Goal: Task Accomplishment & Management: Manage account settings

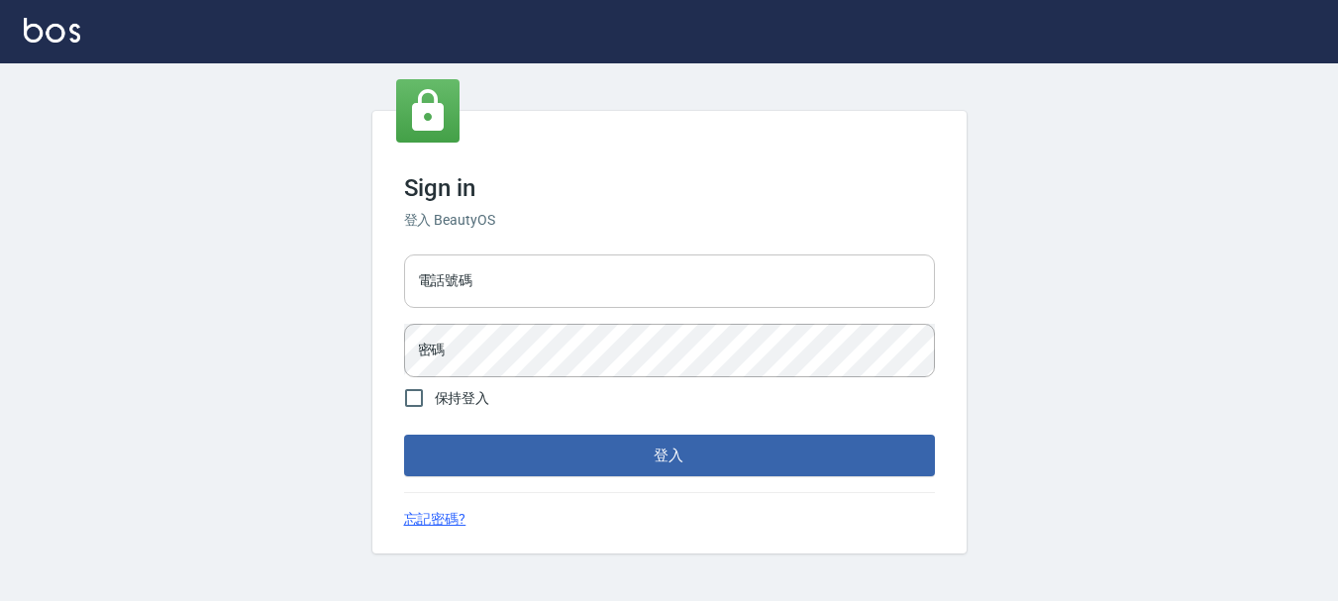
click at [520, 297] on input "電話號碼" at bounding box center [669, 280] width 531 height 53
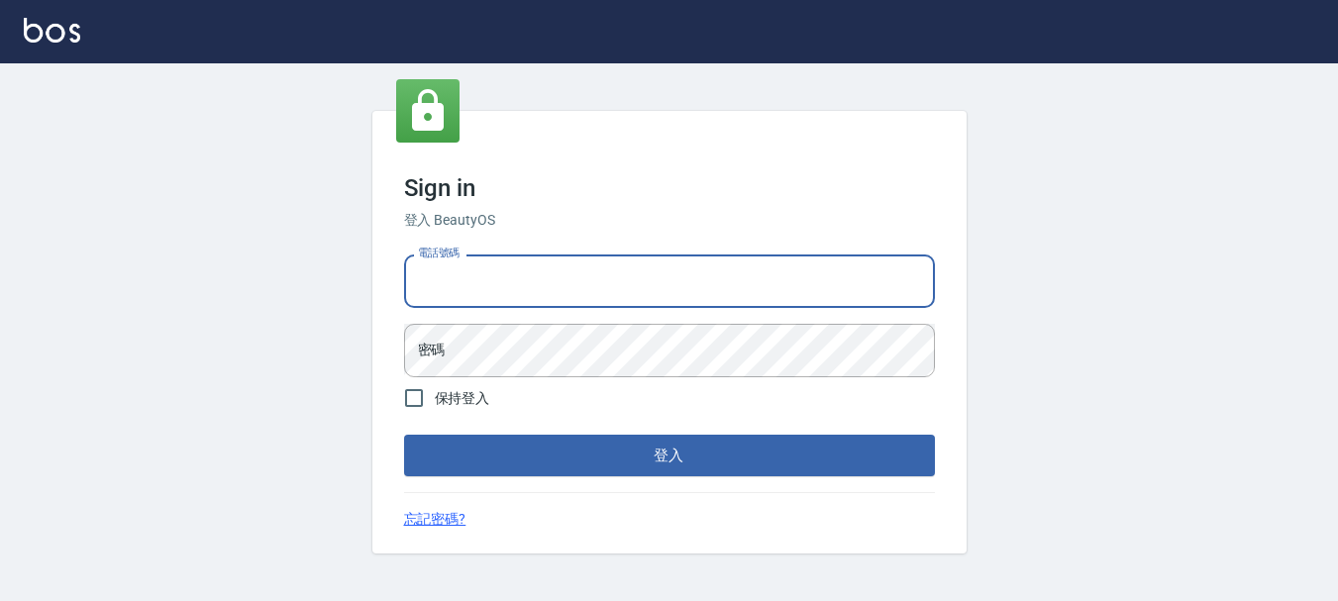
type input "0989752772"
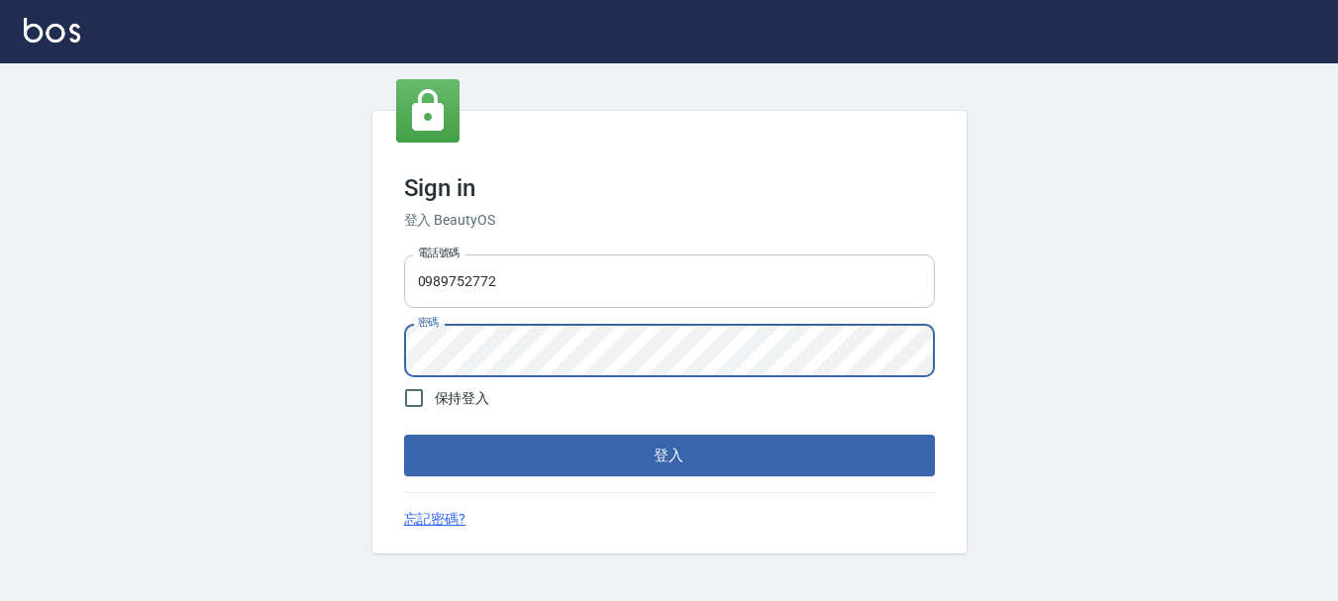
click at [404, 435] on button "登入" at bounding box center [669, 456] width 531 height 42
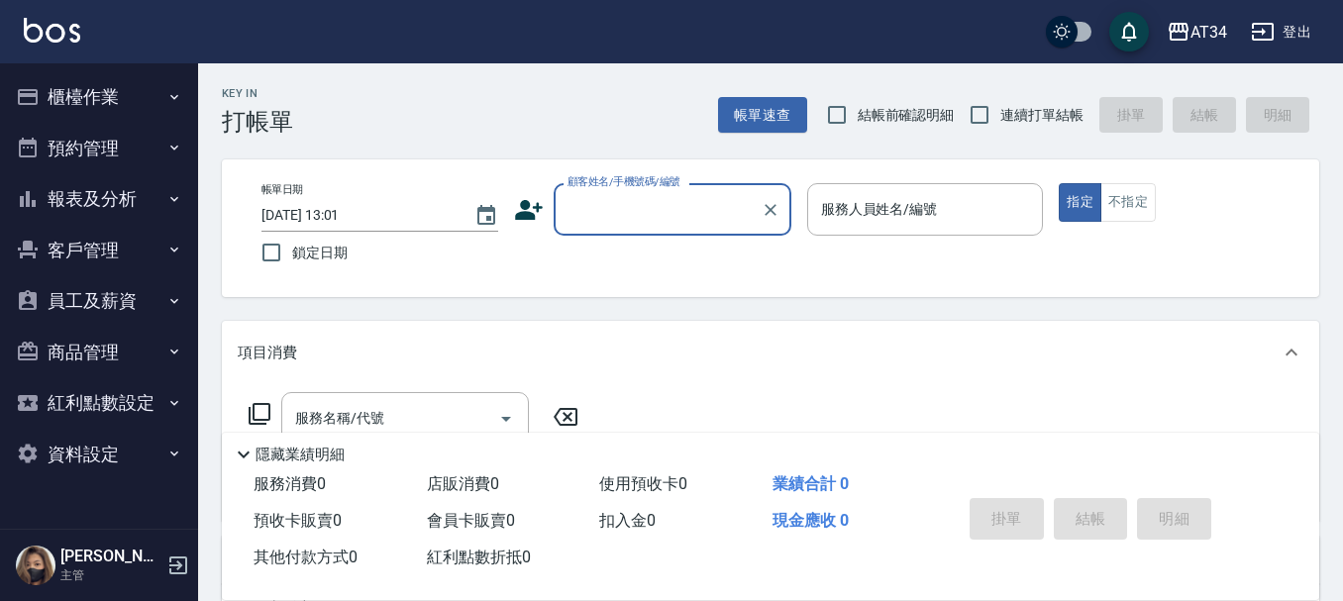
click at [96, 130] on button "預約管理" at bounding box center [99, 148] width 182 height 51
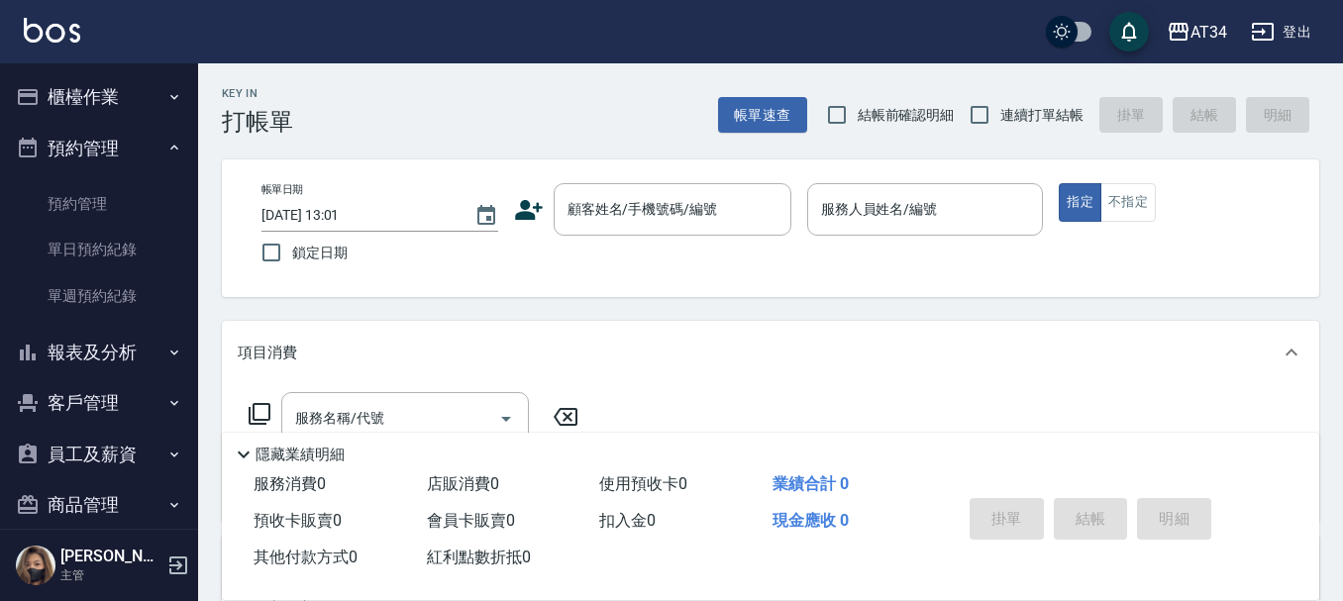
click at [96, 130] on button "預約管理" at bounding box center [99, 148] width 182 height 51
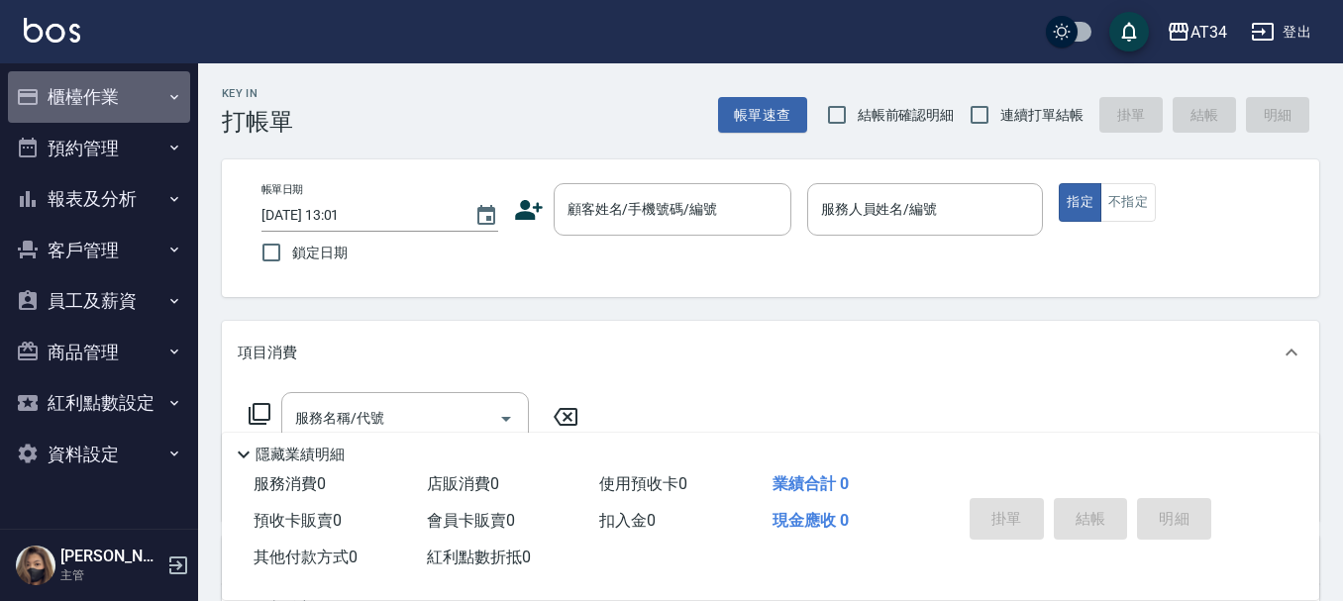
click at [112, 103] on button "櫃檯作業" at bounding box center [99, 96] width 182 height 51
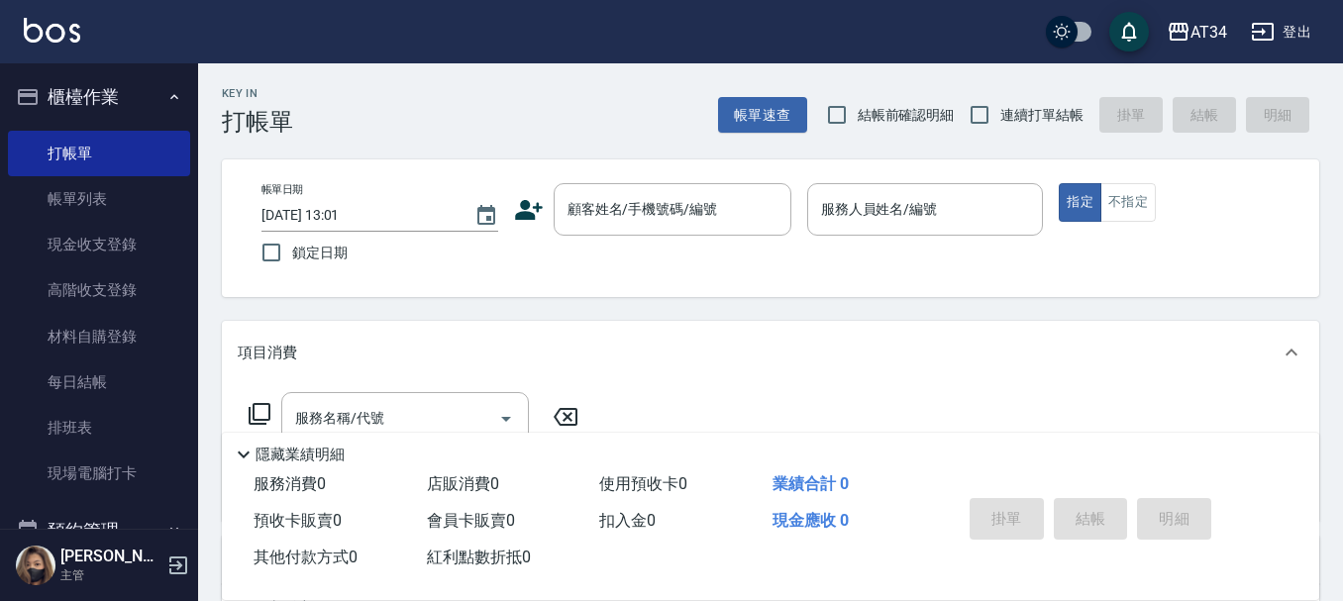
click at [112, 103] on button "櫃檯作業" at bounding box center [99, 96] width 182 height 51
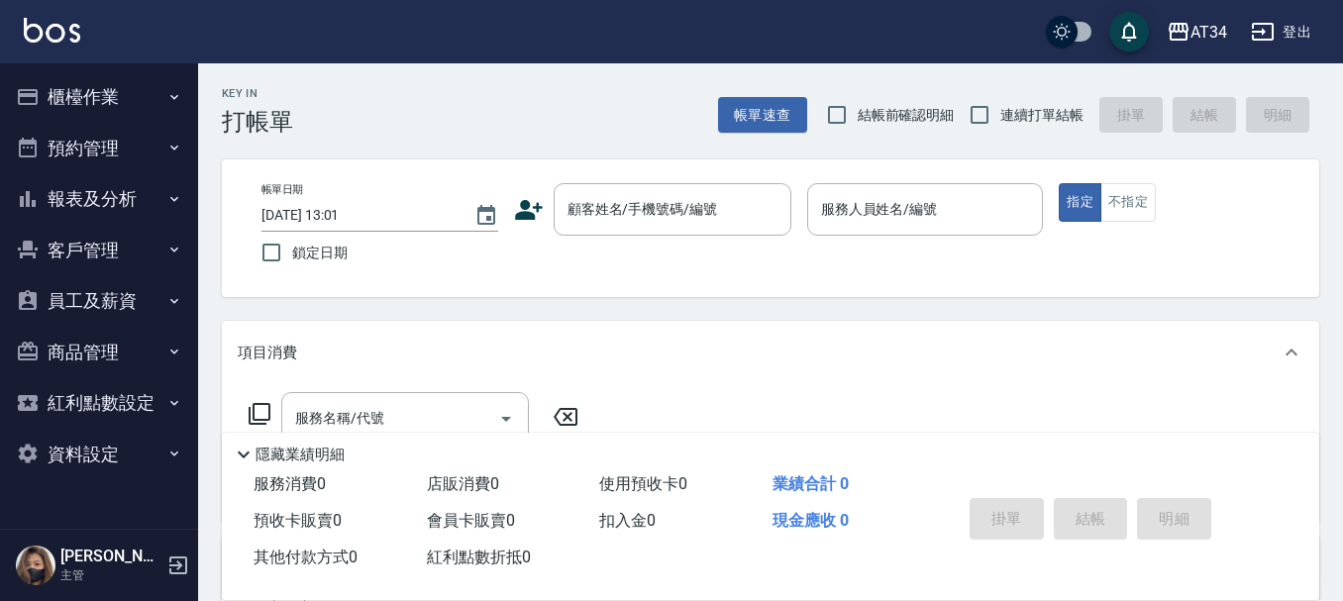
click at [165, 194] on button "報表及分析" at bounding box center [99, 198] width 182 height 51
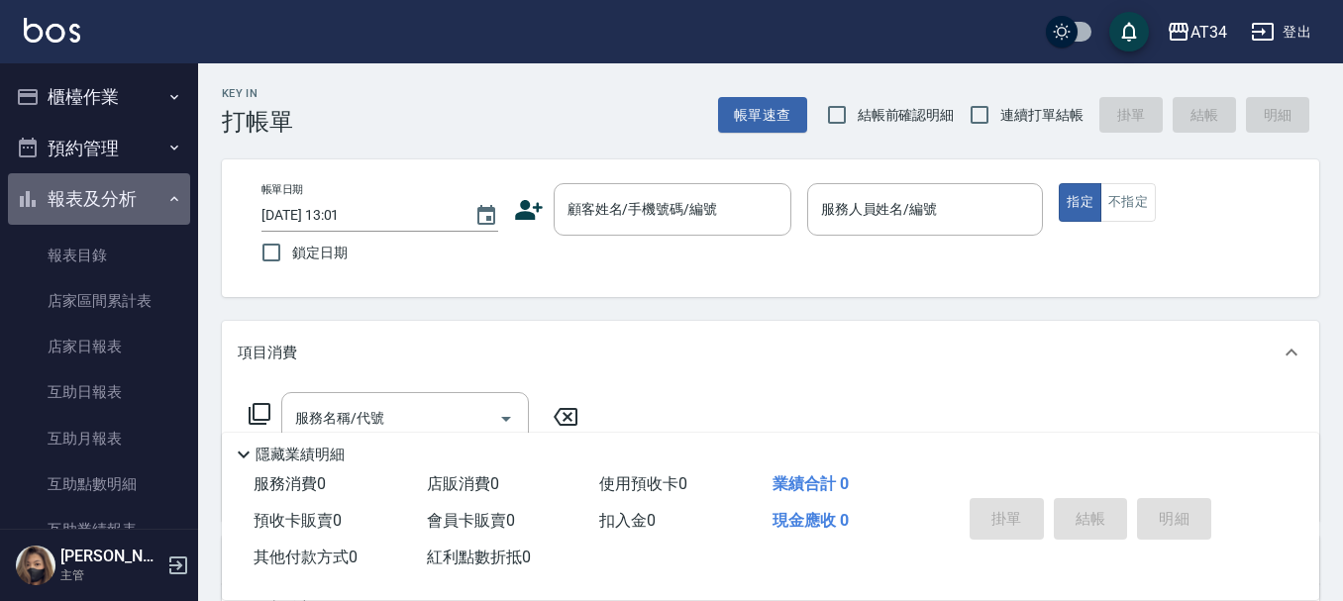
click at [166, 194] on icon "button" at bounding box center [174, 199] width 16 height 16
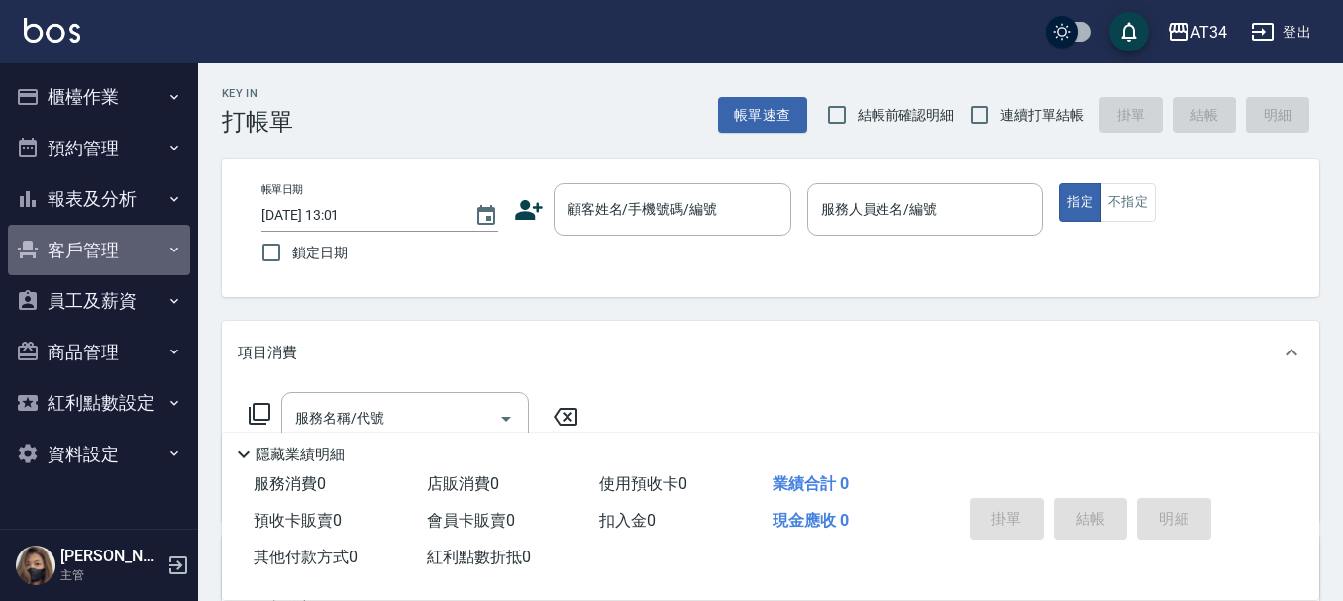
click at [160, 250] on button "客戶管理" at bounding box center [99, 250] width 182 height 51
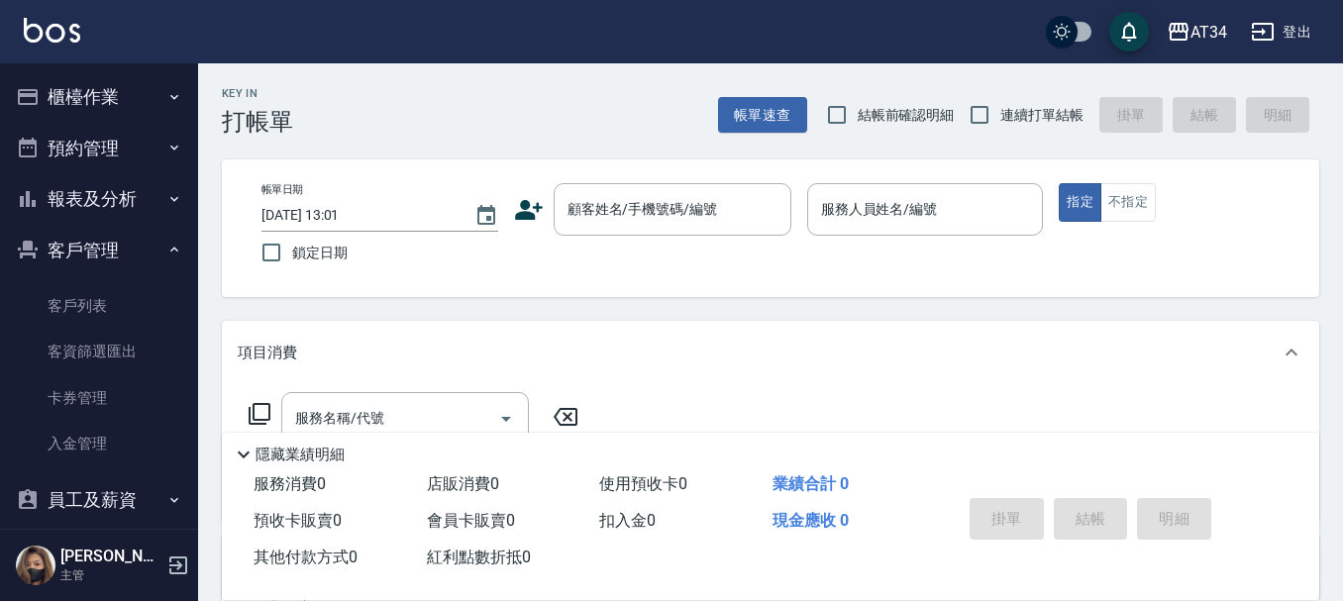
click at [166, 250] on icon "button" at bounding box center [174, 250] width 16 height 16
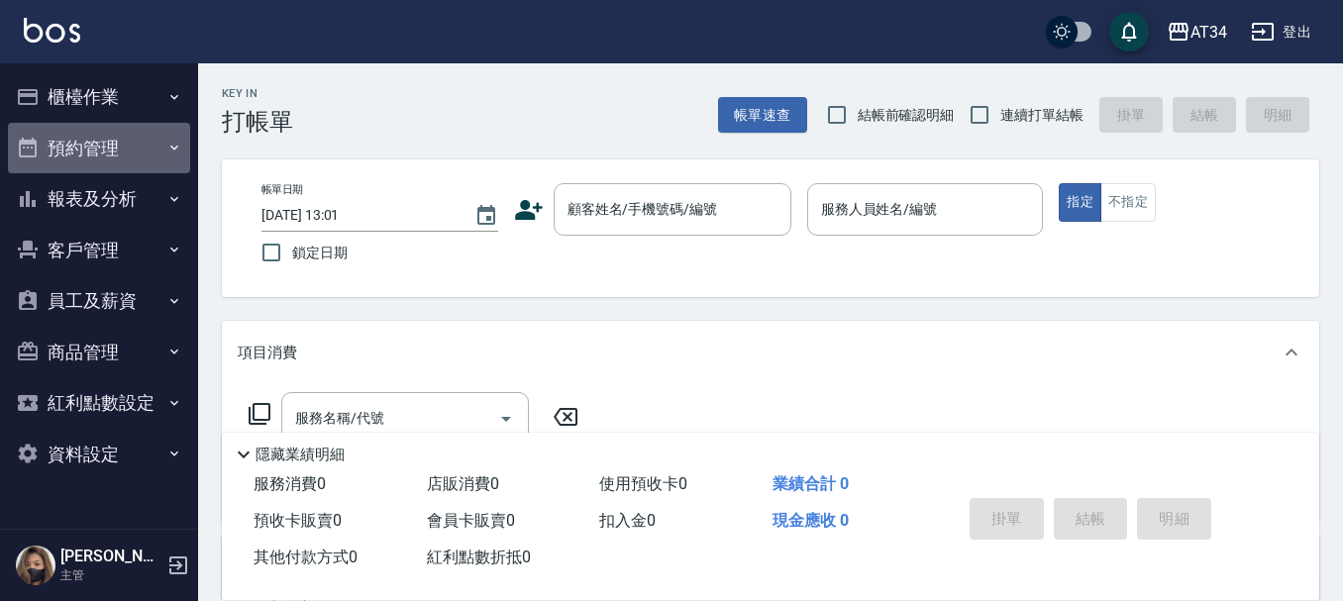
click at [108, 148] on button "預約管理" at bounding box center [99, 148] width 182 height 51
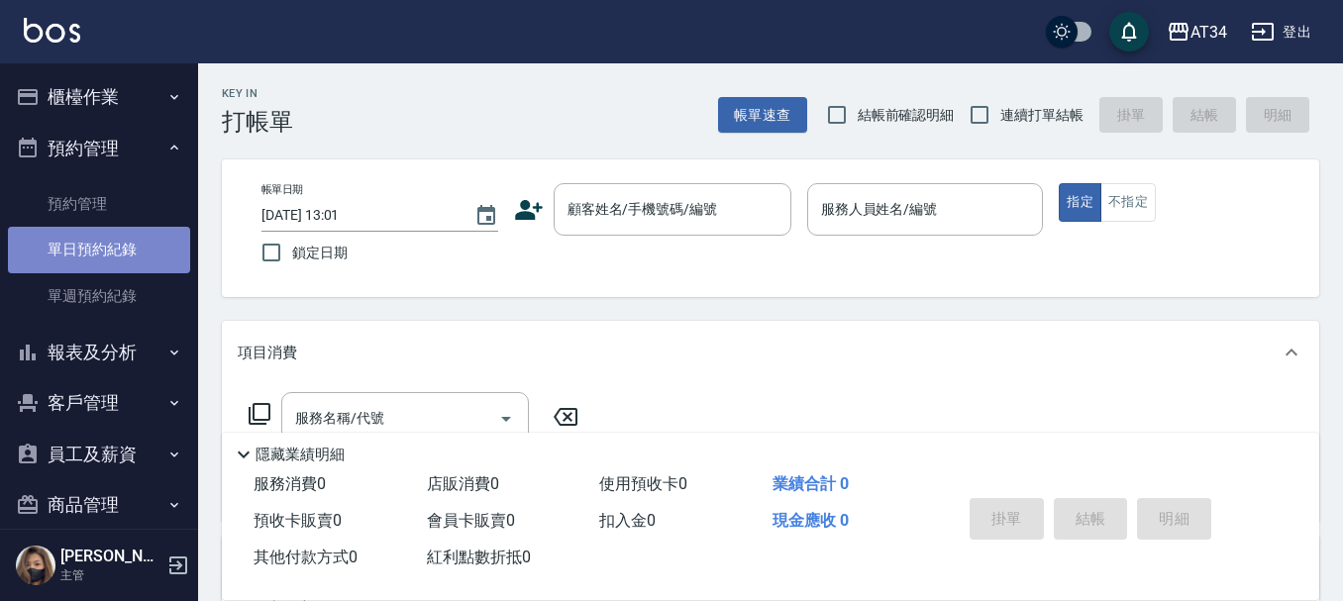
click at [122, 239] on link "單日預約紀錄" at bounding box center [99, 250] width 182 height 46
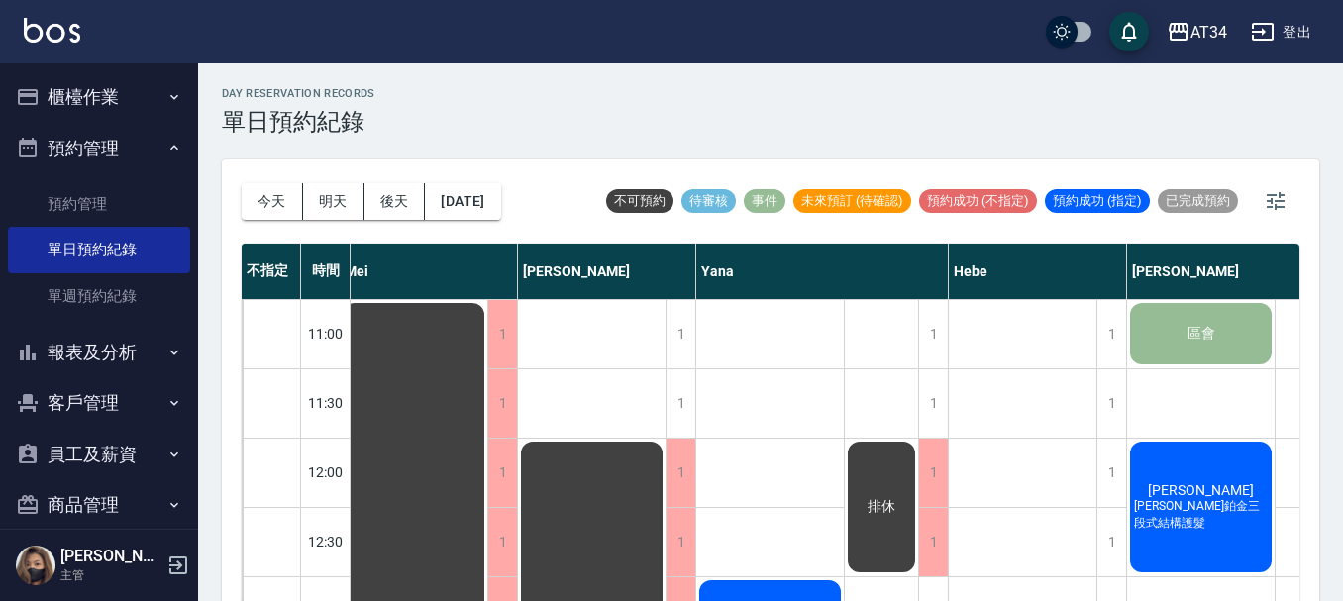
drag, startPoint x: 1062, startPoint y: 210, endPoint x: 1063, endPoint y: 221, distance: 10.9
click at [1063, 221] on div "不可預約 待審核 事件 未來預訂 (待確認) 預約成功 (不指定) 預約成功 (指定) 已完成預約" at bounding box center [950, 201] width 697 height 48
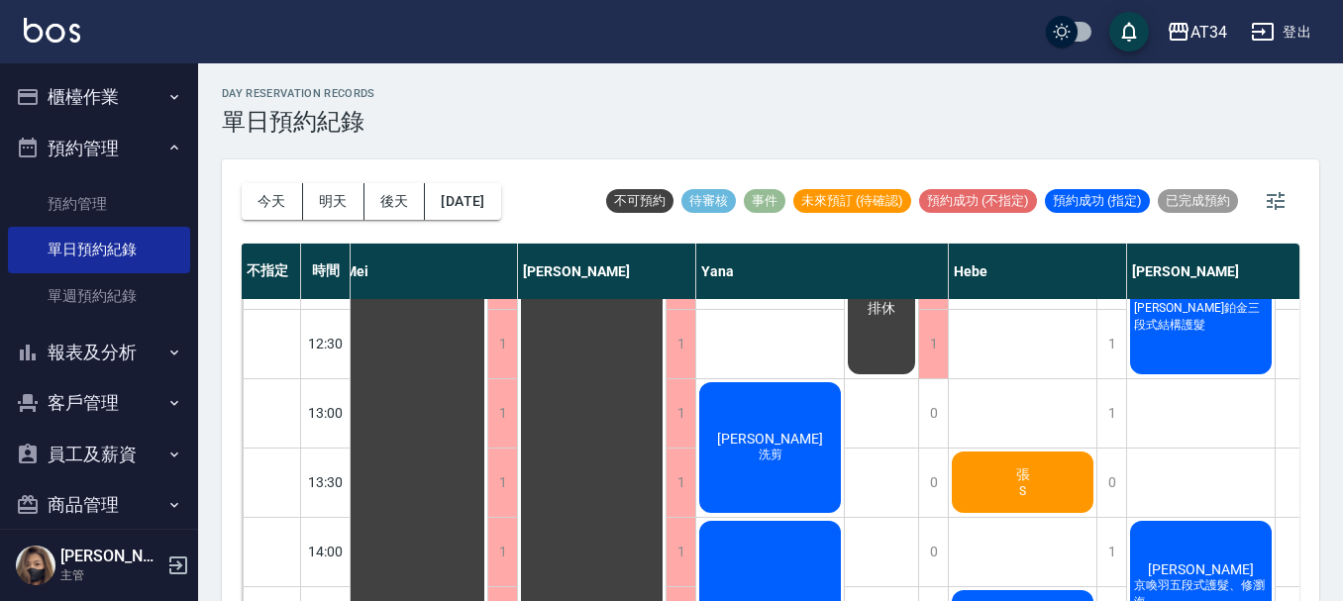
scroll to position [297, 1021]
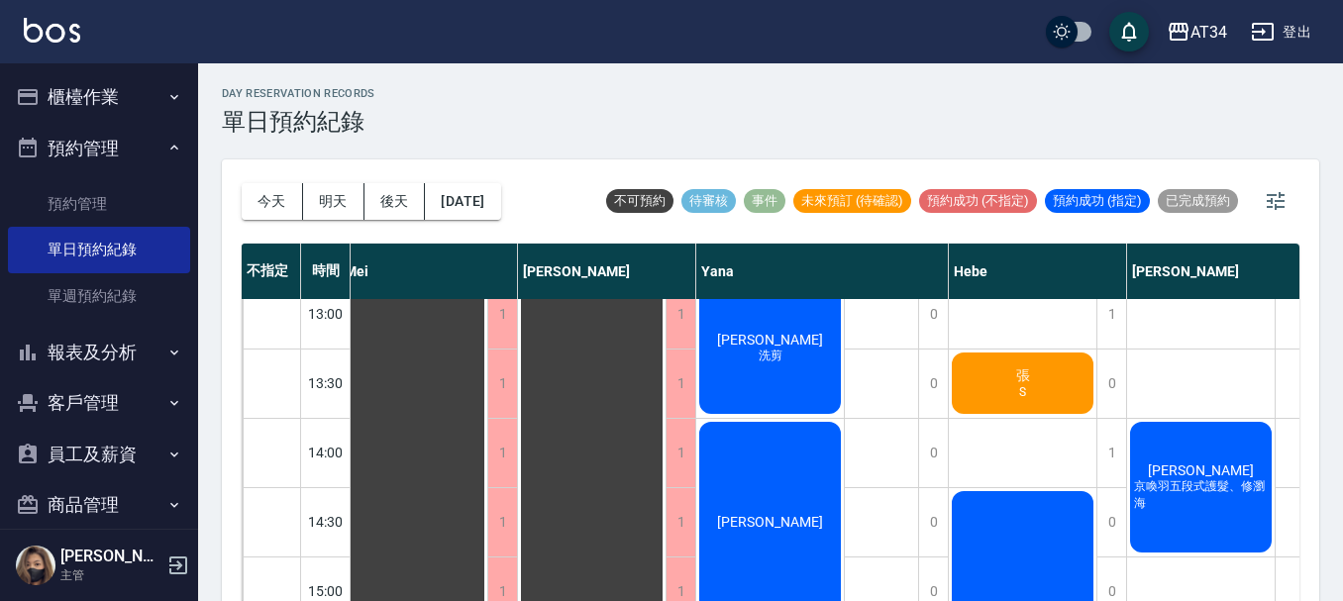
click at [978, 373] on div "張 S" at bounding box center [1023, 383] width 148 height 67
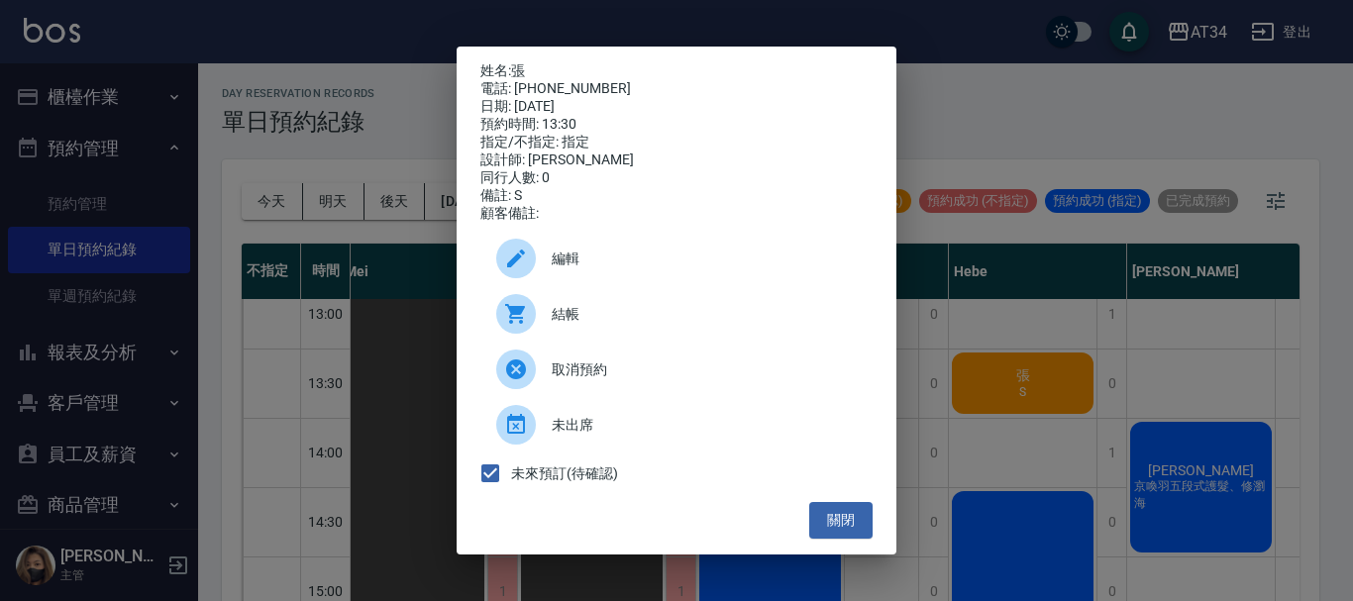
click at [583, 318] on span "結帳" at bounding box center [704, 314] width 305 height 21
click at [837, 523] on button "關閉" at bounding box center [840, 520] width 63 height 37
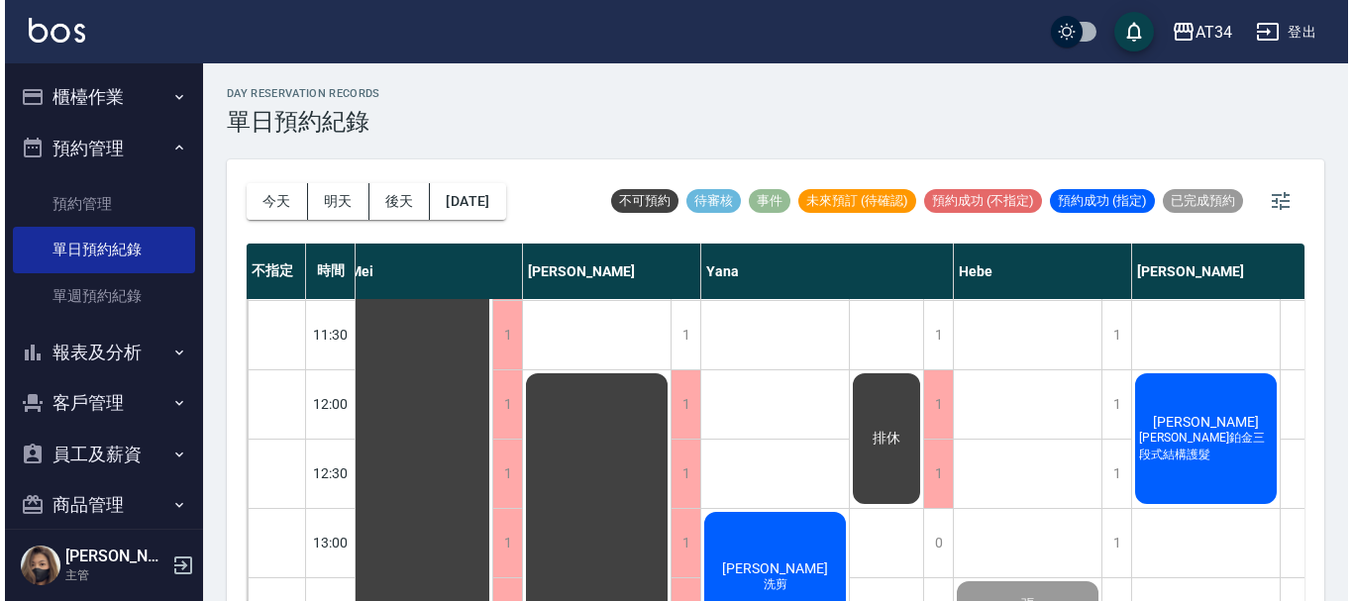
scroll to position [99, 1021]
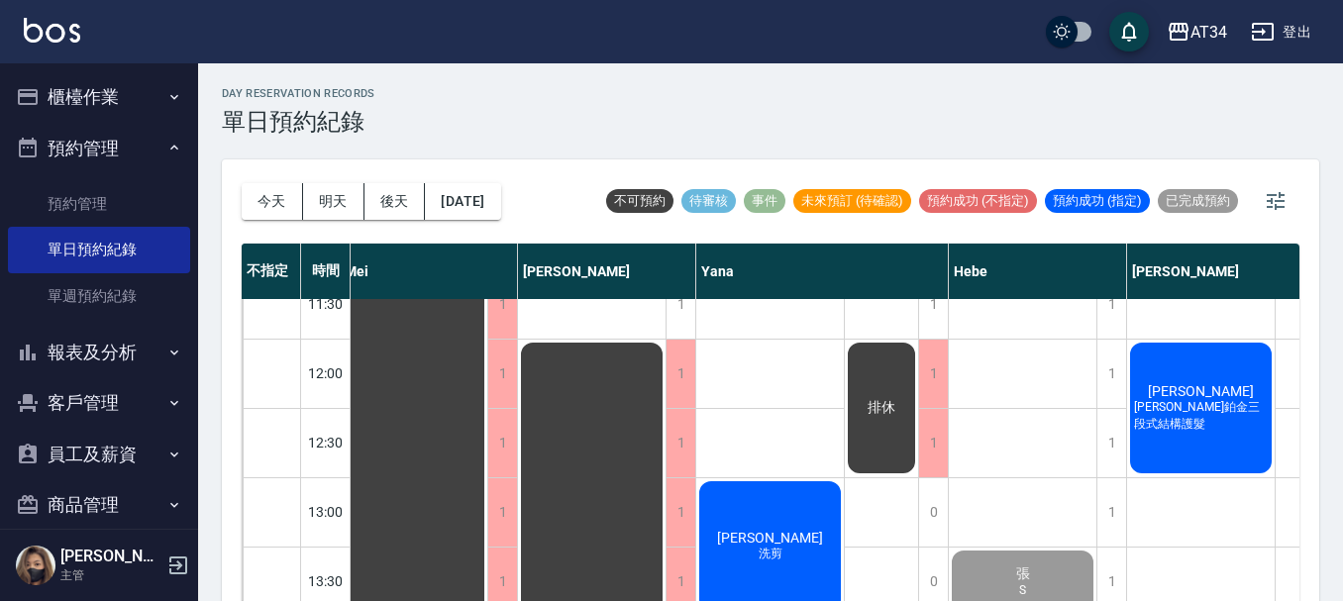
click at [1209, 391] on span "[PERSON_NAME]" at bounding box center [1201, 391] width 114 height 16
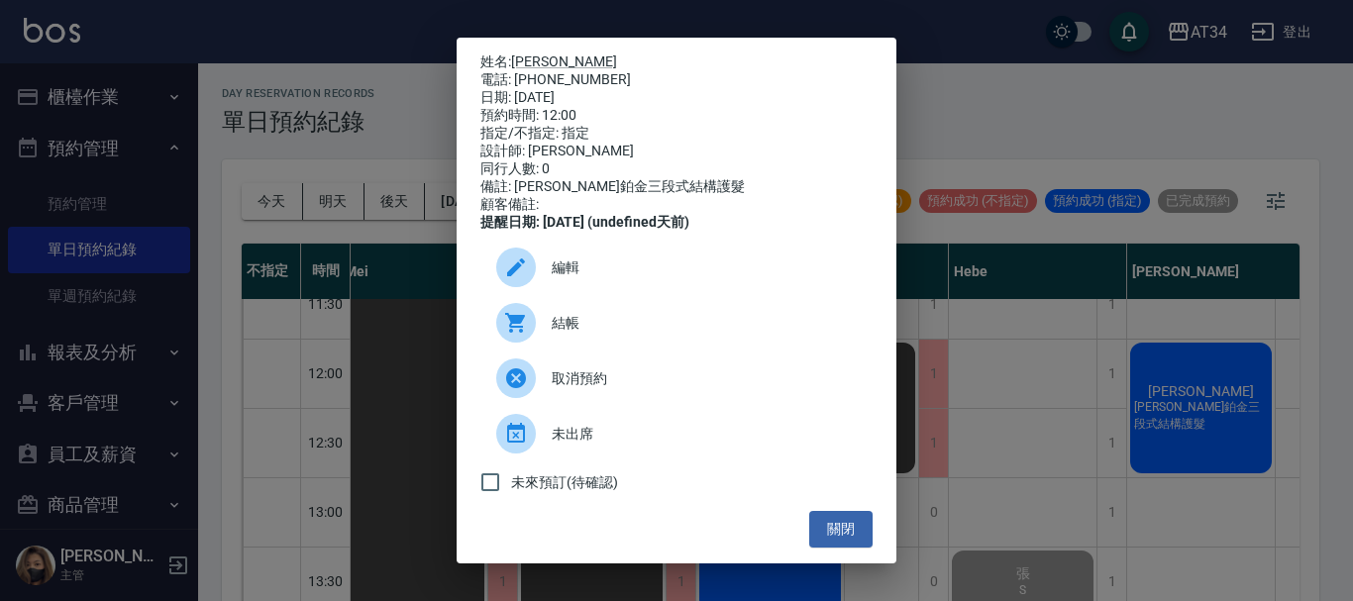
click at [560, 334] on span "結帳" at bounding box center [704, 323] width 305 height 21
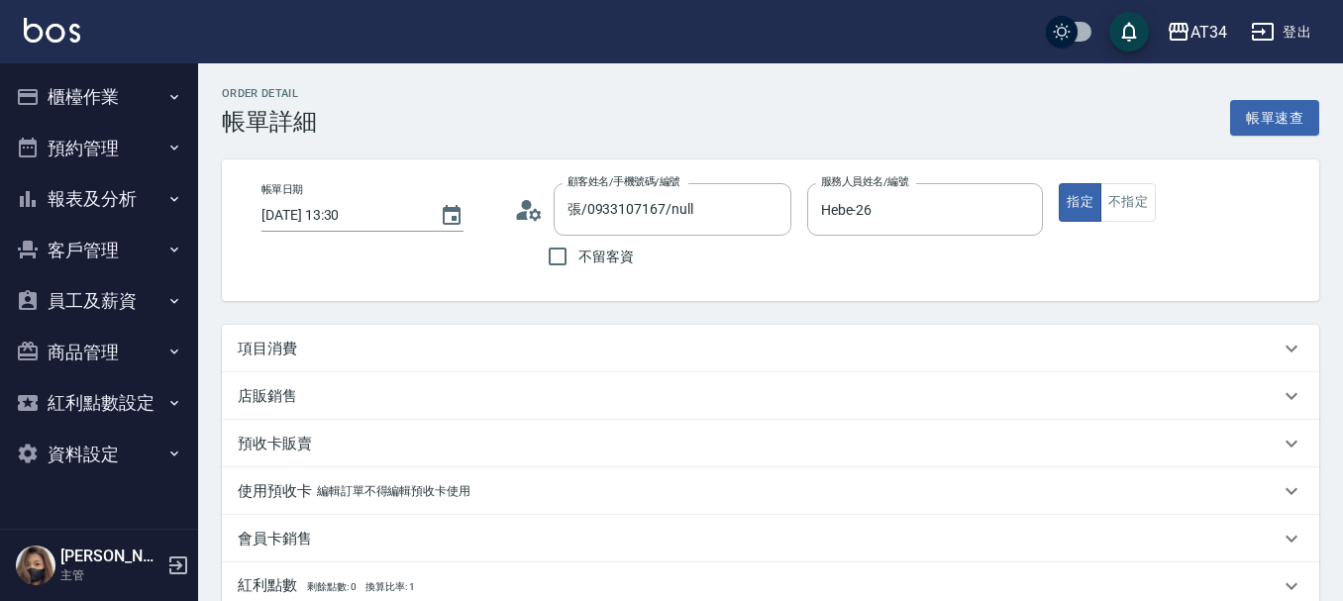
click at [422, 345] on div "項目消費" at bounding box center [759, 349] width 1042 height 21
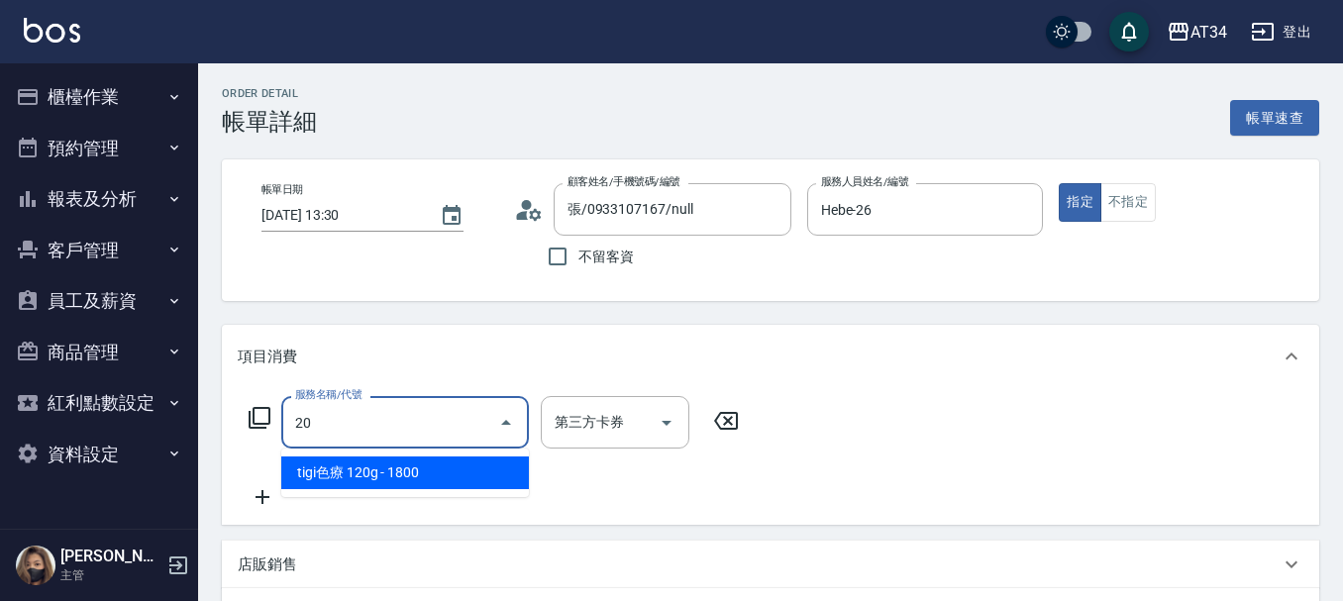
type input "201"
type input "30"
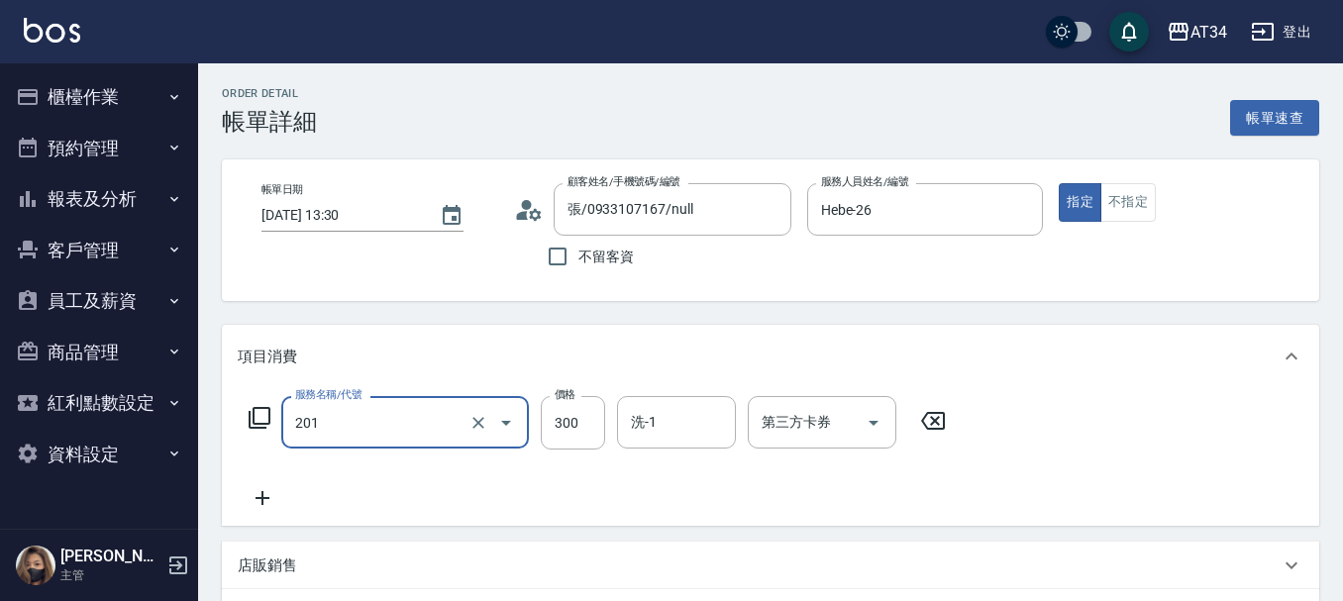
type input "洗髮(201)"
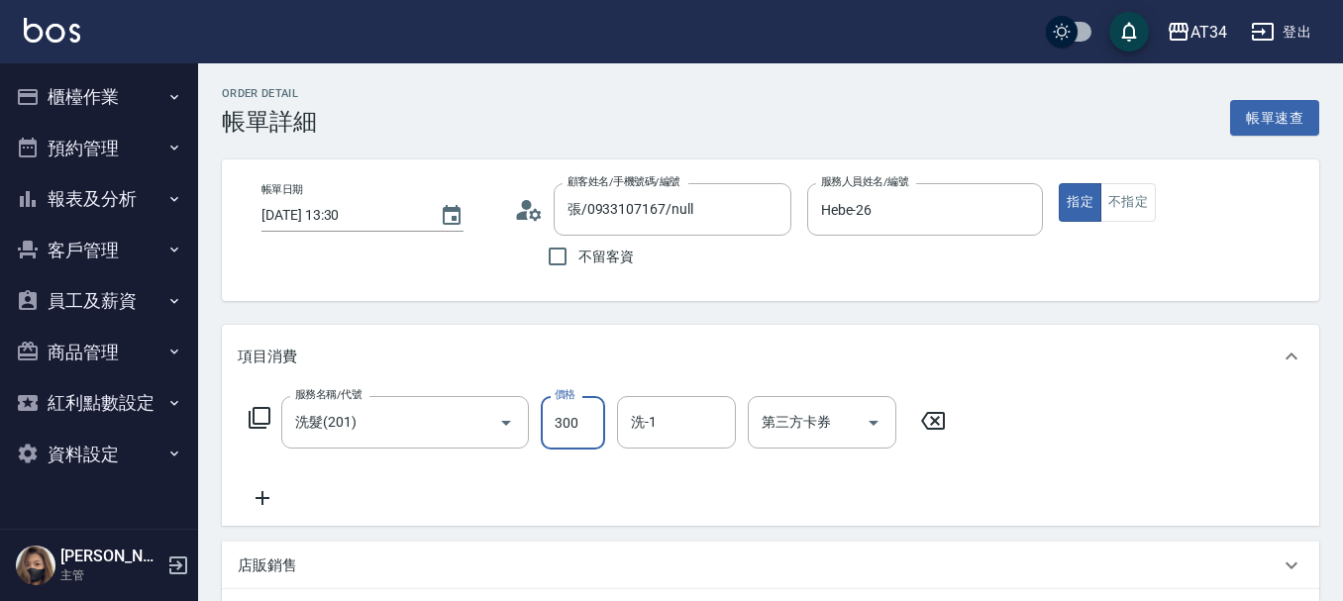
type input "0"
type input "44"
type input "40"
type input "445"
type input "440"
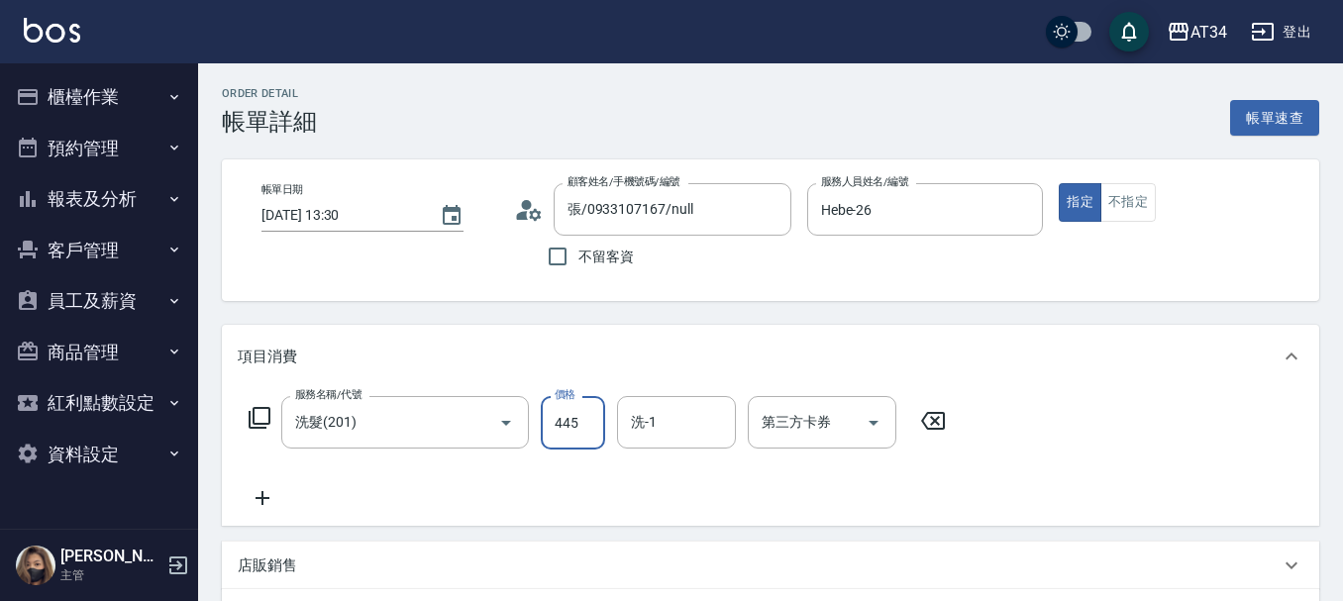
type input "4450"
type input "40"
type input "445"
type input "0"
type input "450"
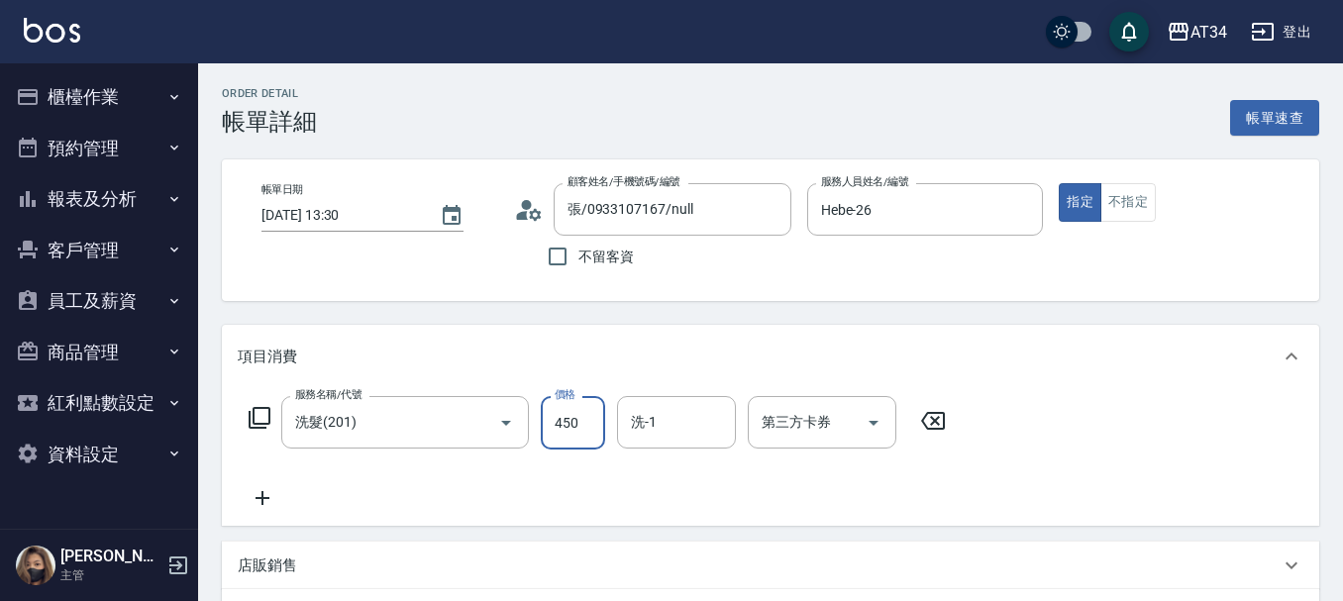
type input "40"
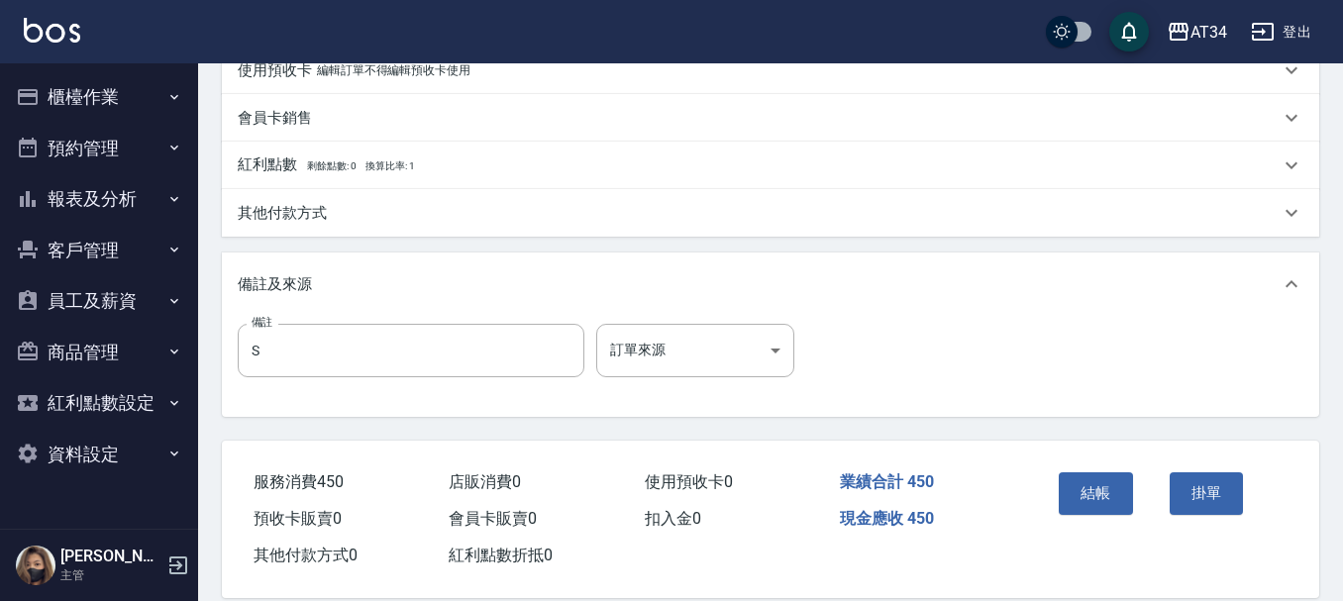
scroll to position [594, 0]
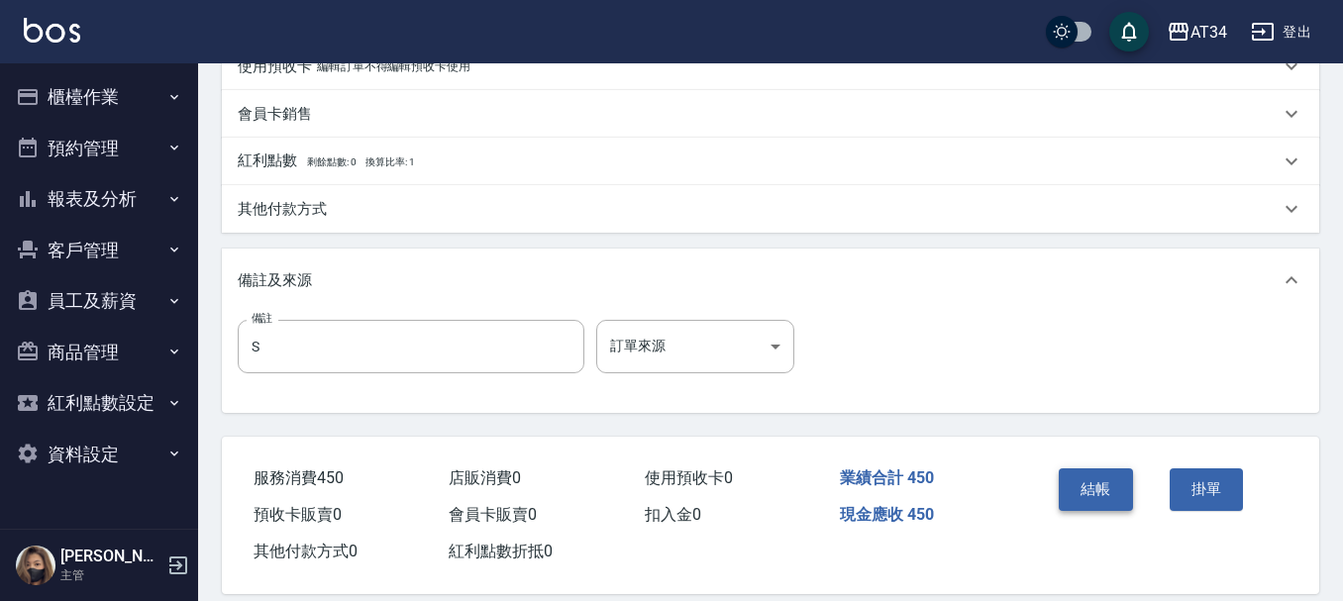
type input "450"
click at [1102, 506] on button "結帳" at bounding box center [1096, 489] width 74 height 42
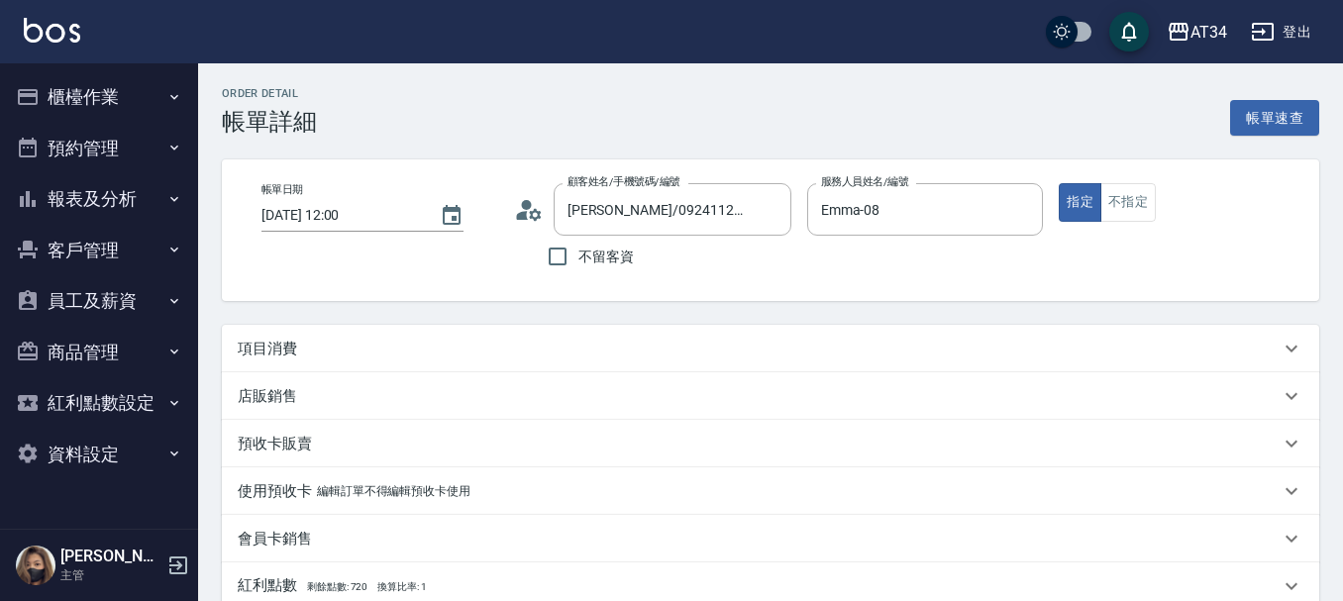
click at [292, 331] on div "項目消費" at bounding box center [770, 349] width 1097 height 48
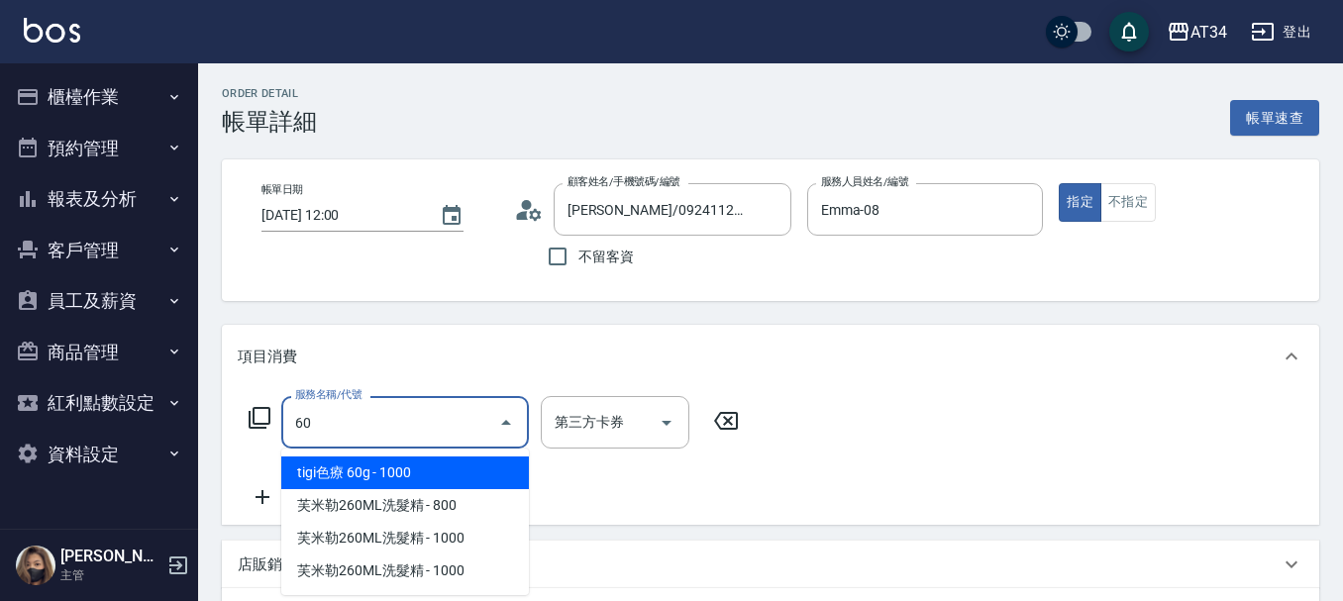
type input "602"
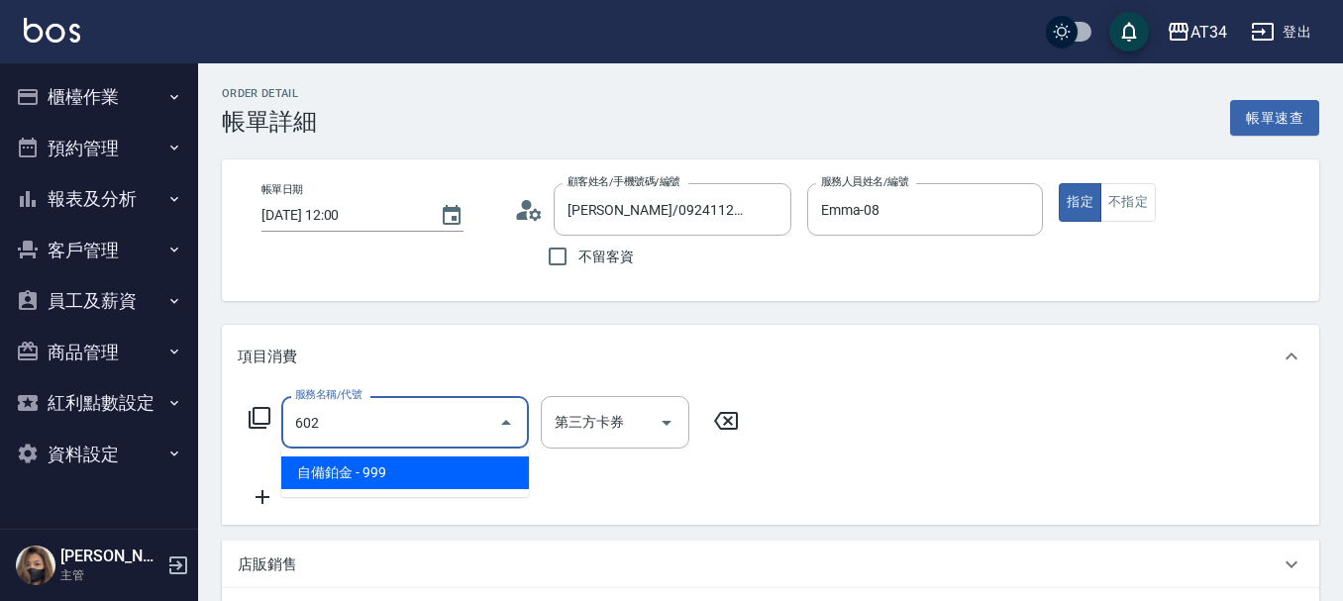
type input "90"
type input "自備鉑金(602)"
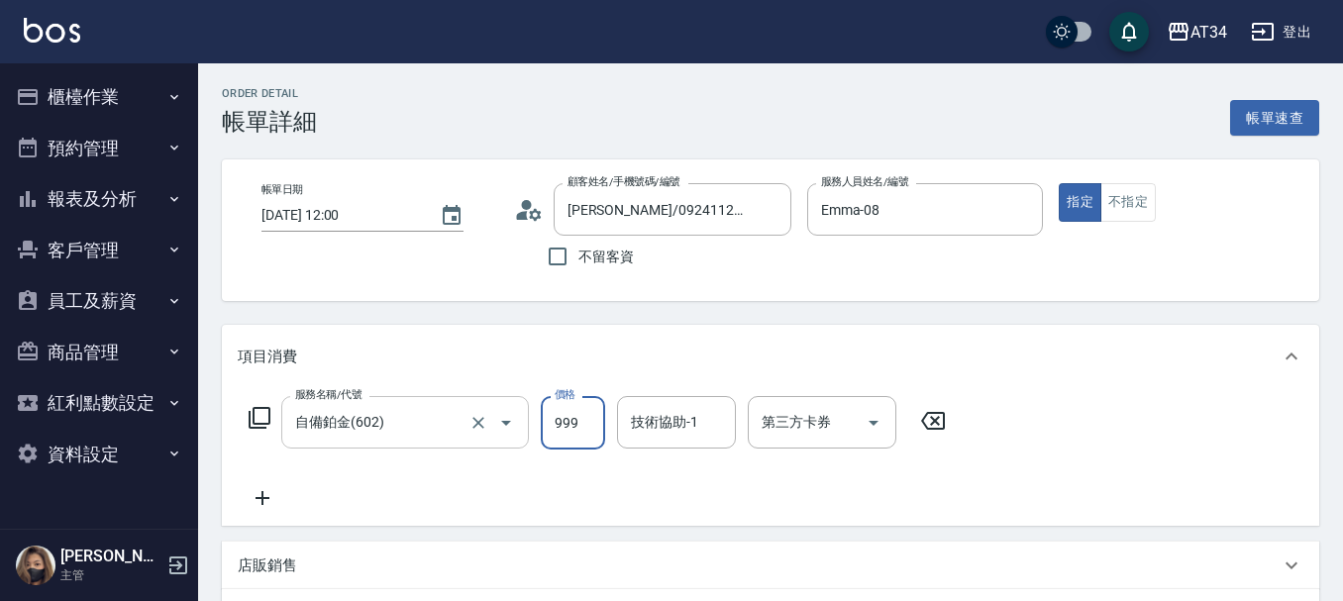
type input "0"
type input "12"
type input "10"
type input "1250"
type input "120"
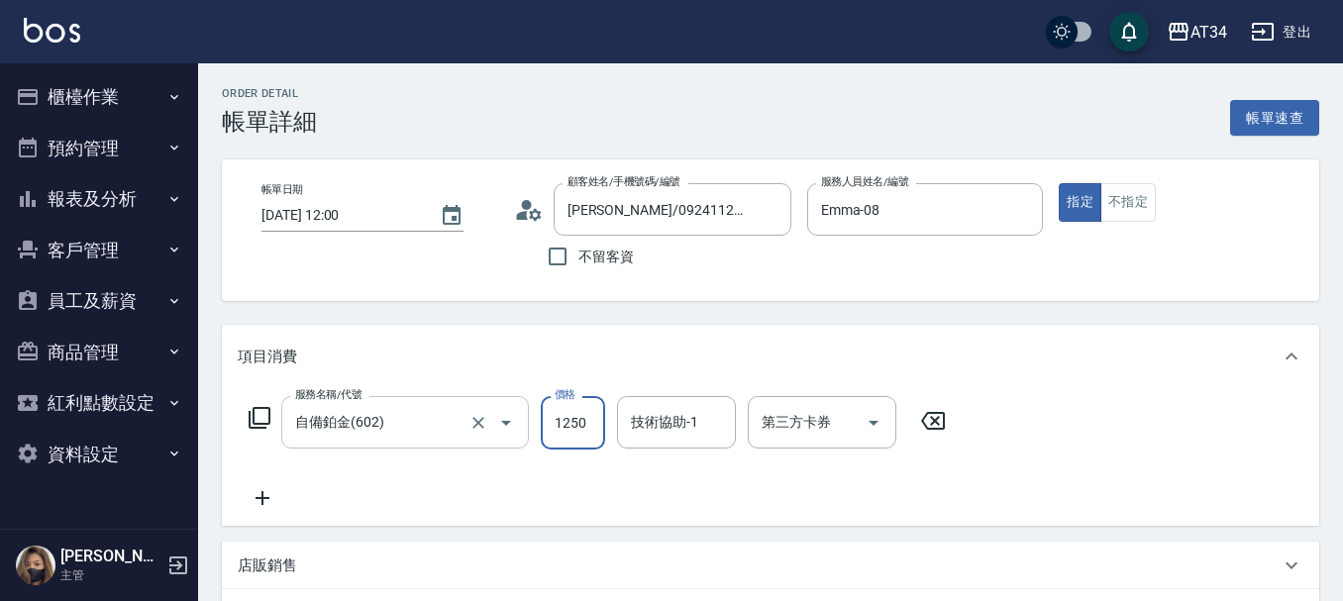
type input "1250"
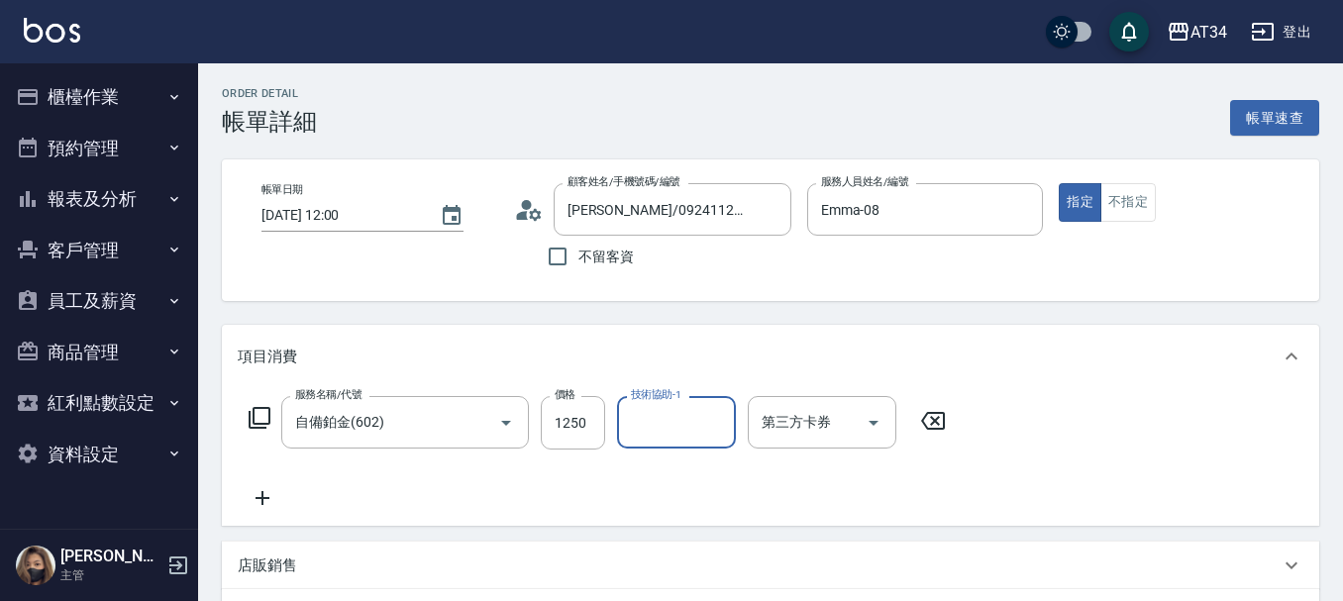
click at [659, 429] on input "技術協助-1" at bounding box center [676, 422] width 101 height 35
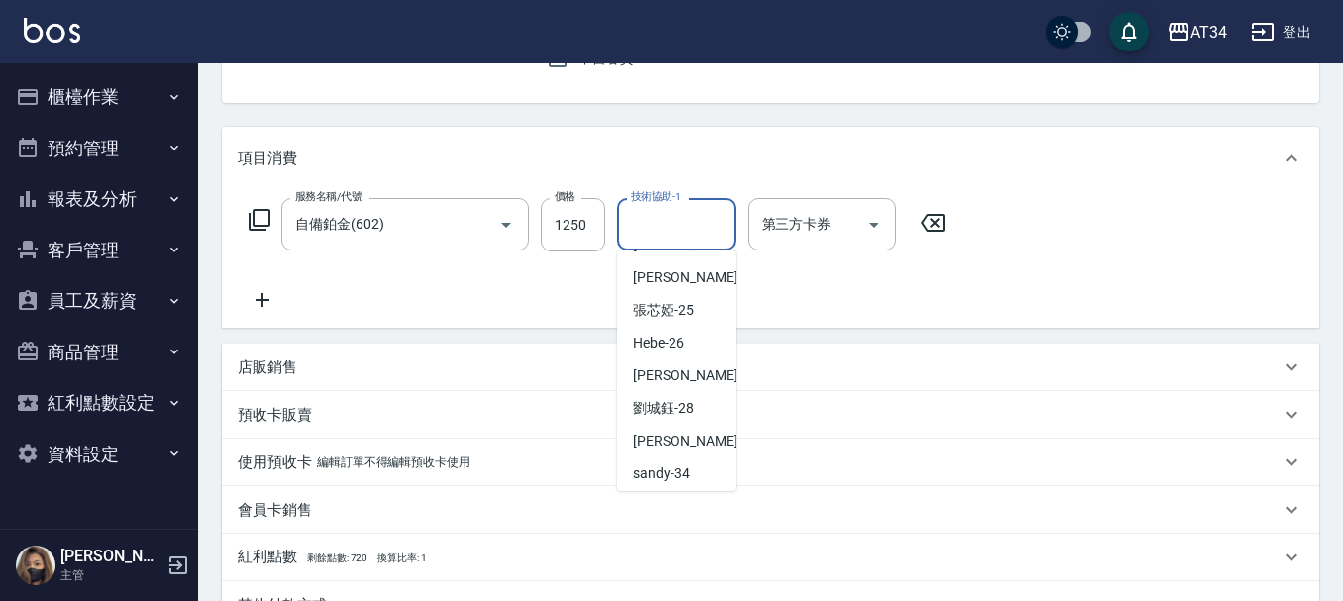
scroll to position [276, 0]
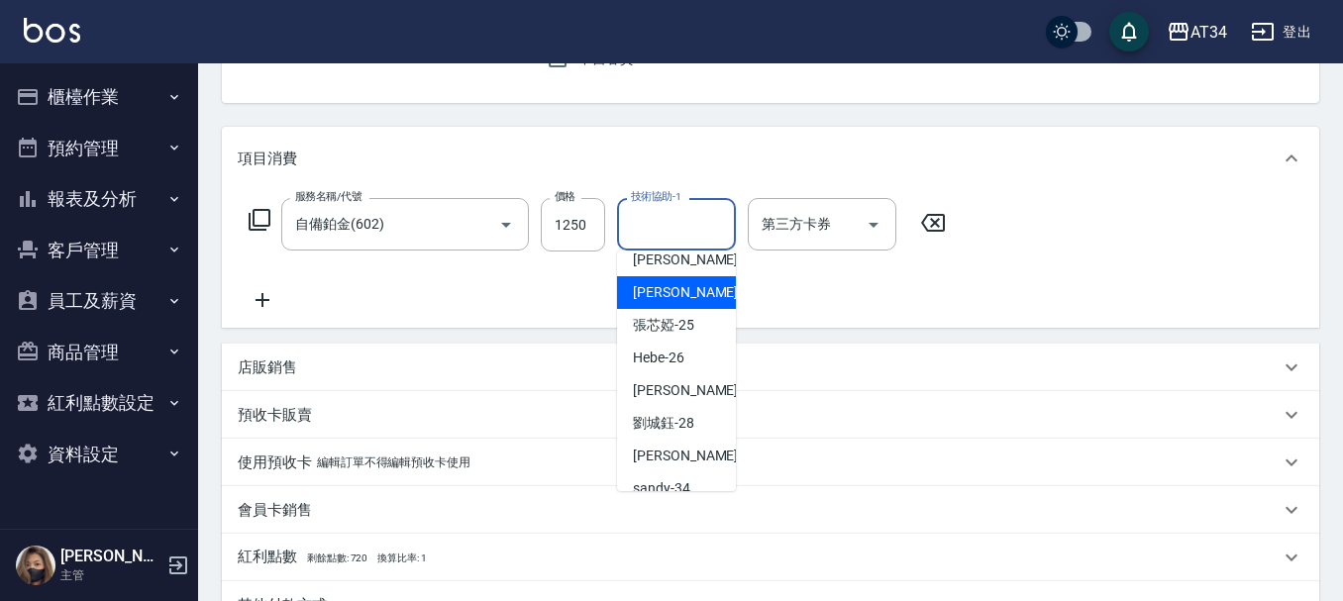
click at [707, 307] on div "賴佑潔 -22" at bounding box center [676, 292] width 119 height 33
type input "賴佑潔-22"
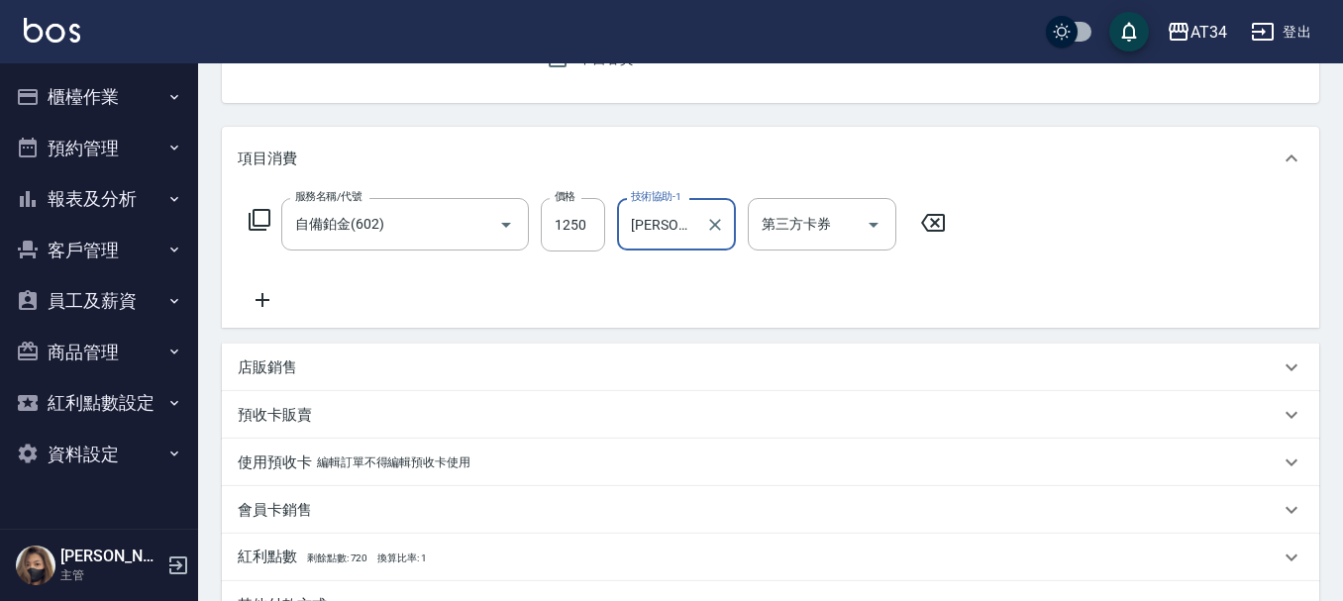
click at [258, 298] on icon at bounding box center [263, 300] width 50 height 24
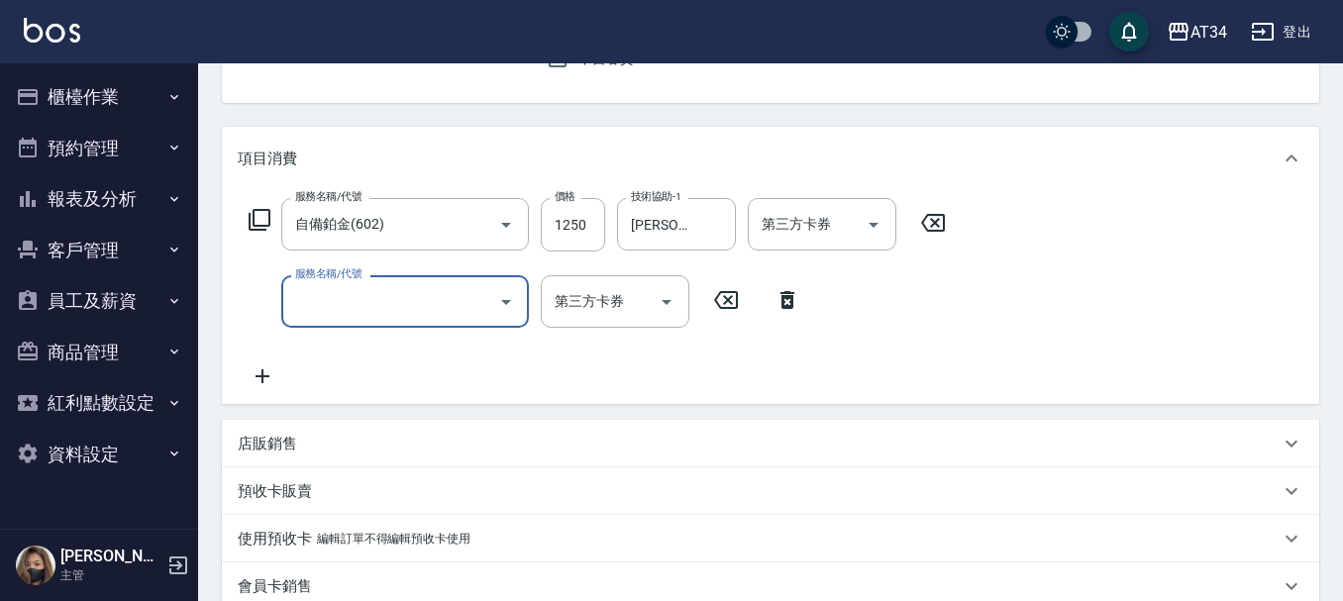
click at [255, 214] on icon at bounding box center [260, 220] width 24 height 24
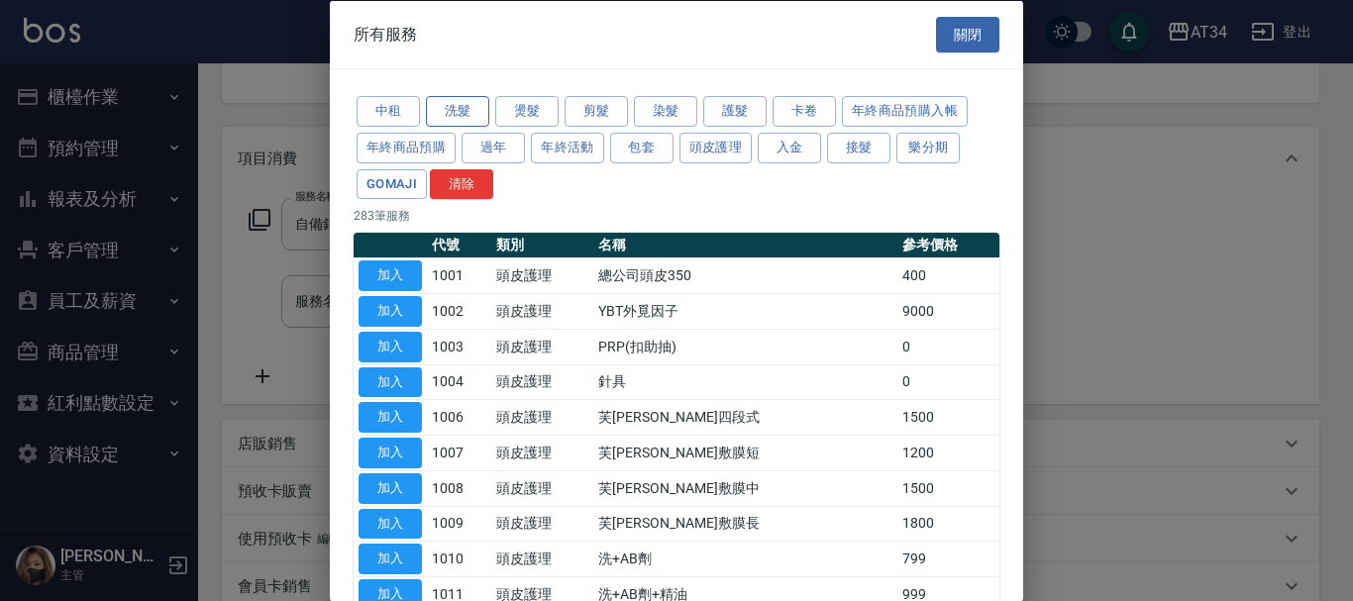
click at [481, 116] on button "洗髮" at bounding box center [457, 111] width 63 height 31
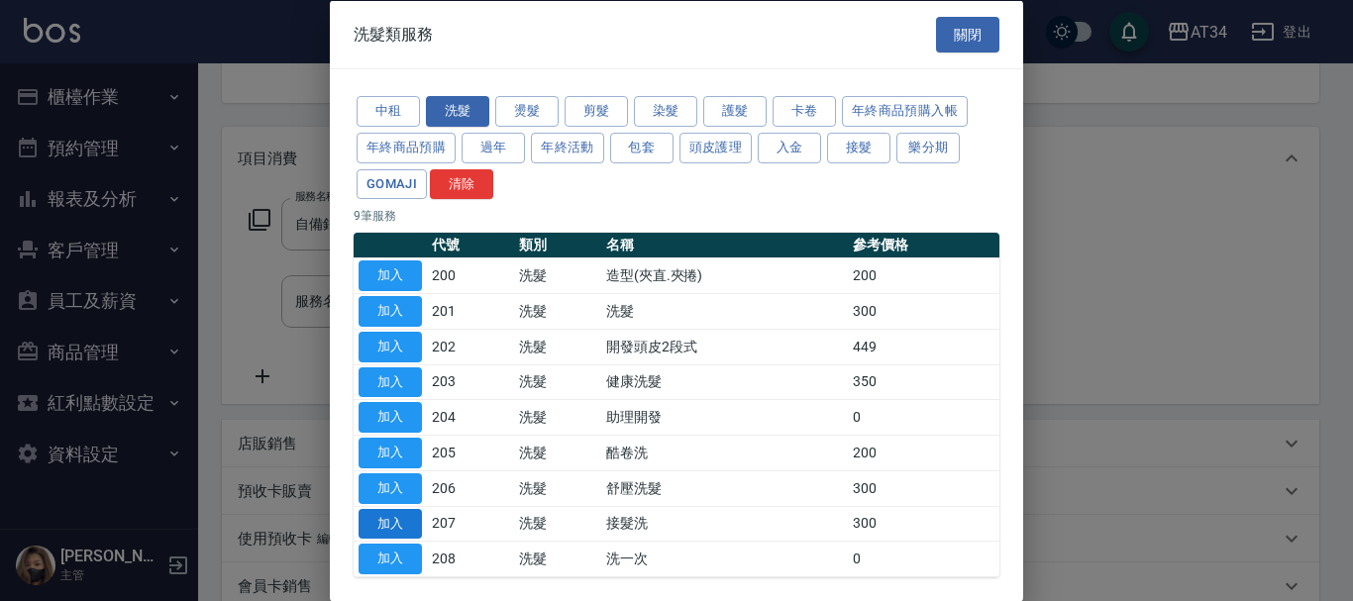
click at [416, 527] on button "加入" at bounding box center [389, 523] width 63 height 31
type input "150"
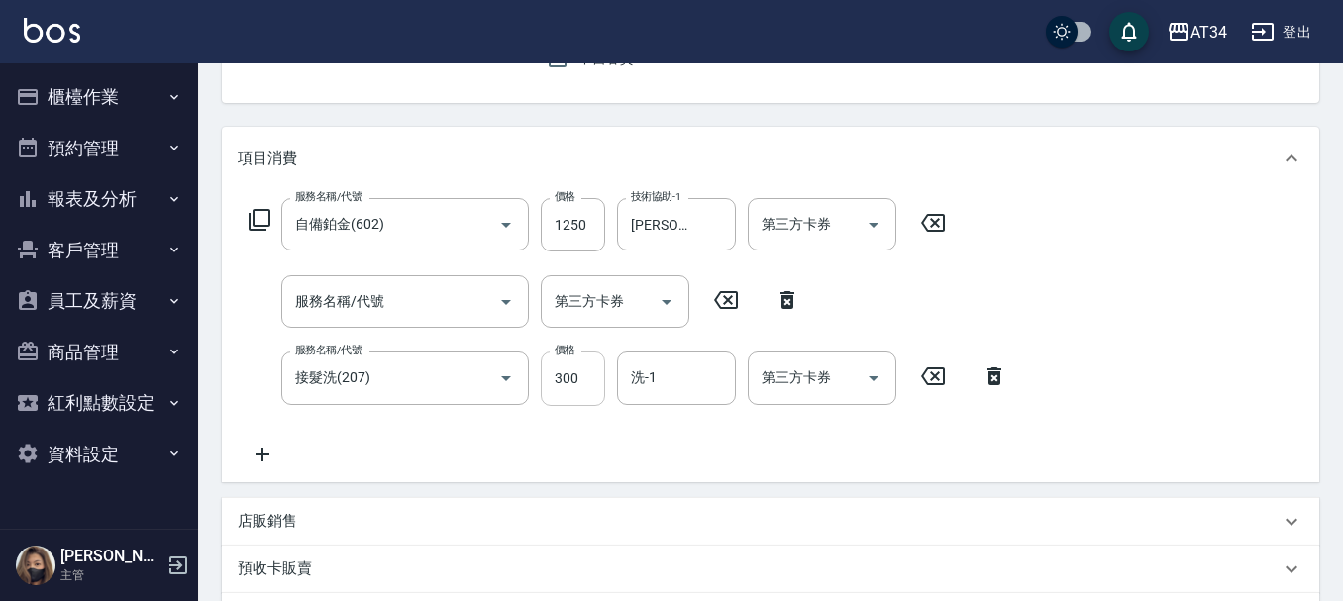
click at [565, 383] on input "300" at bounding box center [573, 378] width 64 height 53
type input "4"
type input "120"
type input "450"
type input "170"
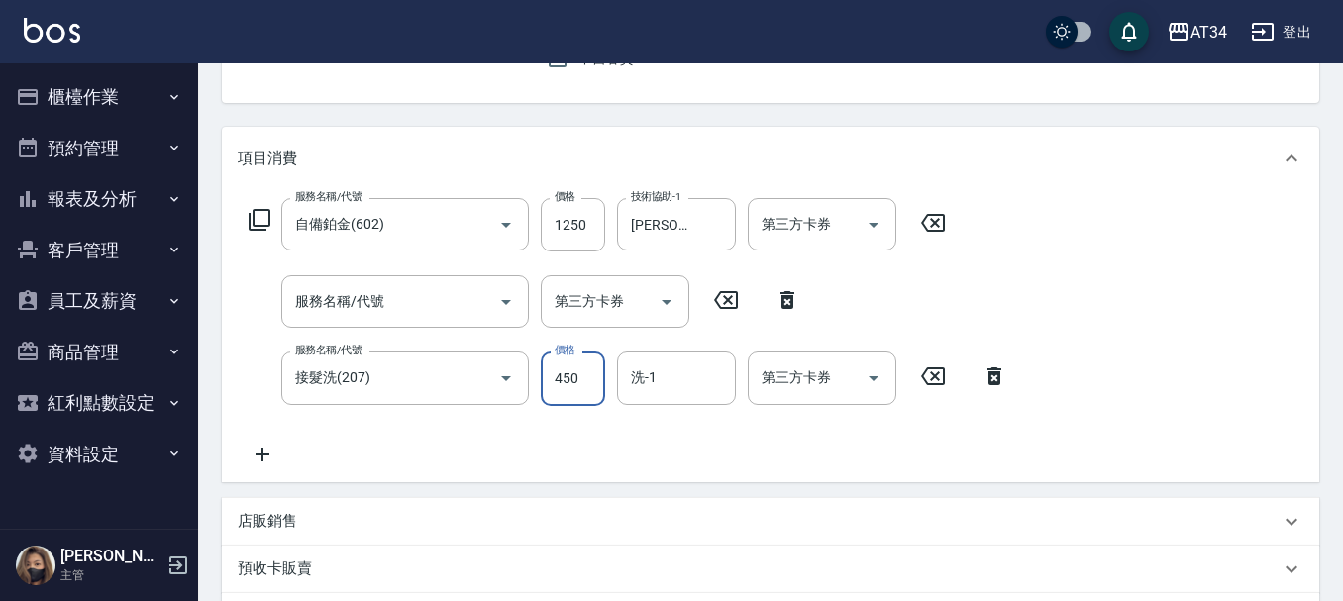
type input "450"
click at [787, 298] on icon at bounding box center [787, 300] width 14 height 18
type input "接髮洗(207)"
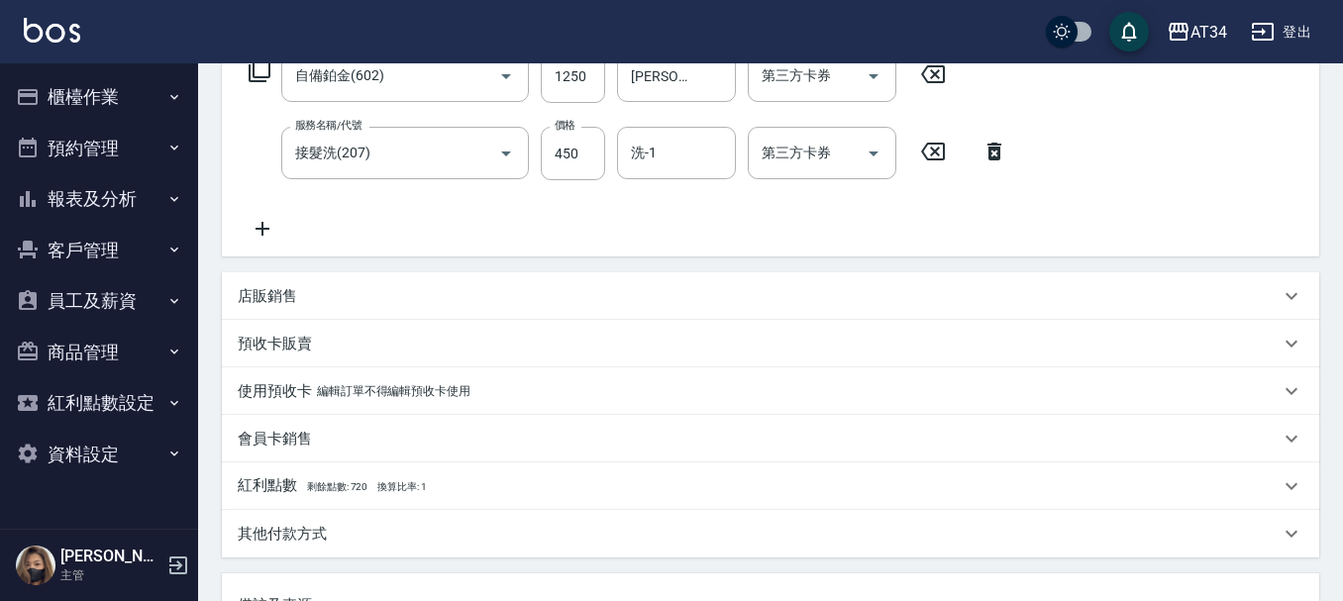
scroll to position [297, 0]
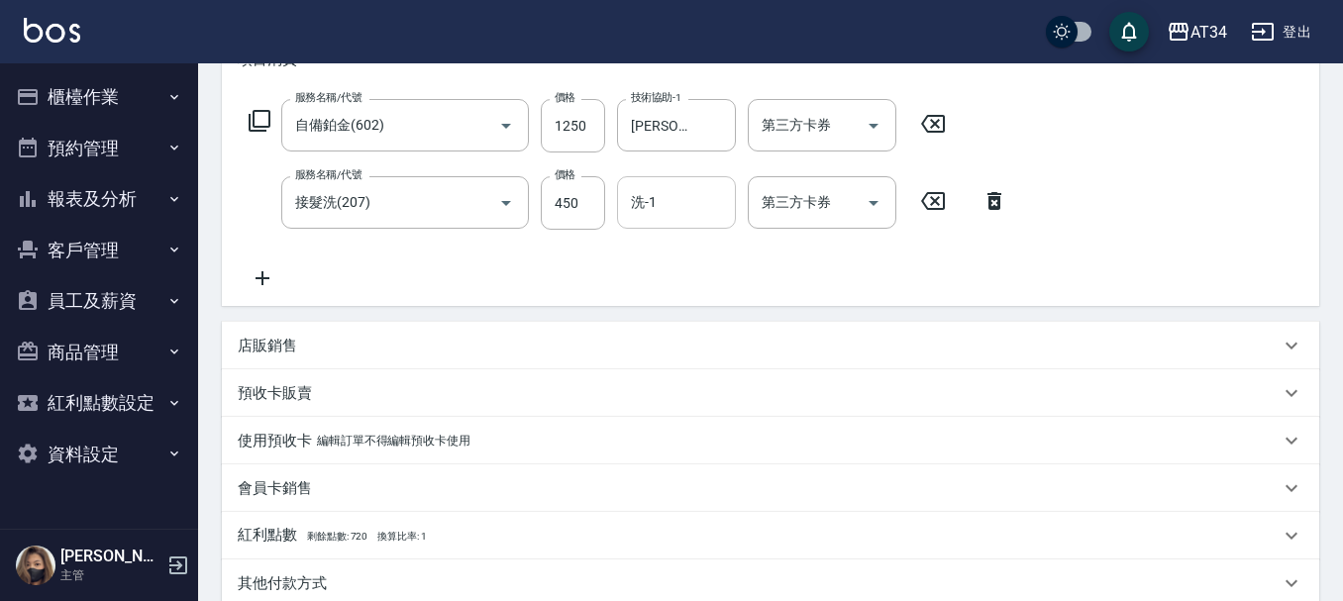
click at [677, 217] on input "洗-1" at bounding box center [676, 202] width 101 height 35
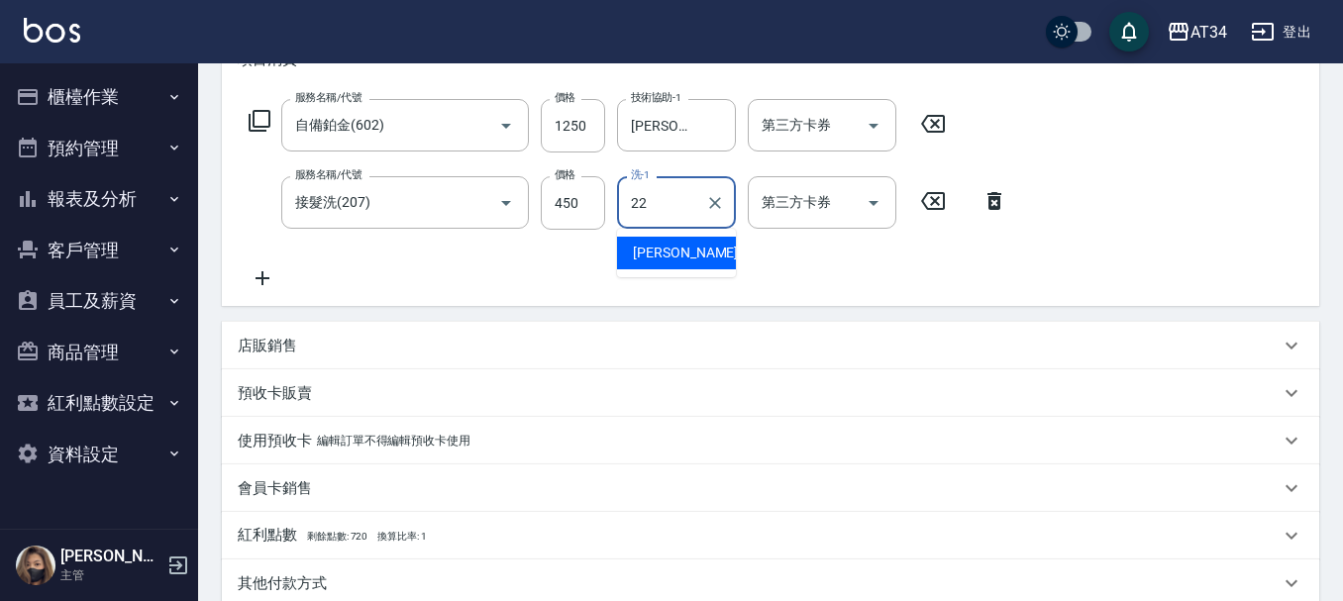
type input "賴佑潔-22"
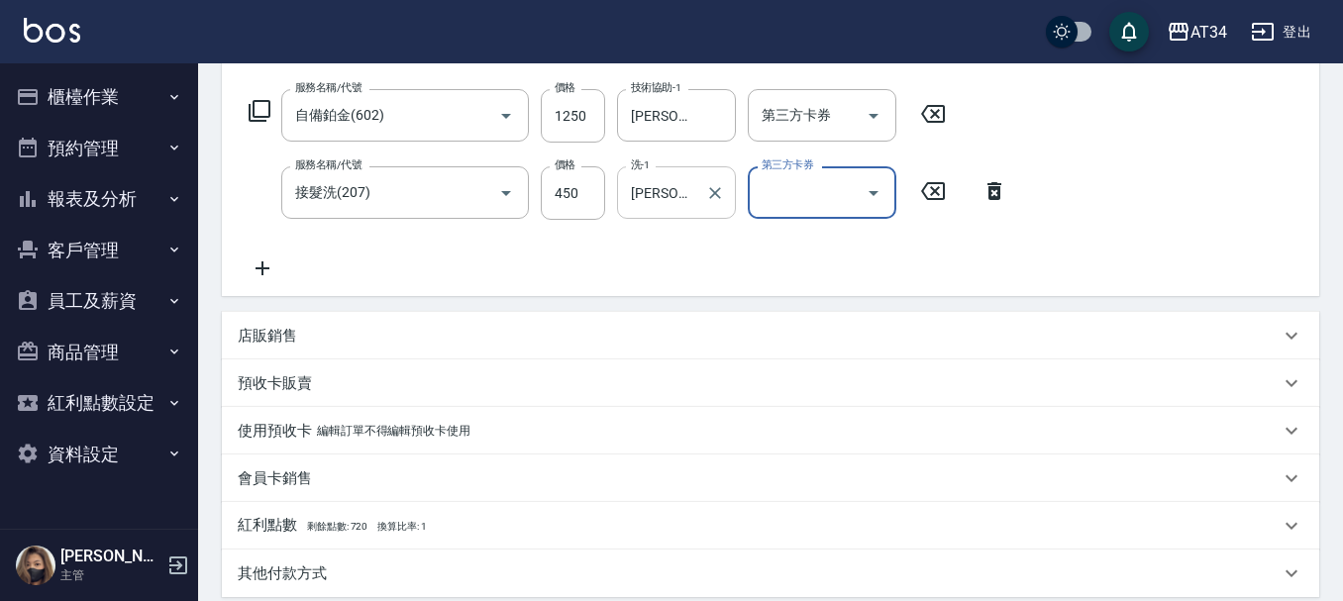
scroll to position [698, 0]
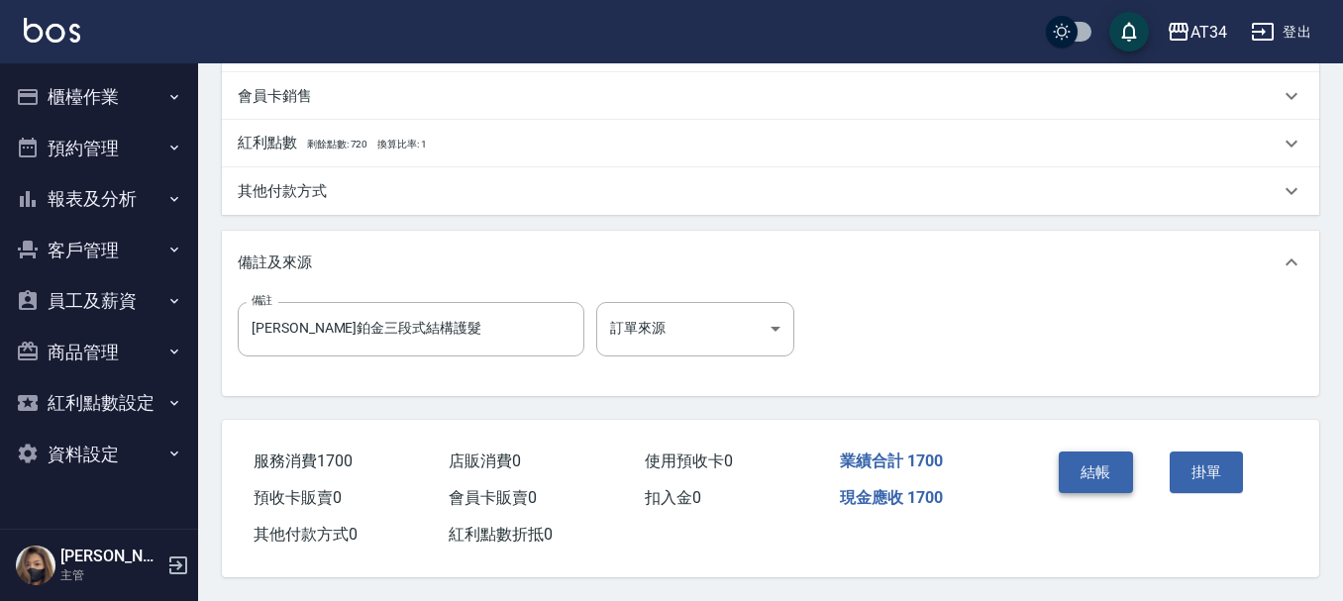
click at [1076, 456] on button "結帳" at bounding box center [1096, 473] width 74 height 42
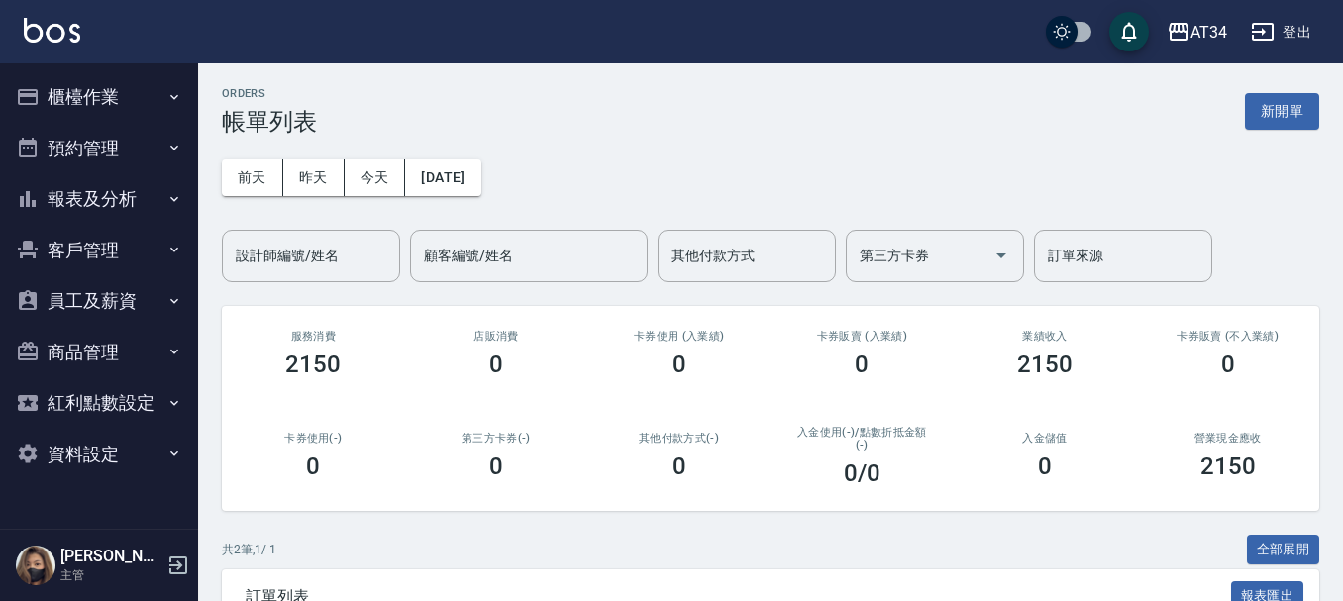
drag, startPoint x: 1000, startPoint y: 368, endPoint x: 1023, endPoint y: 298, distance: 73.9
click at [1023, 323] on div "業績收入 2150" at bounding box center [1045, 354] width 183 height 96
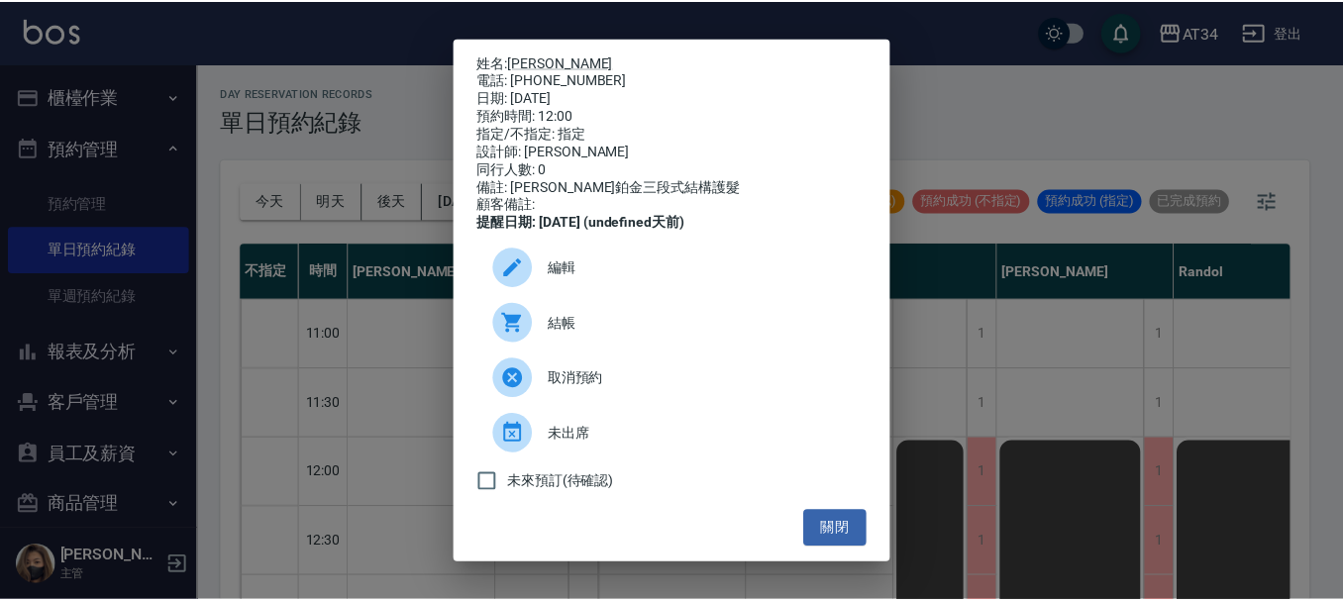
scroll to position [99, 1021]
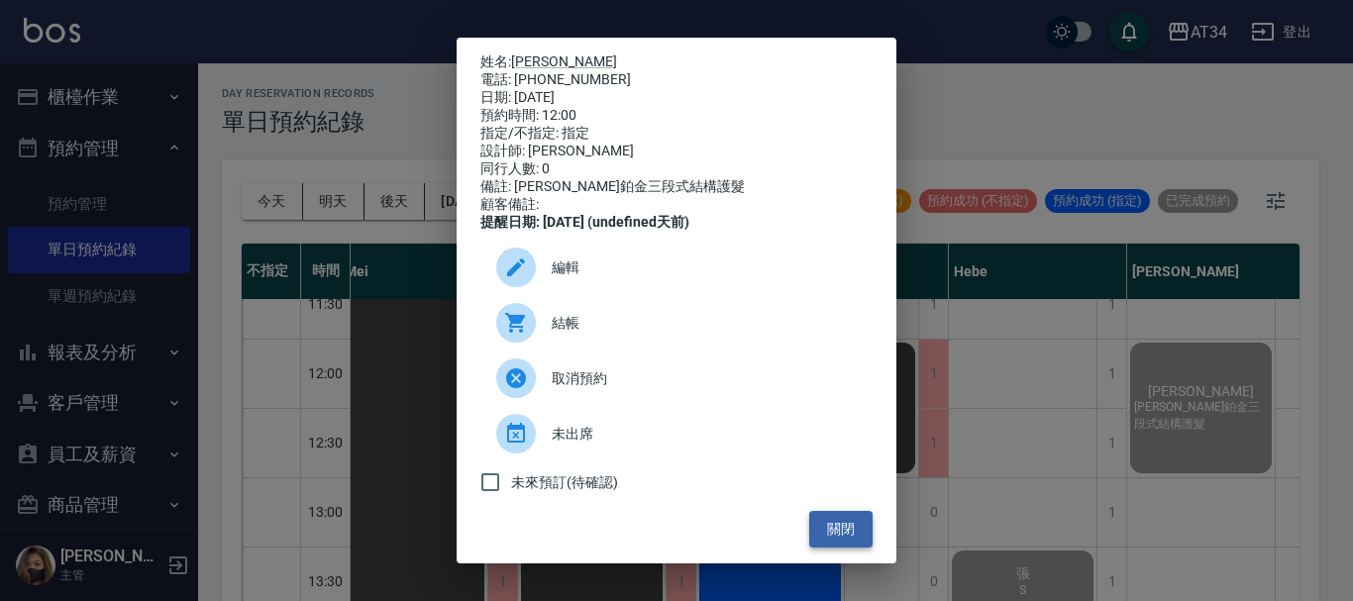
click at [817, 538] on button "關閉" at bounding box center [840, 529] width 63 height 37
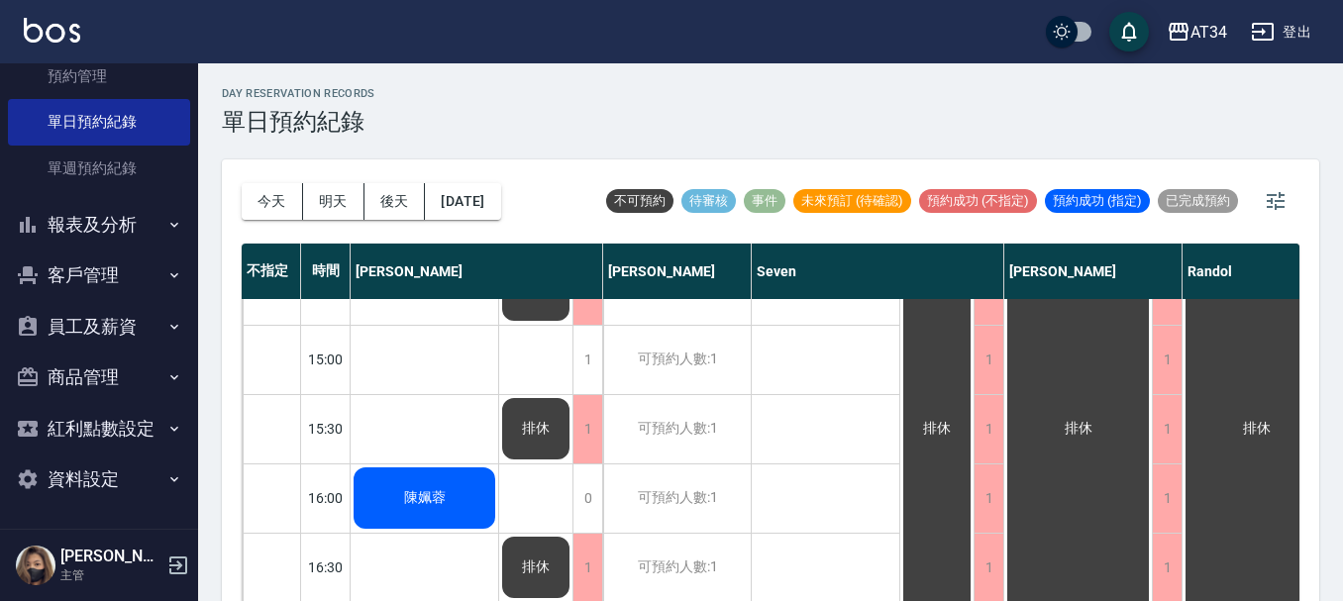
scroll to position [562, 0]
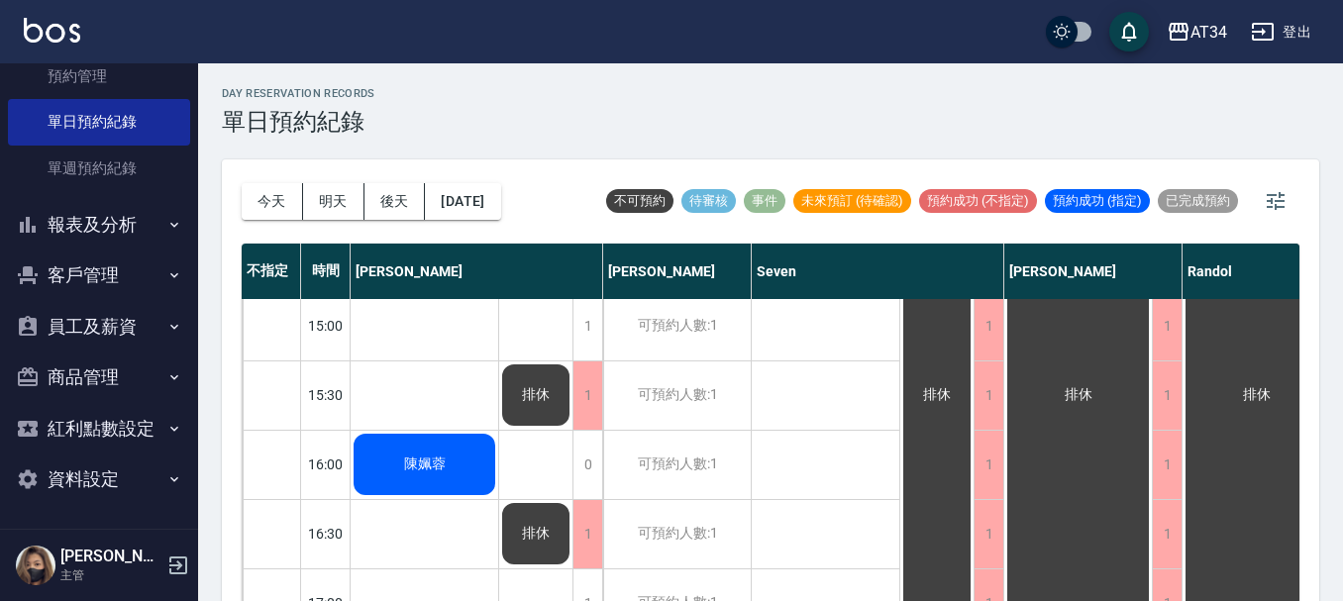
click at [523, 578] on div "排休 排休 排休 排休 排休 排休" at bounding box center [536, 361] width 74 height 1248
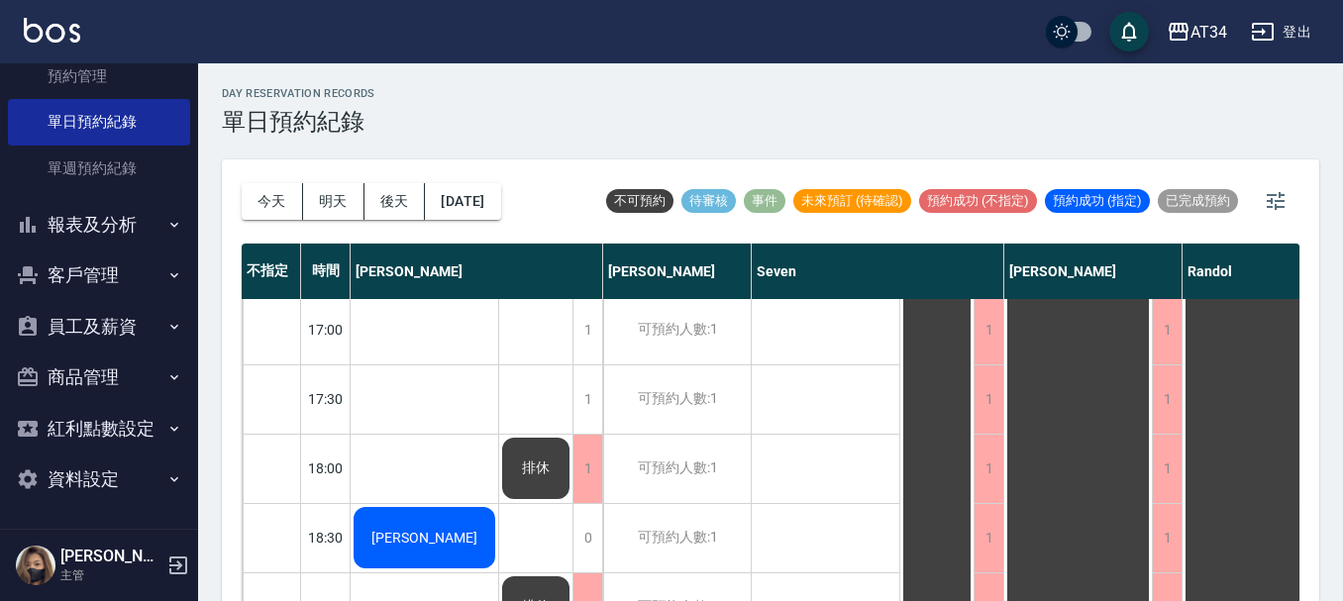
scroll to position [860, 0]
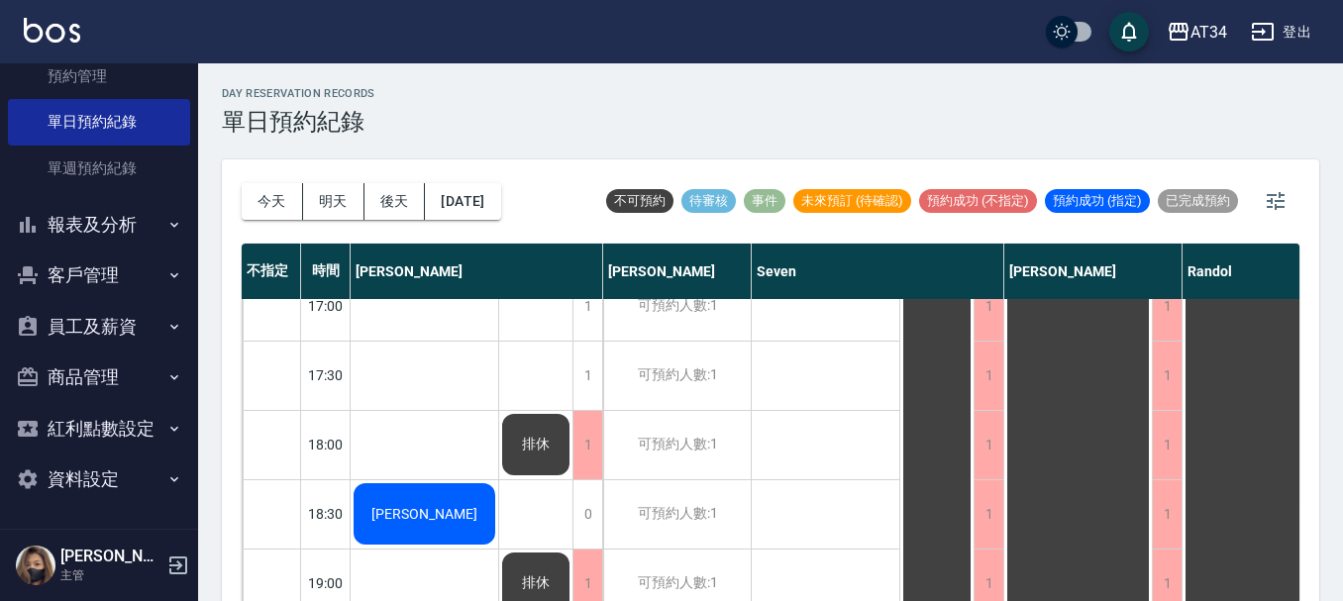
click at [414, 357] on div "陳姵蓉 陳姵蓉 張婉庭" at bounding box center [425, 64] width 149 height 1248
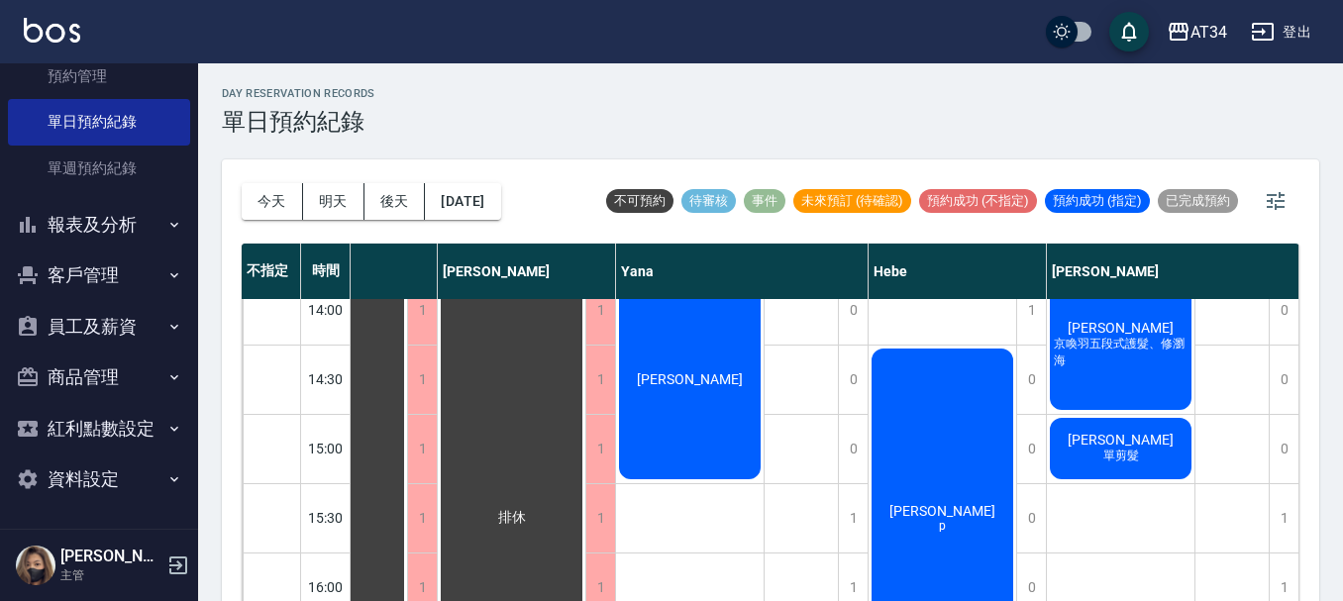
scroll to position [463, 1111]
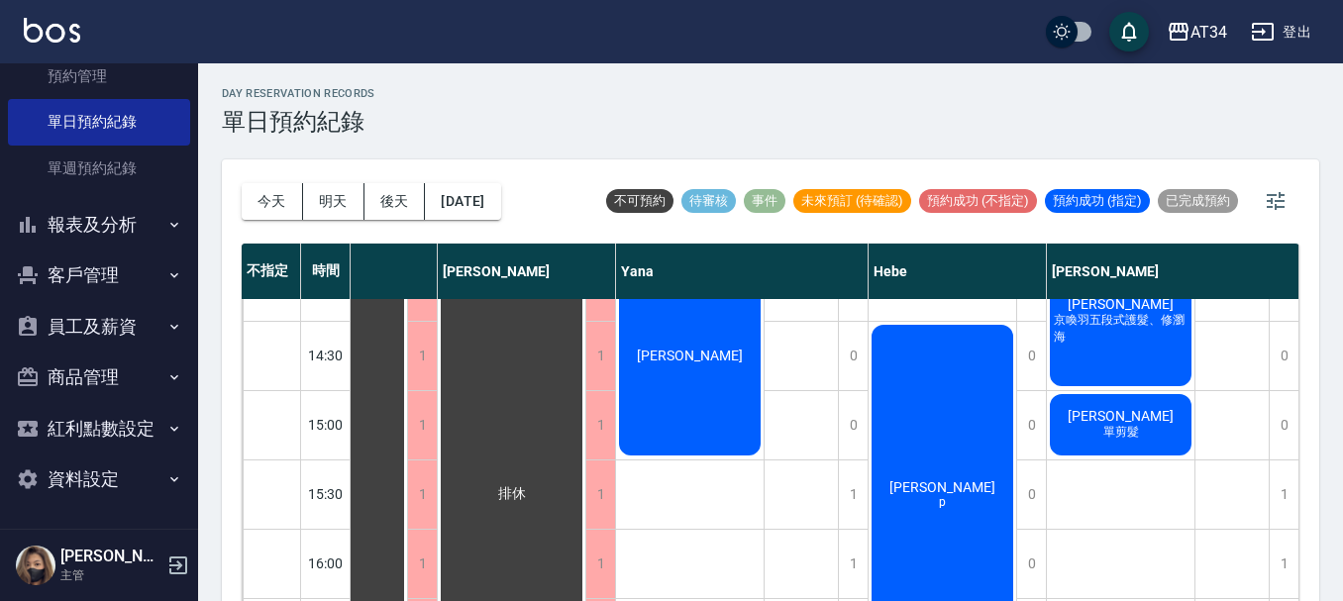
click at [1112, 412] on span "古惠君" at bounding box center [1120, 416] width 114 height 16
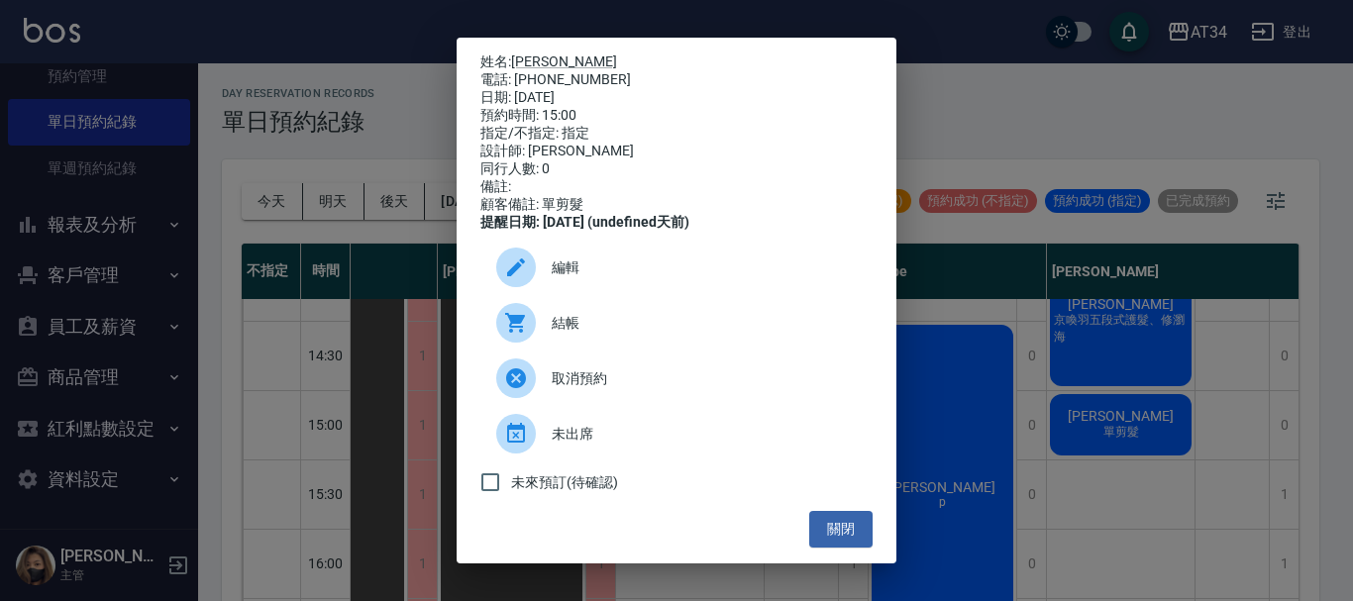
click at [662, 334] on span "結帳" at bounding box center [704, 323] width 305 height 21
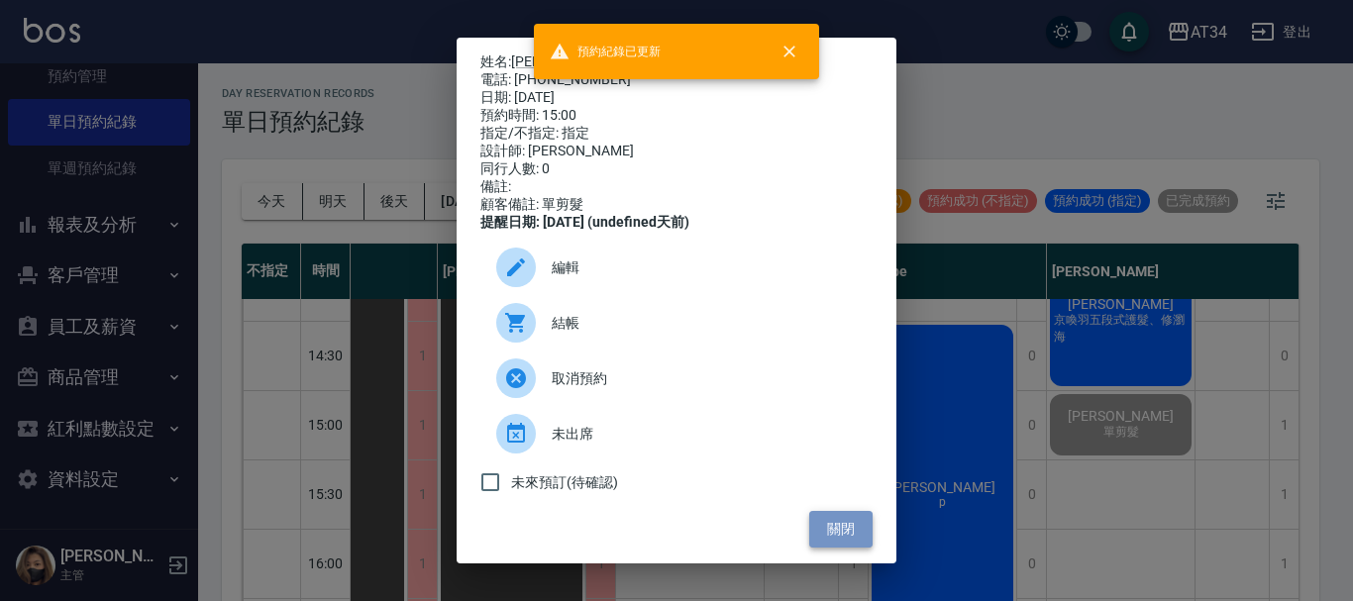
click at [853, 533] on button "關閉" at bounding box center [840, 529] width 63 height 37
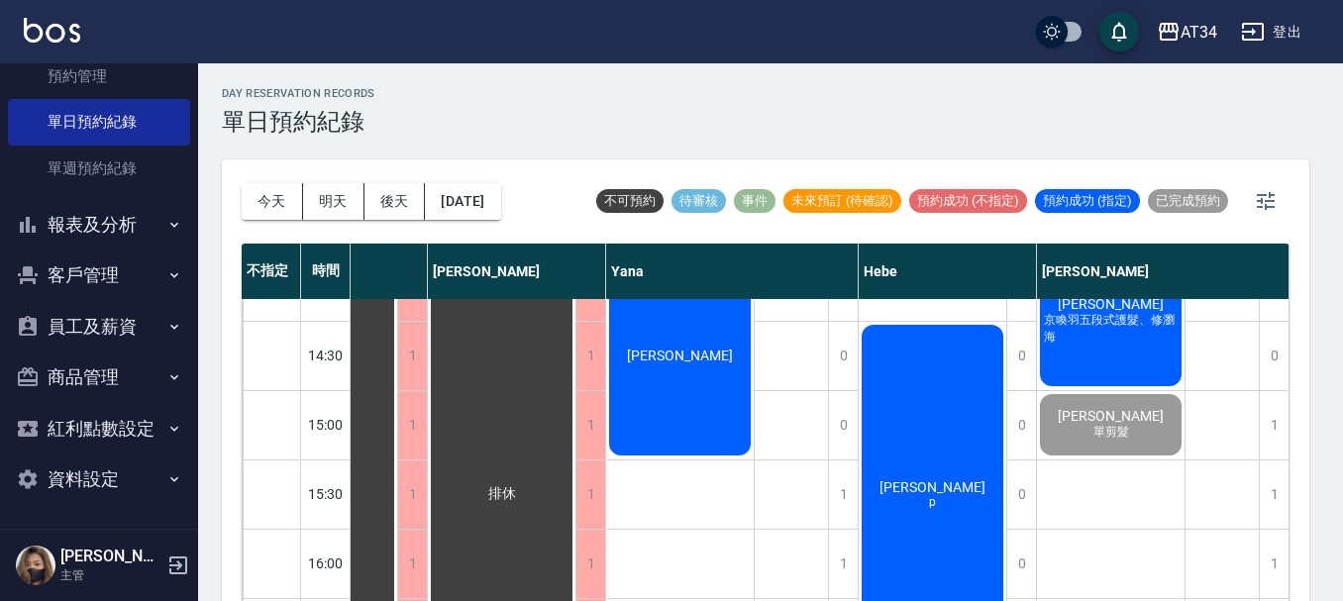
scroll to position [463, 1101]
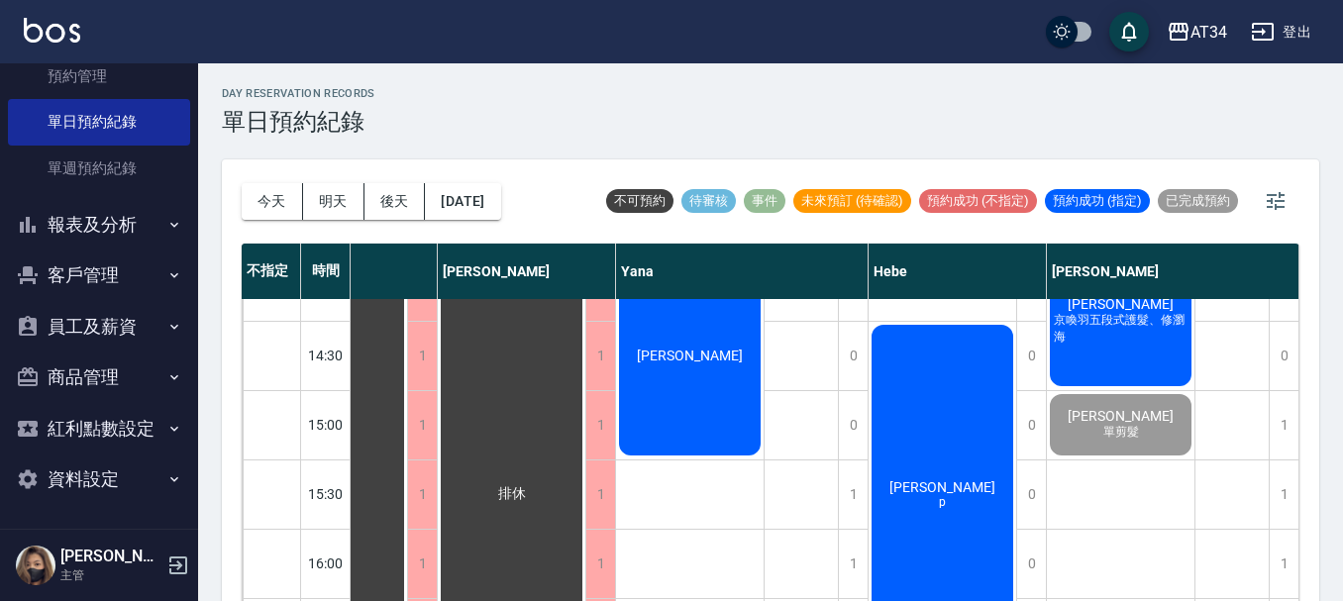
click at [1134, 300] on span "金慧秀" at bounding box center [1120, 304] width 114 height 16
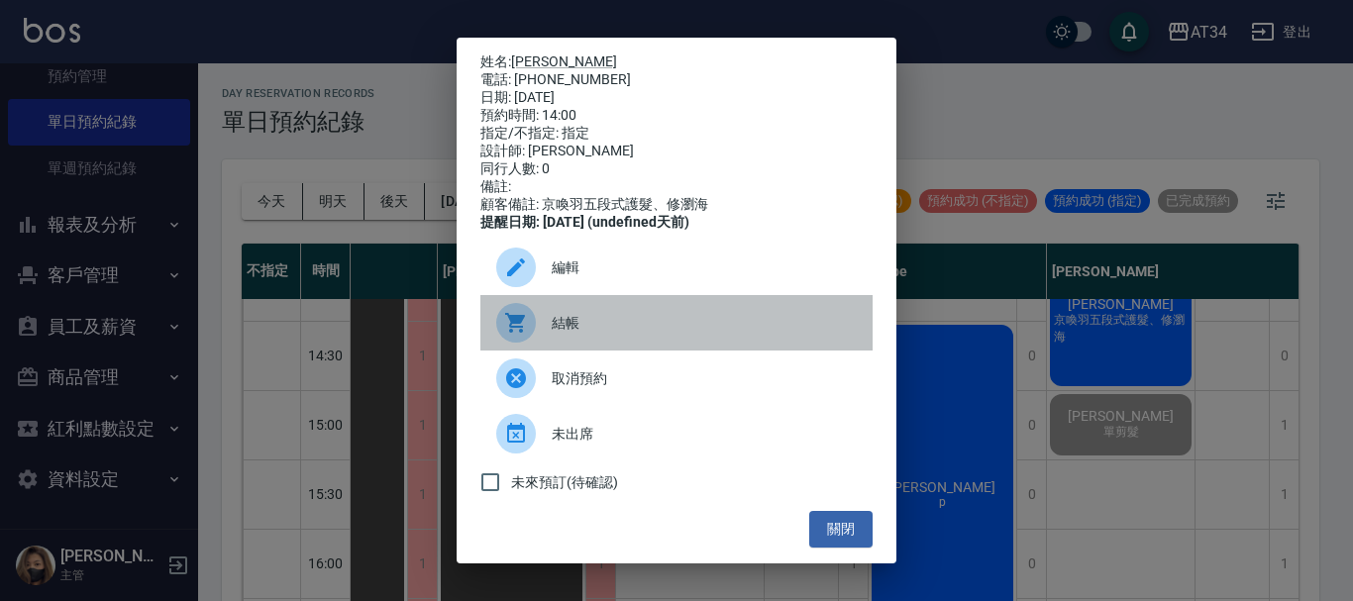
click at [753, 331] on span "結帳" at bounding box center [704, 323] width 305 height 21
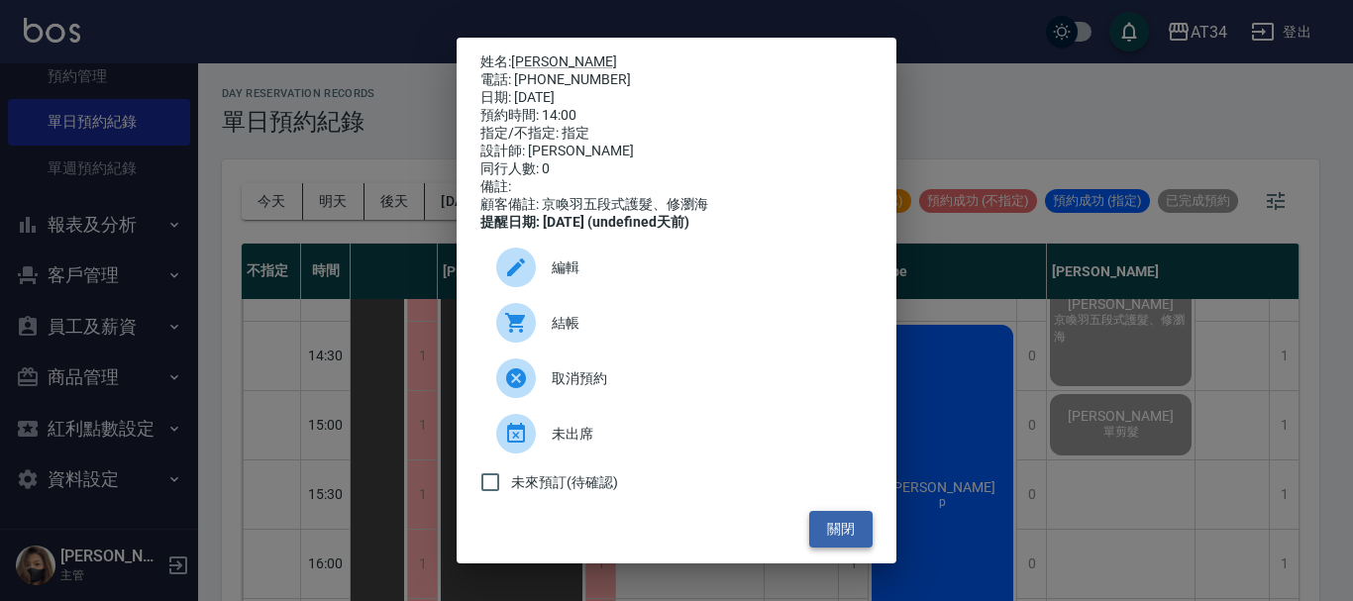
click at [839, 535] on button "關閉" at bounding box center [840, 529] width 63 height 37
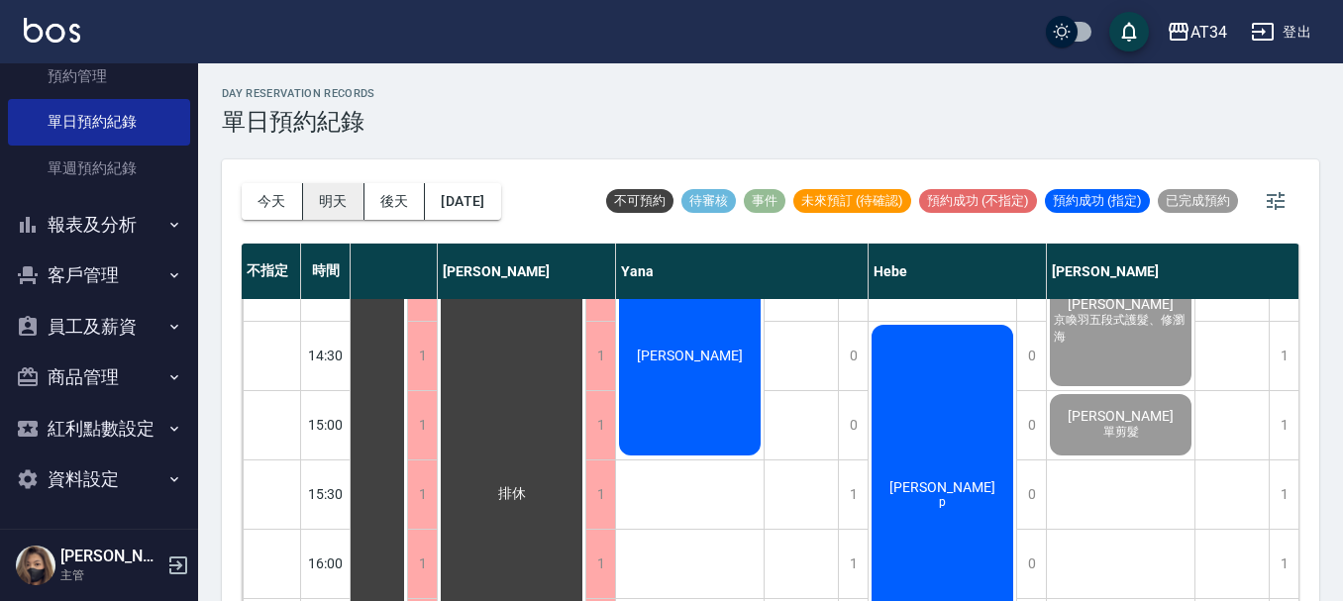
click at [327, 185] on button "明天" at bounding box center [333, 201] width 61 height 37
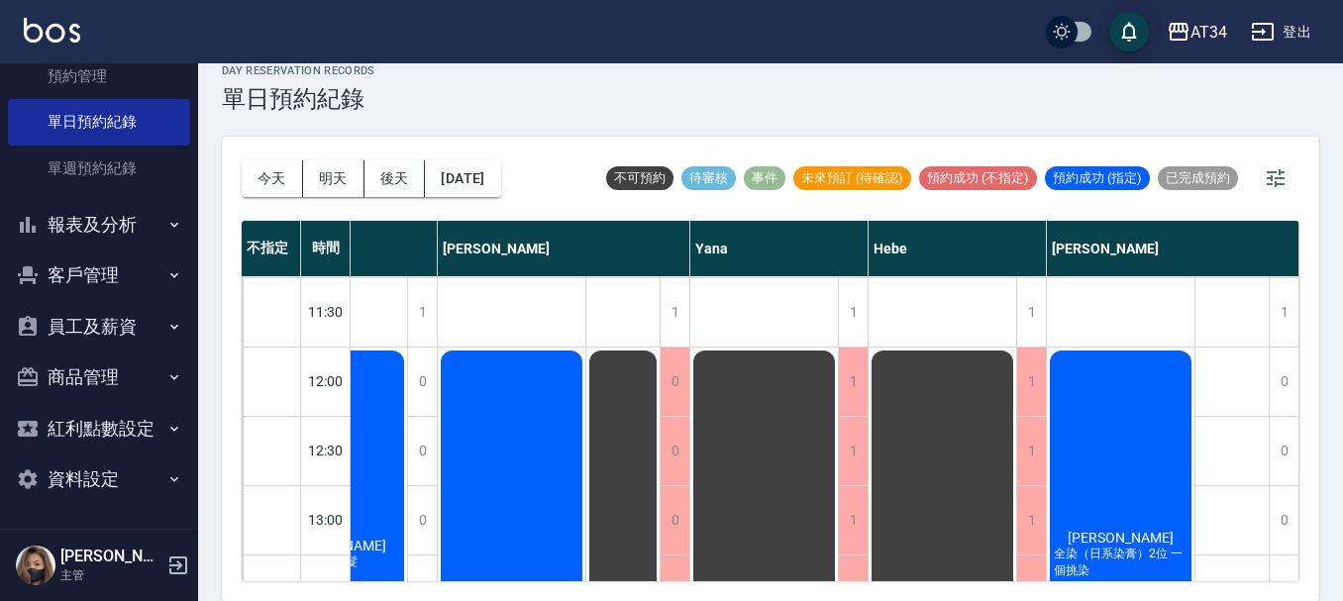
scroll to position [99, 1334]
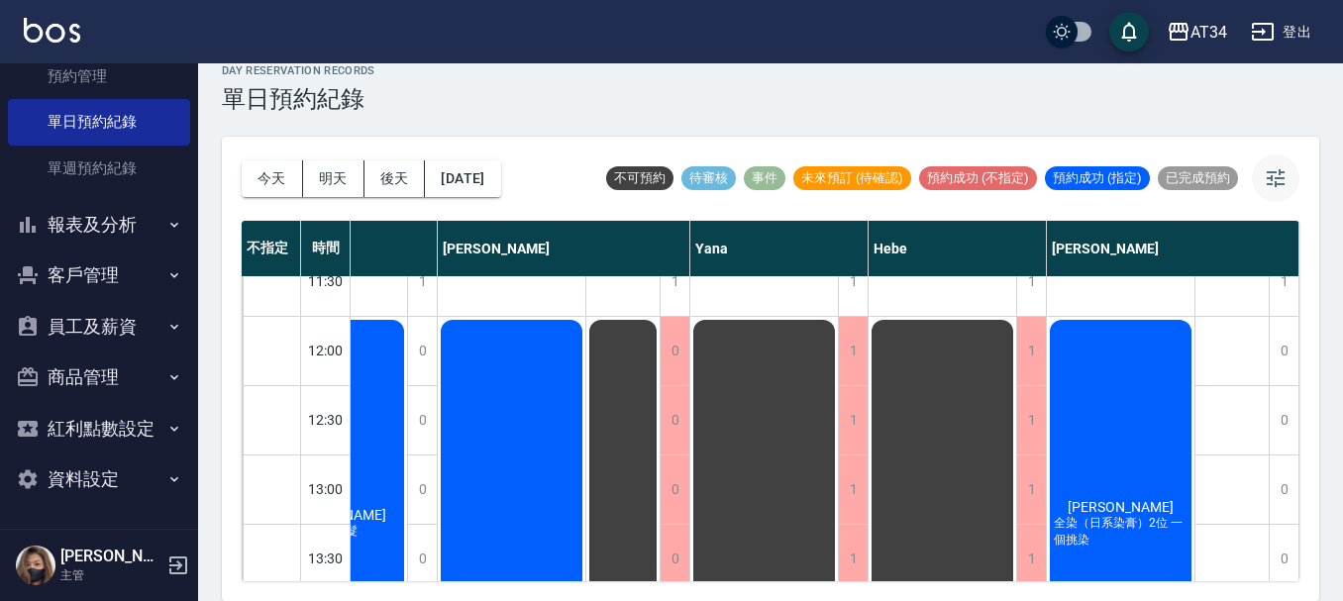
click at [1282, 171] on icon "button" at bounding box center [1276, 178] width 24 height 24
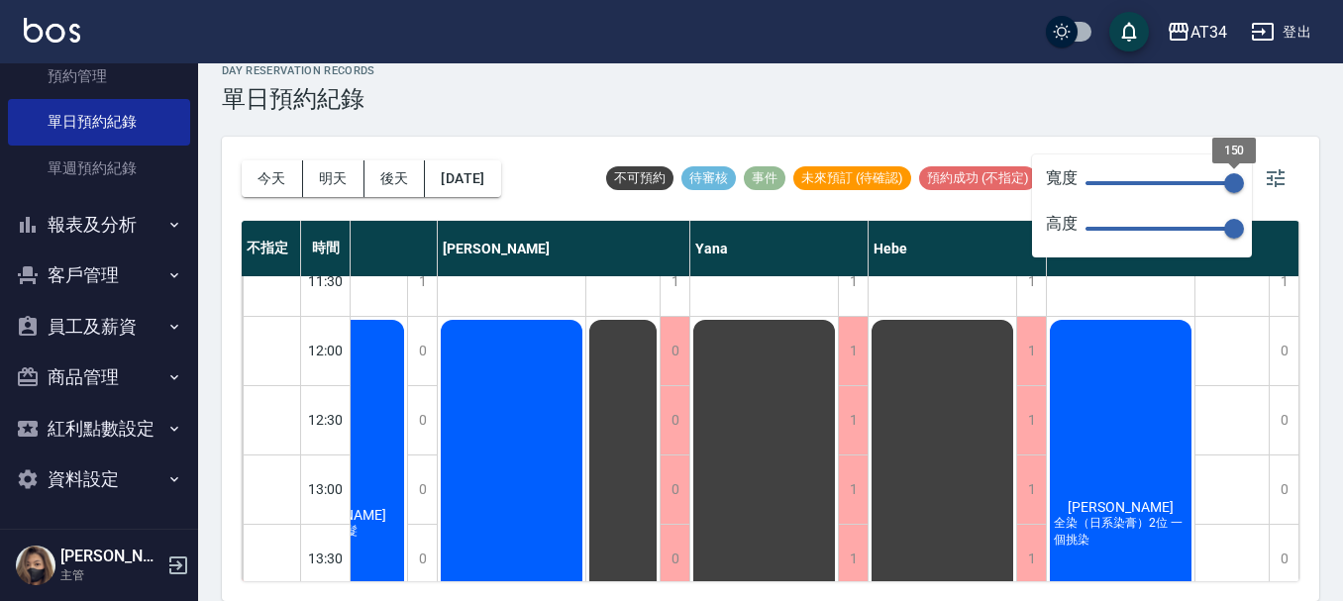
type input "109"
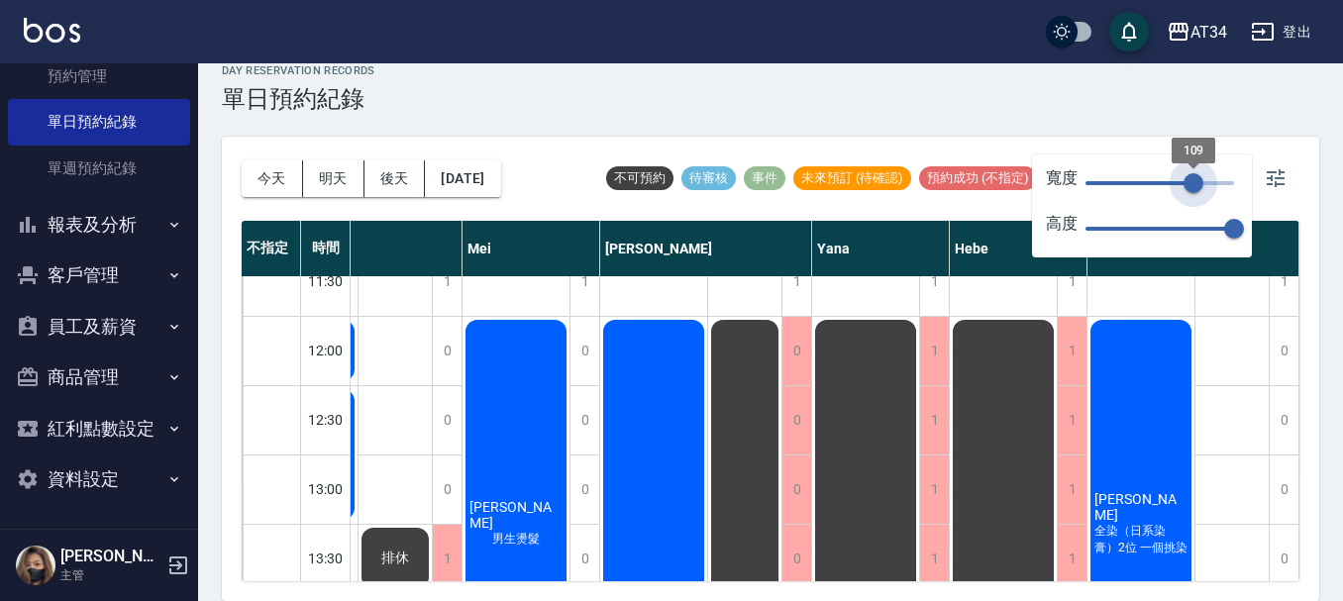
scroll to position [99, 887]
click at [1193, 181] on span "109" at bounding box center [1159, 183] width 149 height 30
click at [1193, 181] on span "109" at bounding box center [1193, 183] width 20 height 20
type input "37"
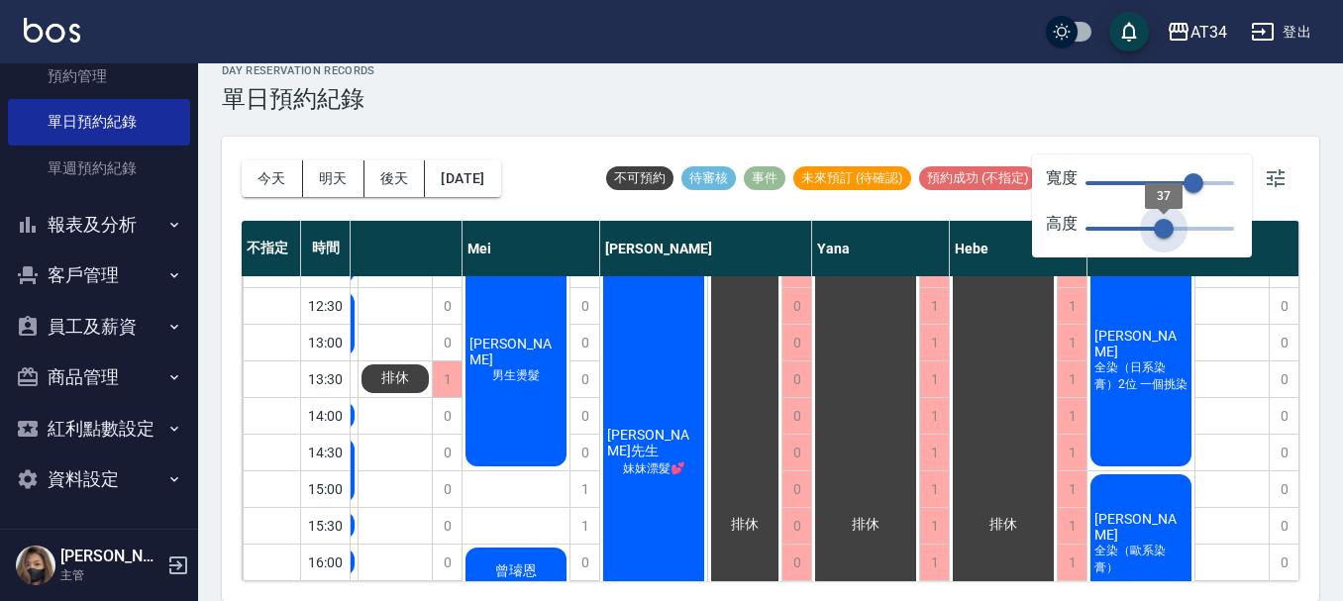
drag, startPoint x: 1228, startPoint y: 225, endPoint x: 1164, endPoint y: 235, distance: 64.1
click at [1164, 235] on span "37" at bounding box center [1164, 229] width 20 height 20
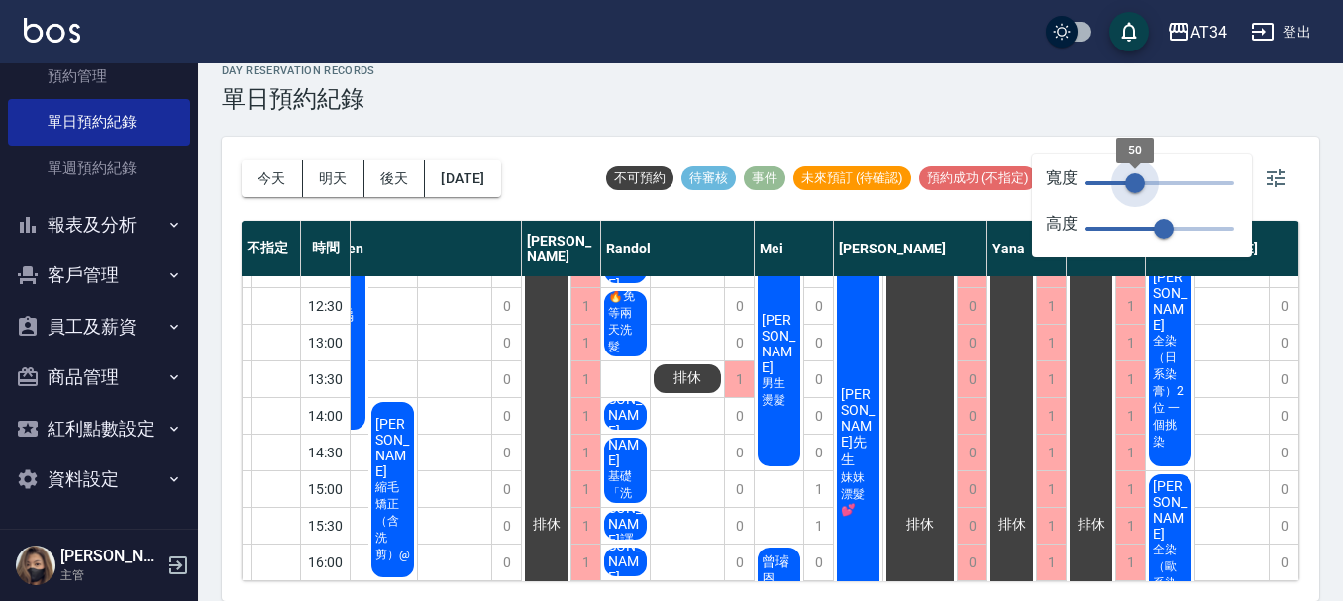
type input "44"
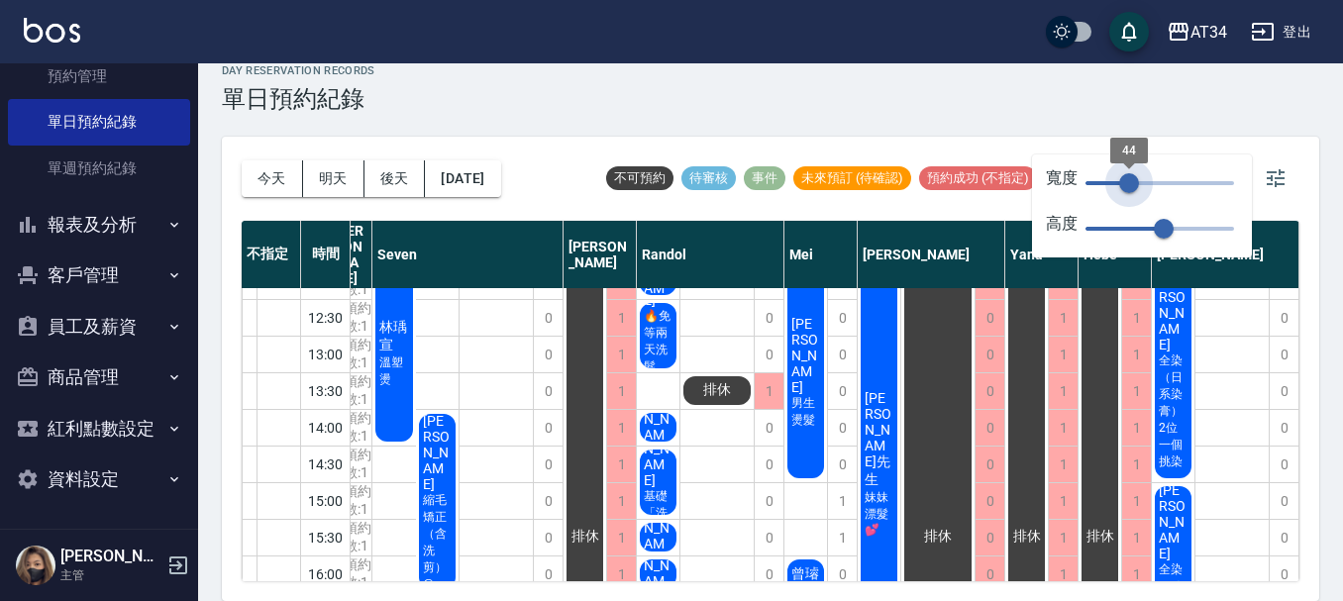
drag, startPoint x: 1198, startPoint y: 174, endPoint x: 1129, endPoint y: 185, distance: 70.2
click at [1129, 185] on span "44" at bounding box center [1129, 183] width 20 height 20
click at [387, 185] on button "後天" at bounding box center [394, 178] width 61 height 37
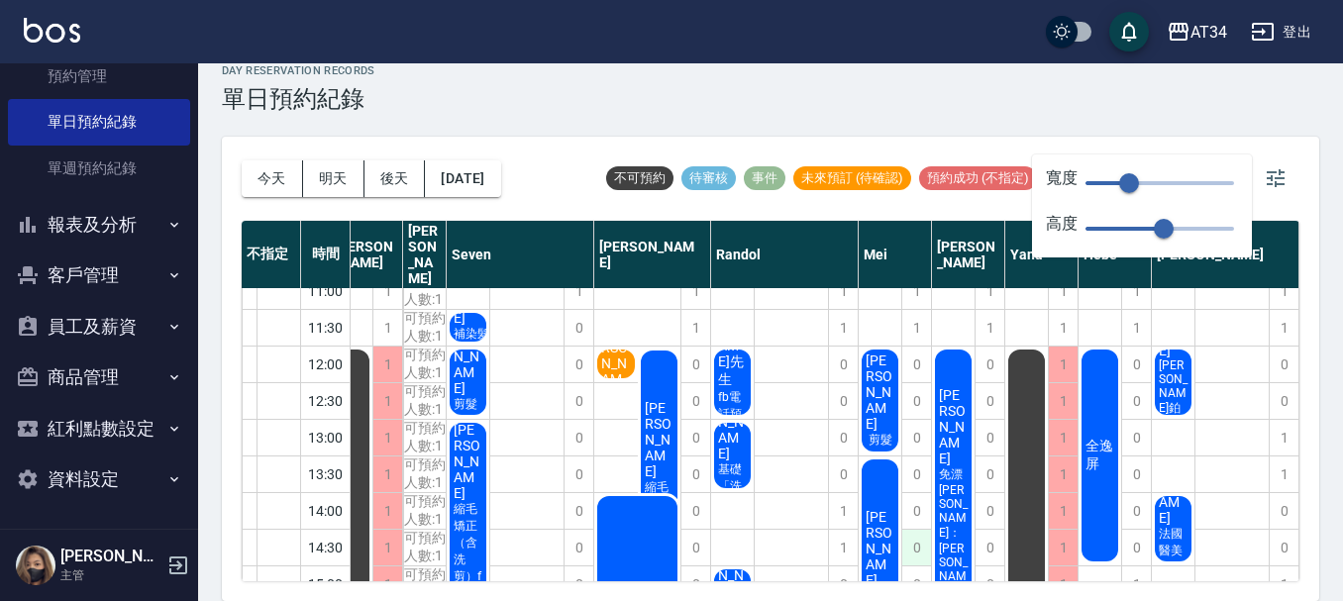
scroll to position [0, 31]
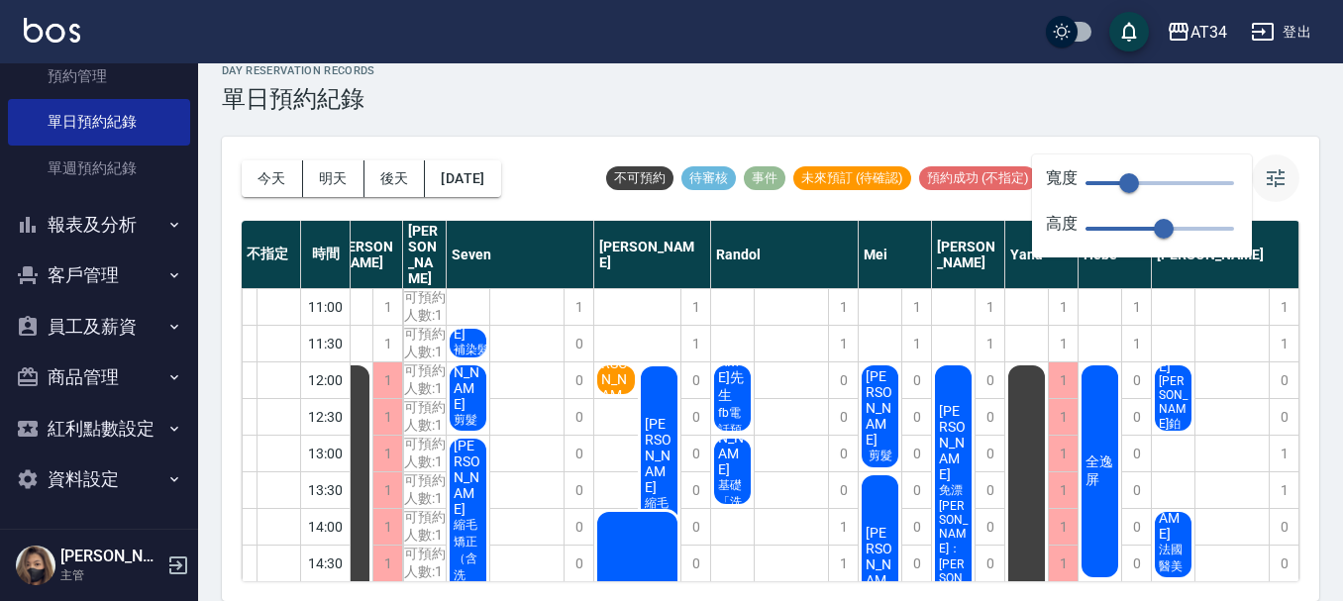
click at [1283, 182] on icon "button" at bounding box center [1276, 178] width 24 height 24
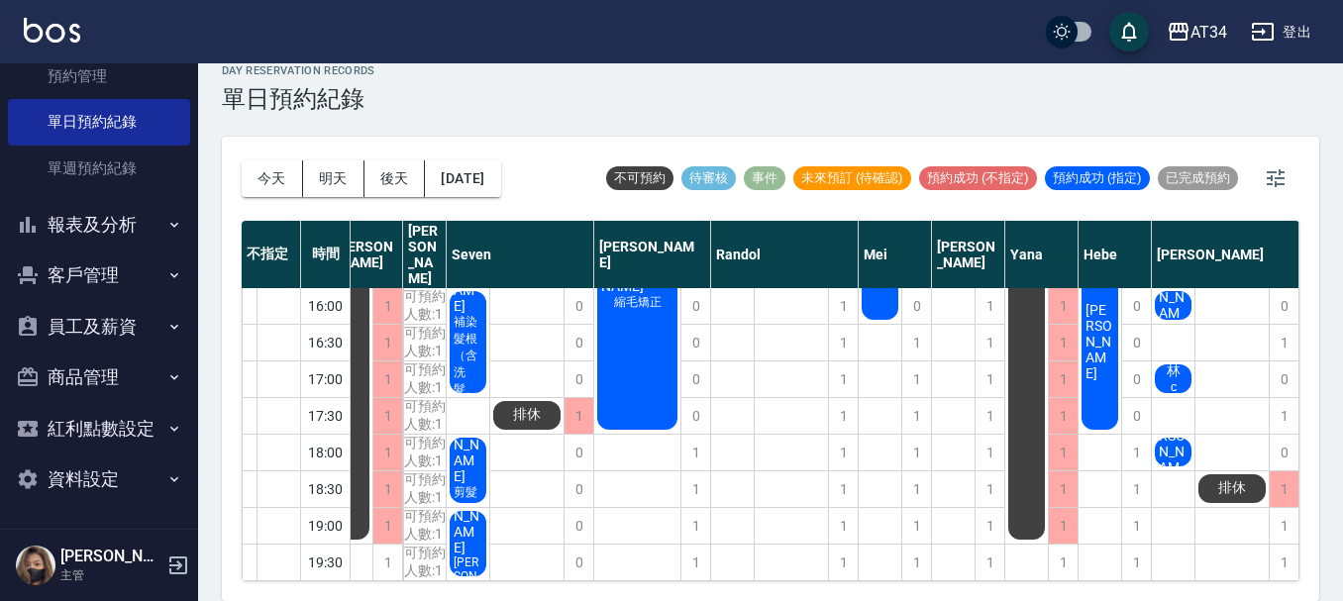
scroll to position [370, 31]
click at [269, 168] on button "今天" at bounding box center [272, 178] width 61 height 37
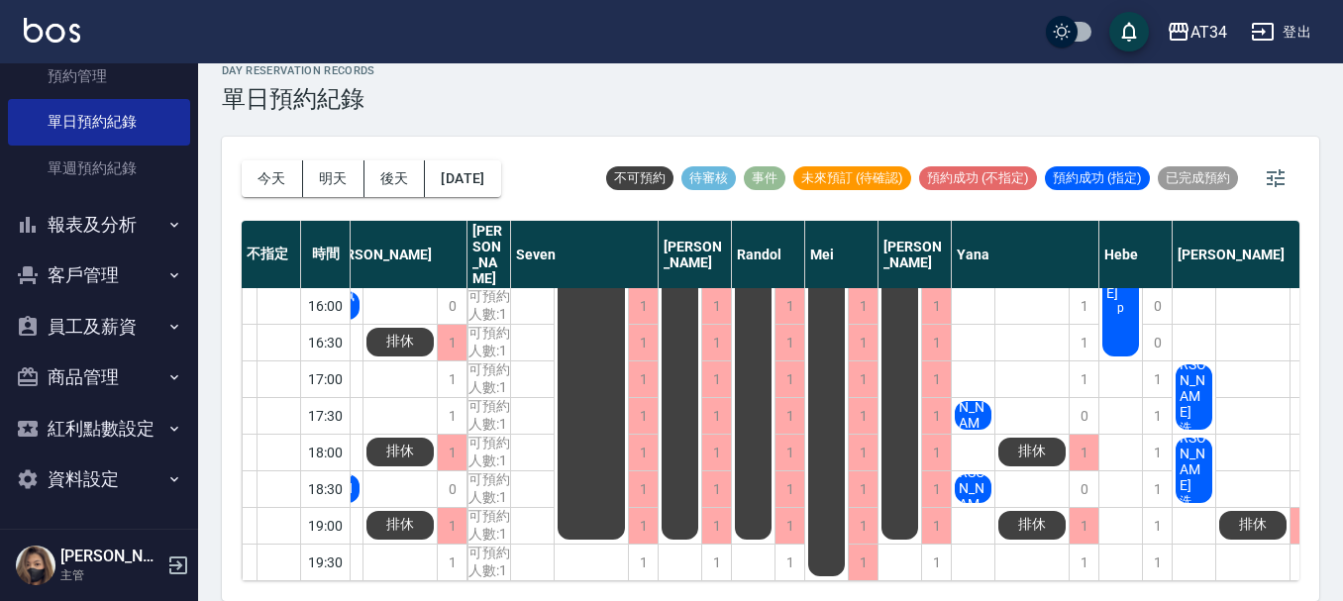
click at [379, 211] on div "今天 明天 後天 2025/10/09" at bounding box center [371, 179] width 259 height 84
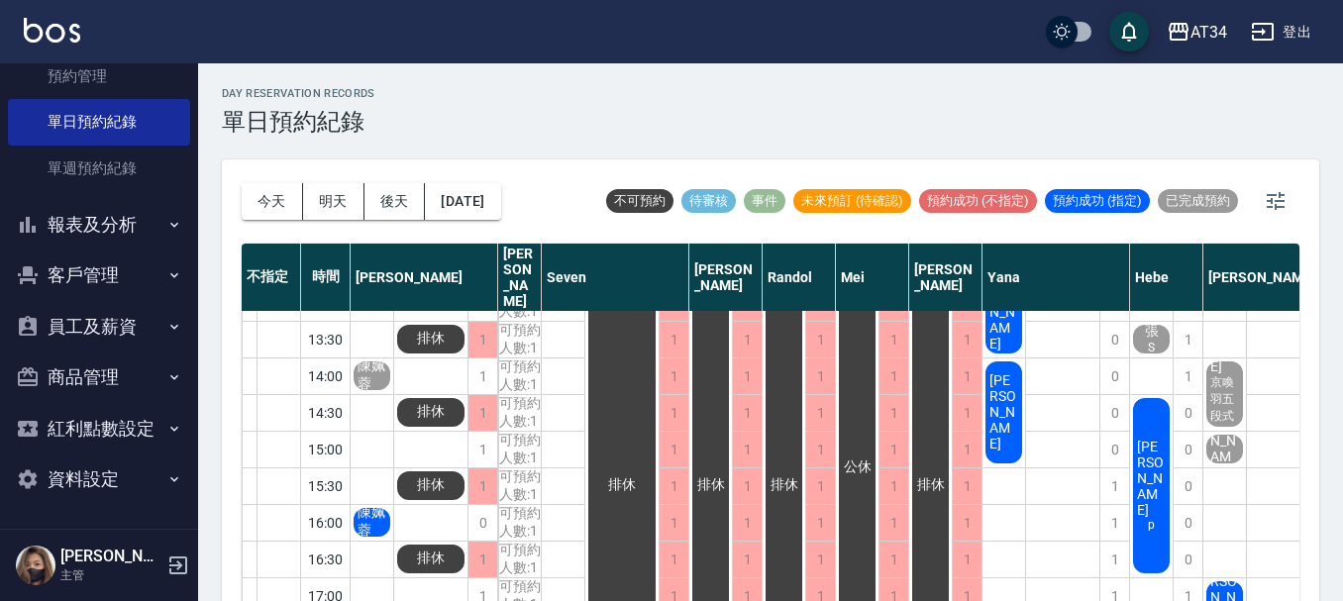
scroll to position [172, 0]
click at [371, 511] on span "陳姵蓉" at bounding box center [372, 523] width 37 height 36
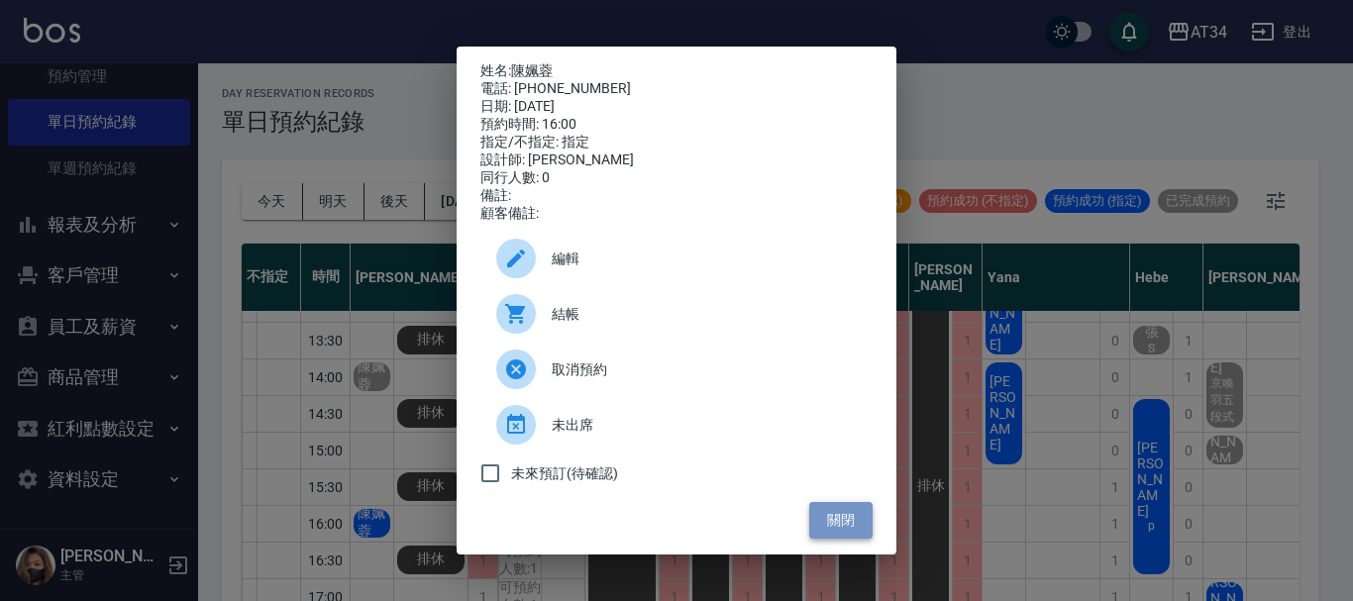
click at [834, 524] on button "關閉" at bounding box center [840, 520] width 63 height 37
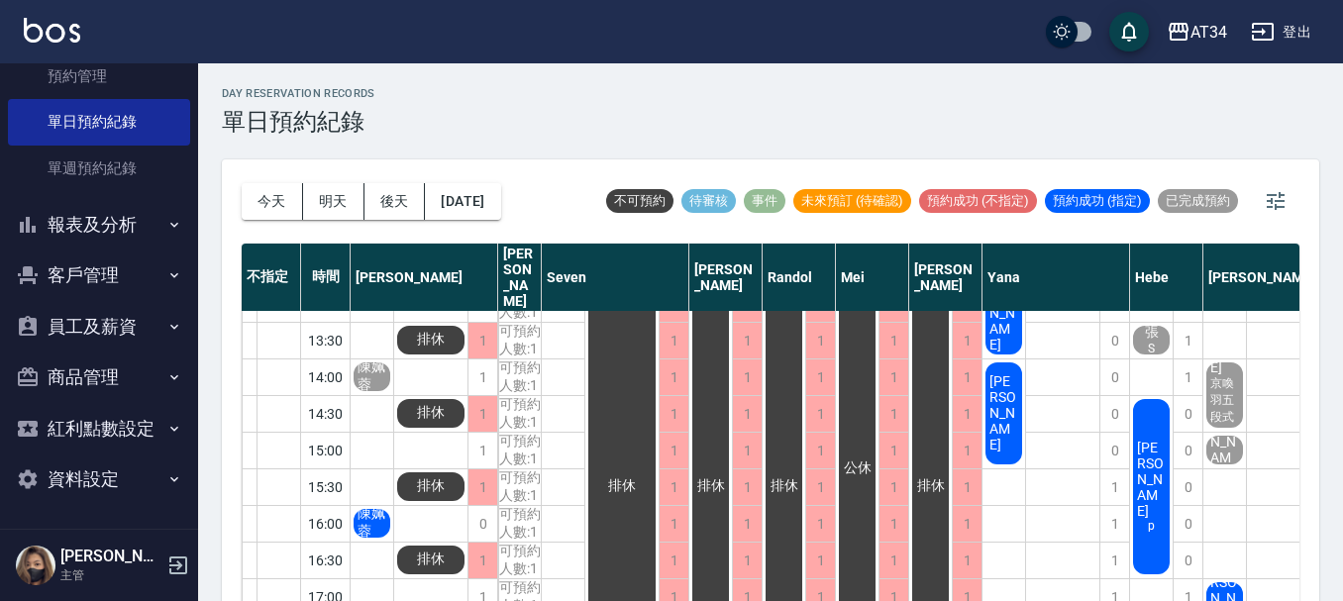
click at [377, 514] on span "陳姵蓉" at bounding box center [372, 523] width 37 height 36
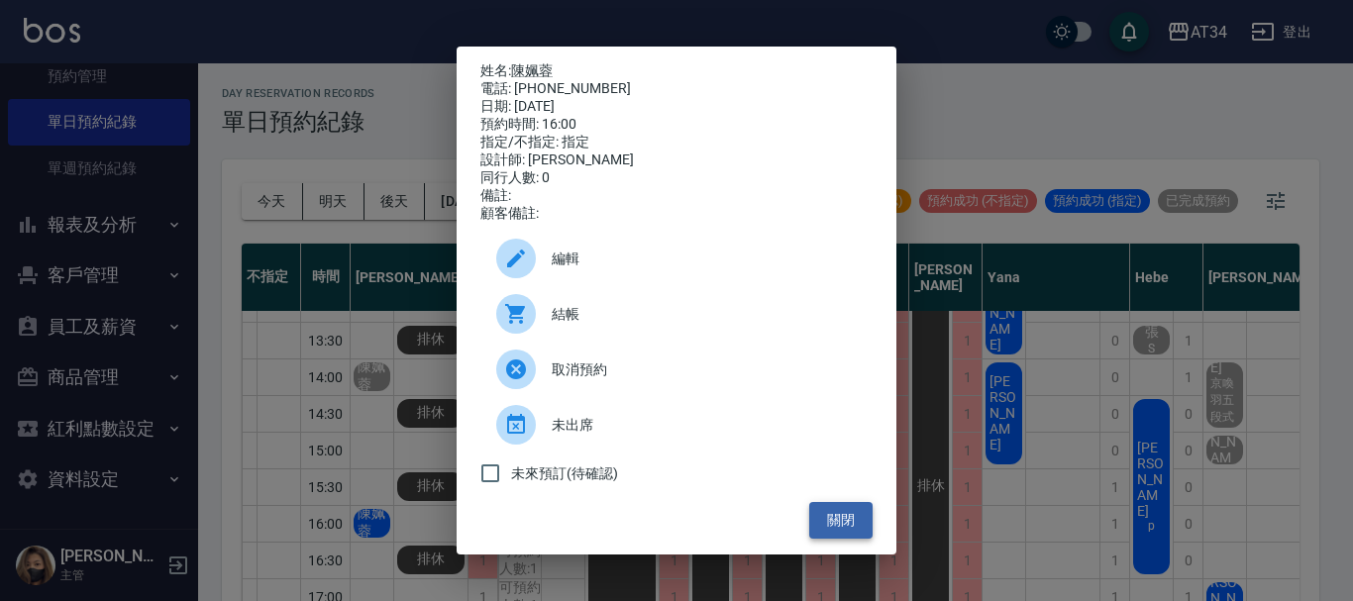
click at [820, 527] on button "關閉" at bounding box center [840, 520] width 63 height 37
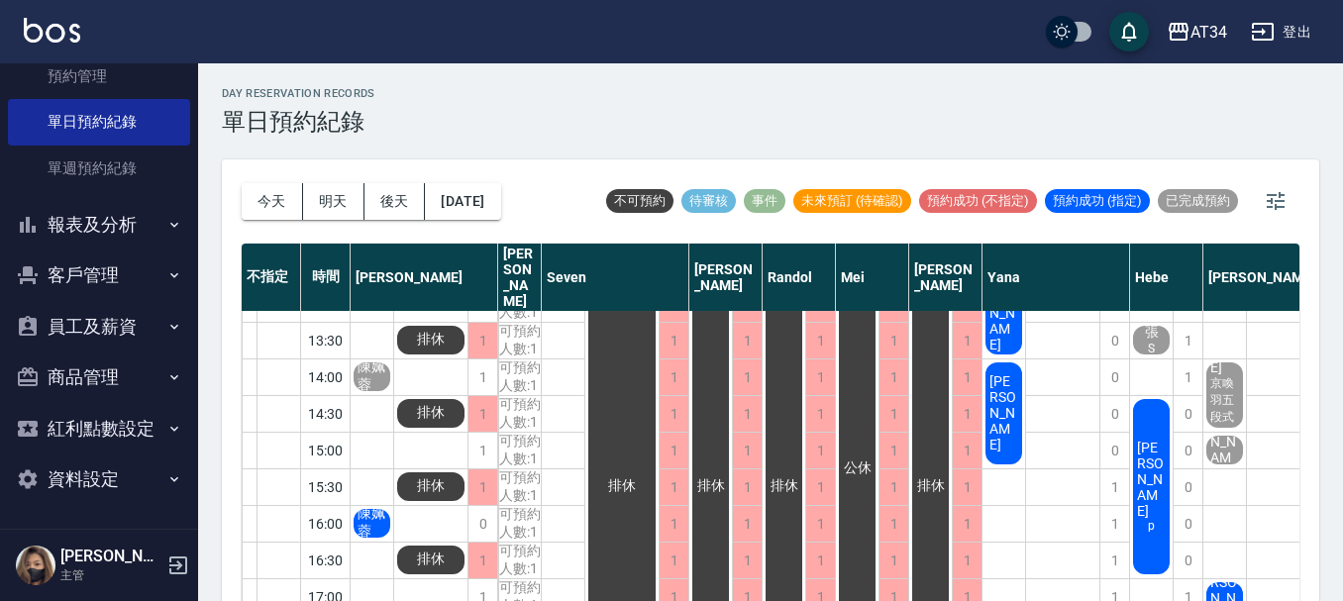
click at [359, 507] on span "陳姵蓉" at bounding box center [372, 523] width 37 height 36
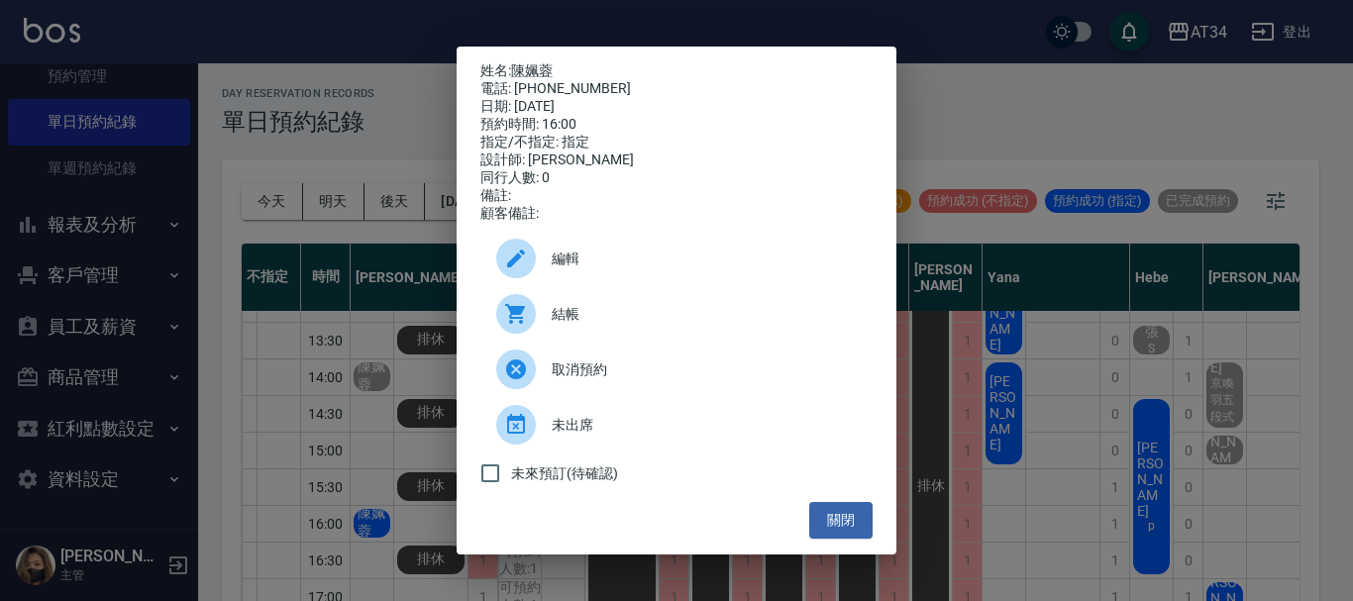
click at [549, 325] on div at bounding box center [523, 314] width 55 height 40
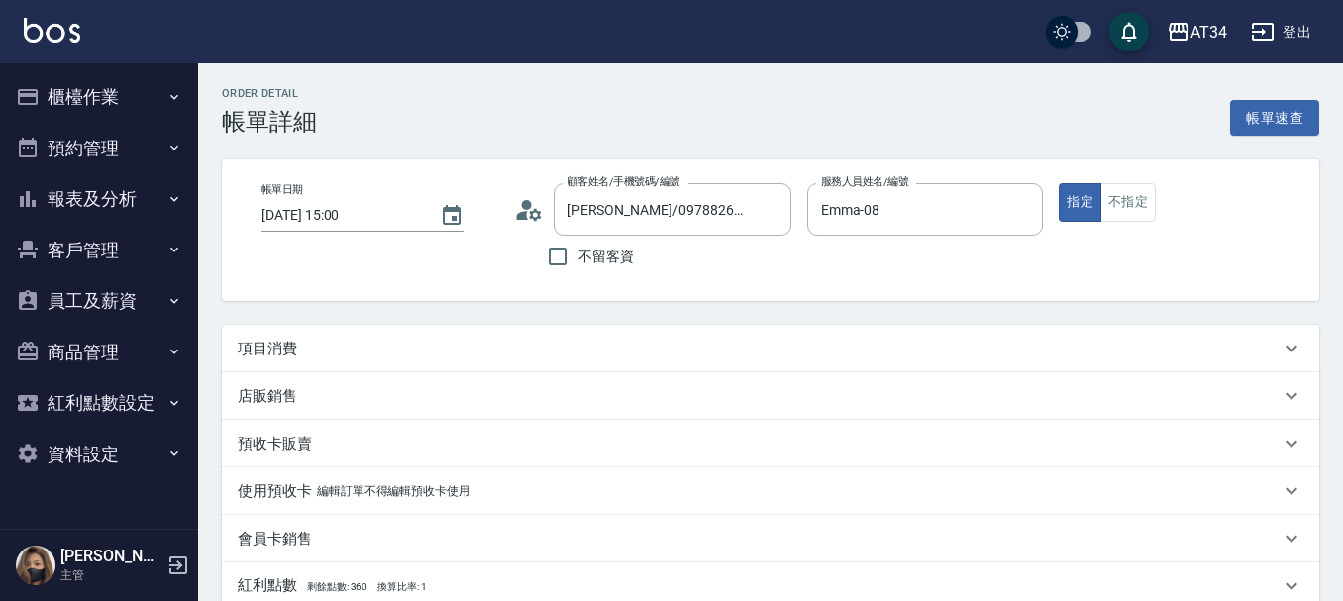
click at [287, 340] on p "項目消費" at bounding box center [267, 349] width 59 height 21
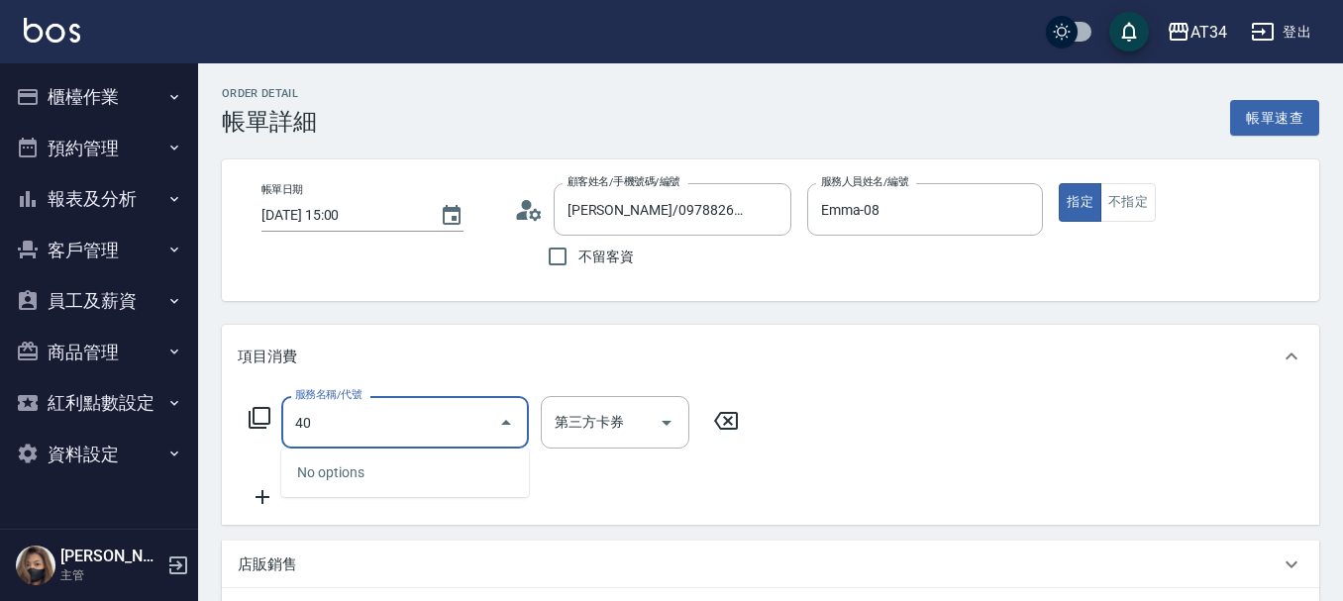
type input "401"
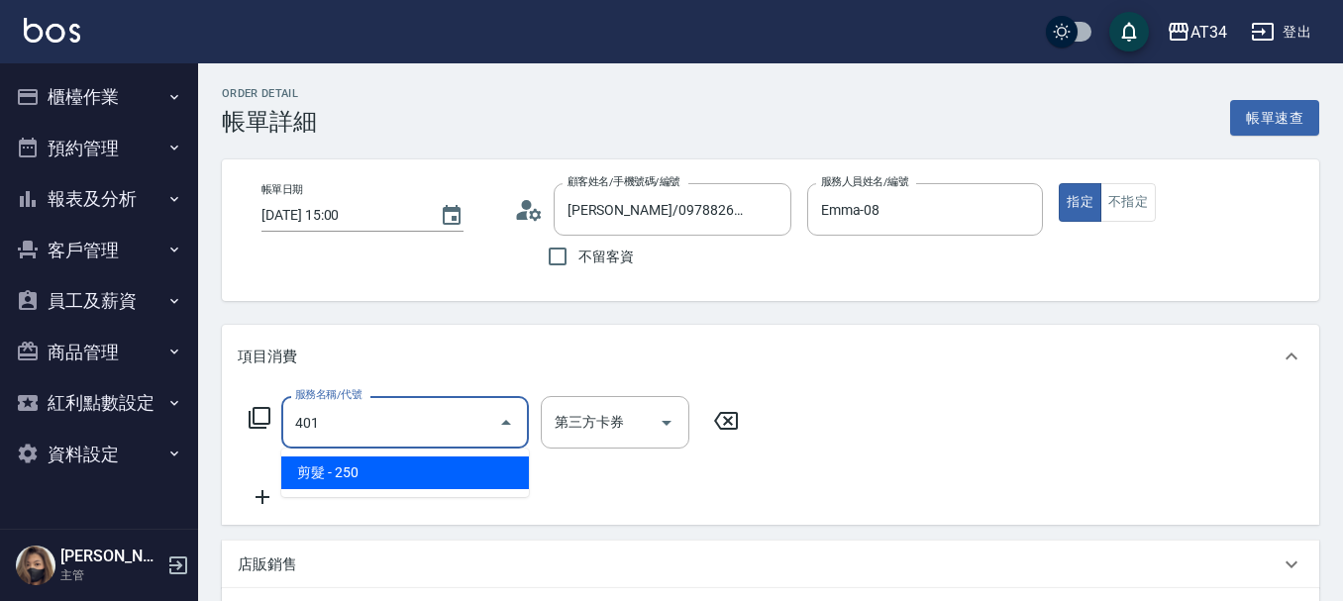
type input "20"
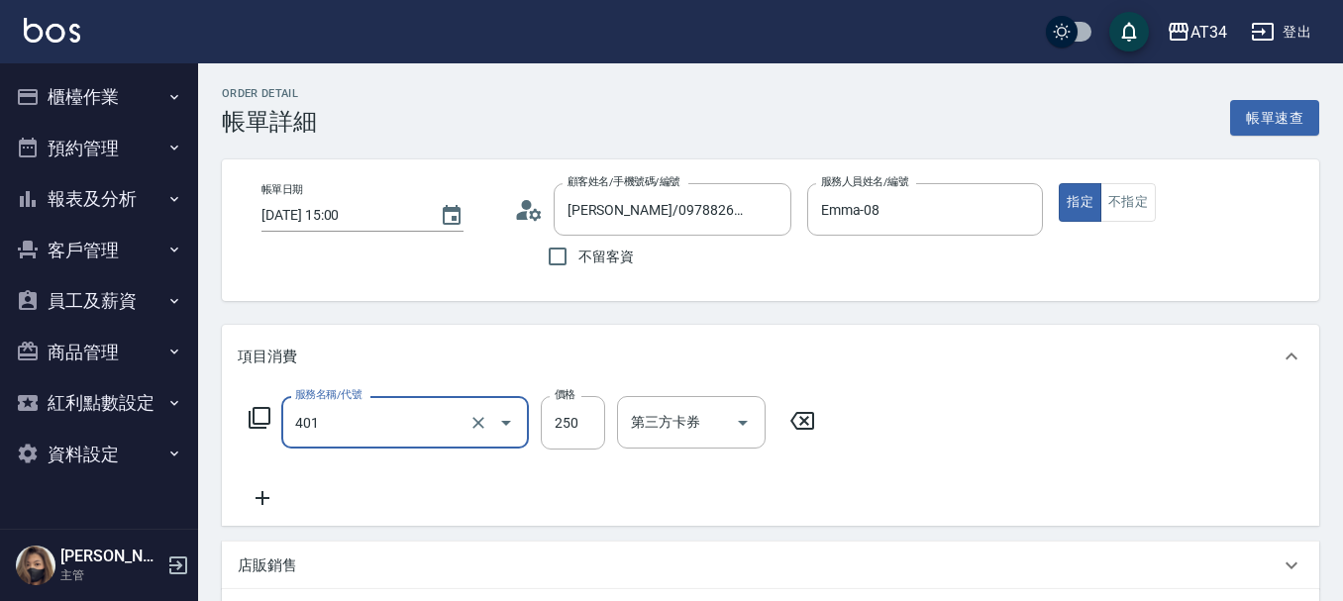
type input "剪髮(401)"
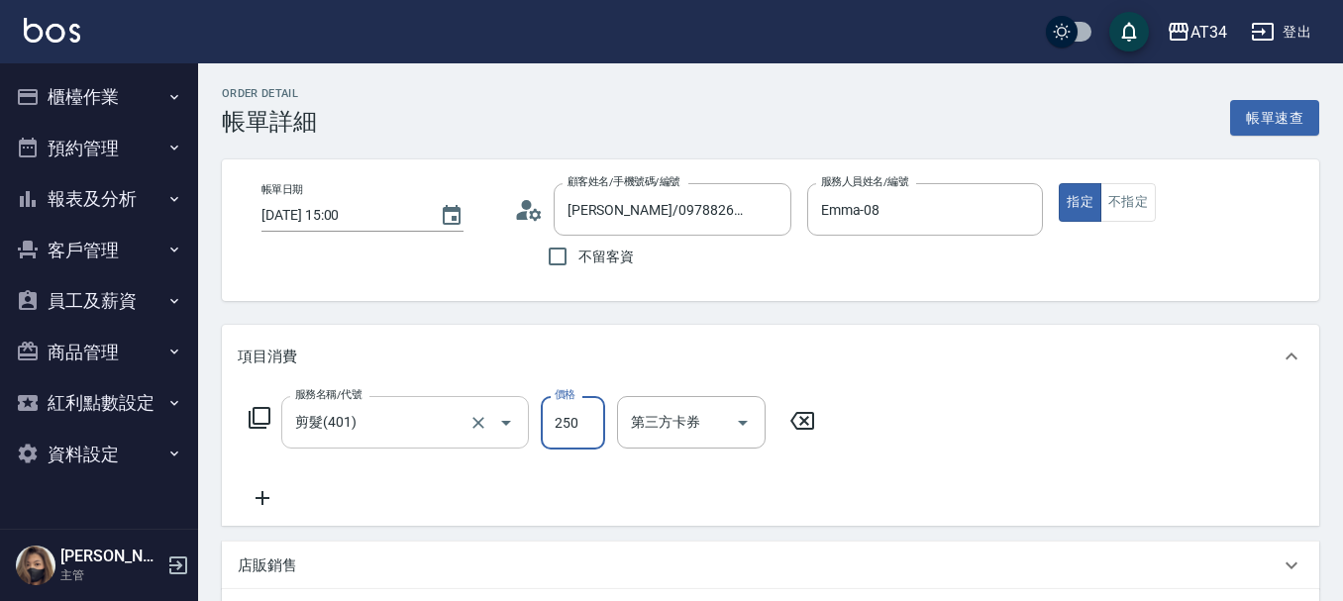
type input "0"
type input "50"
type input "500"
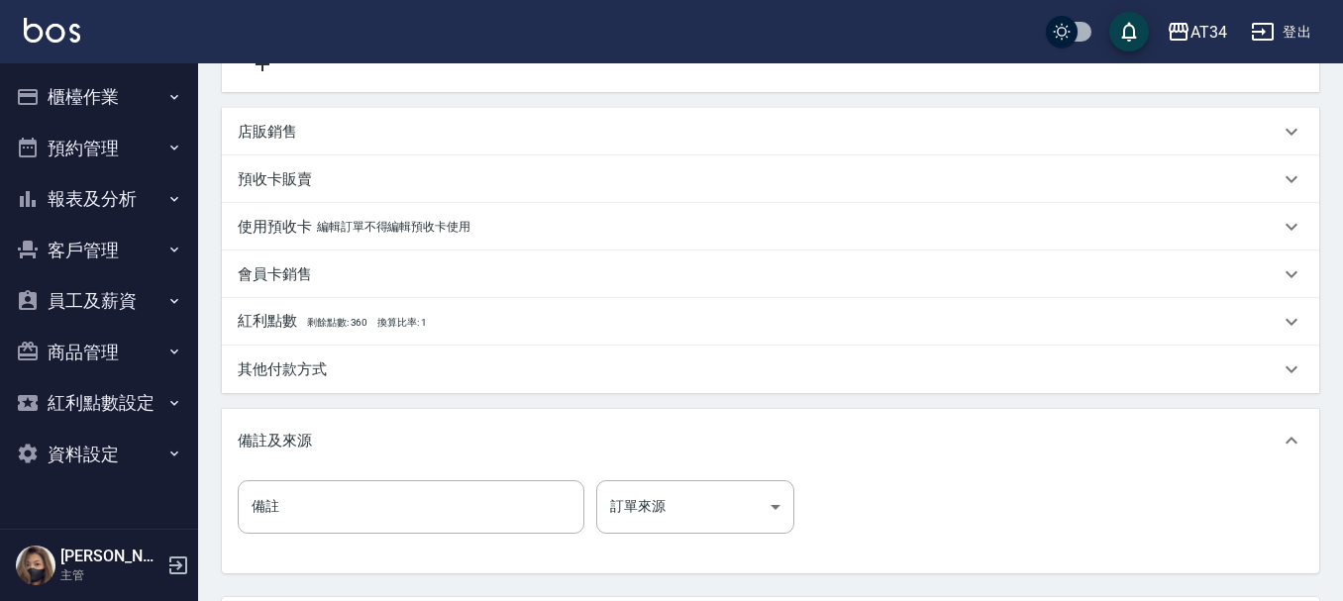
scroll to position [620, 0]
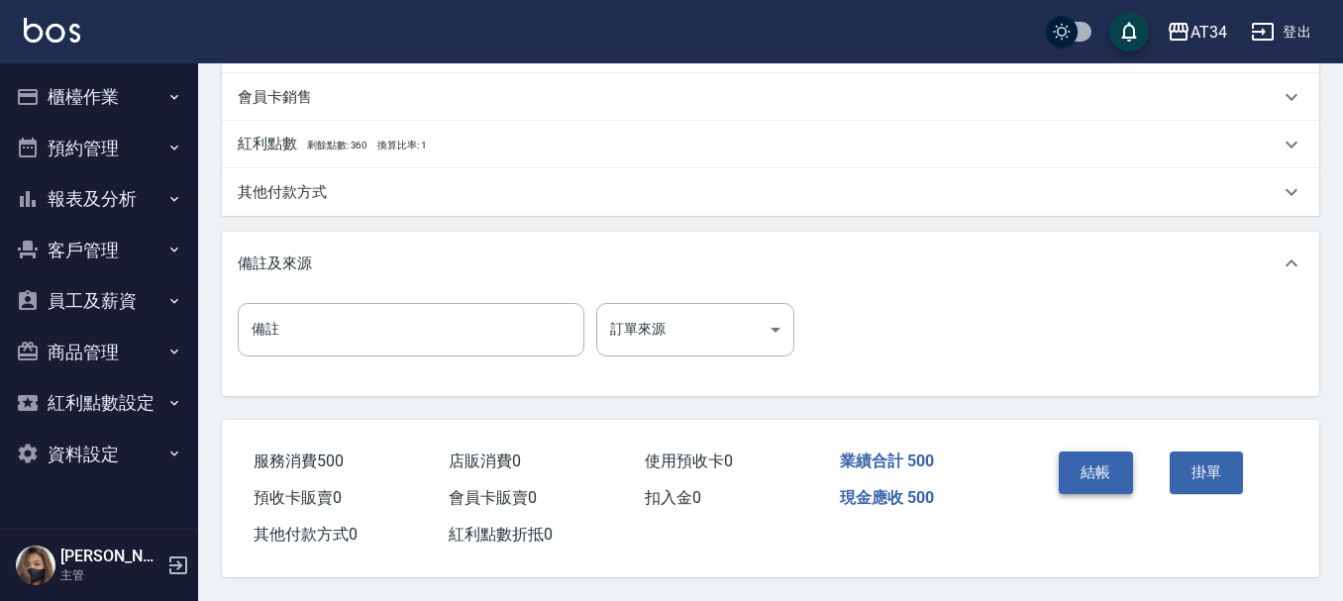
click at [1073, 468] on button "結帳" at bounding box center [1096, 473] width 74 height 42
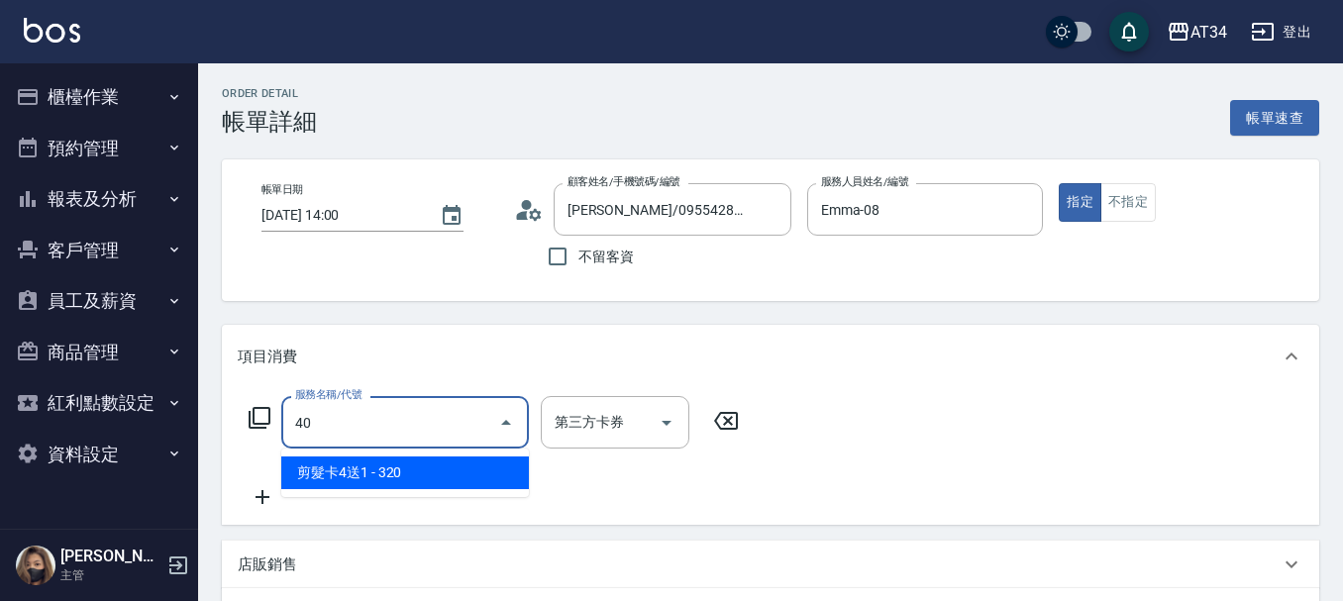
type input "401"
type input "20"
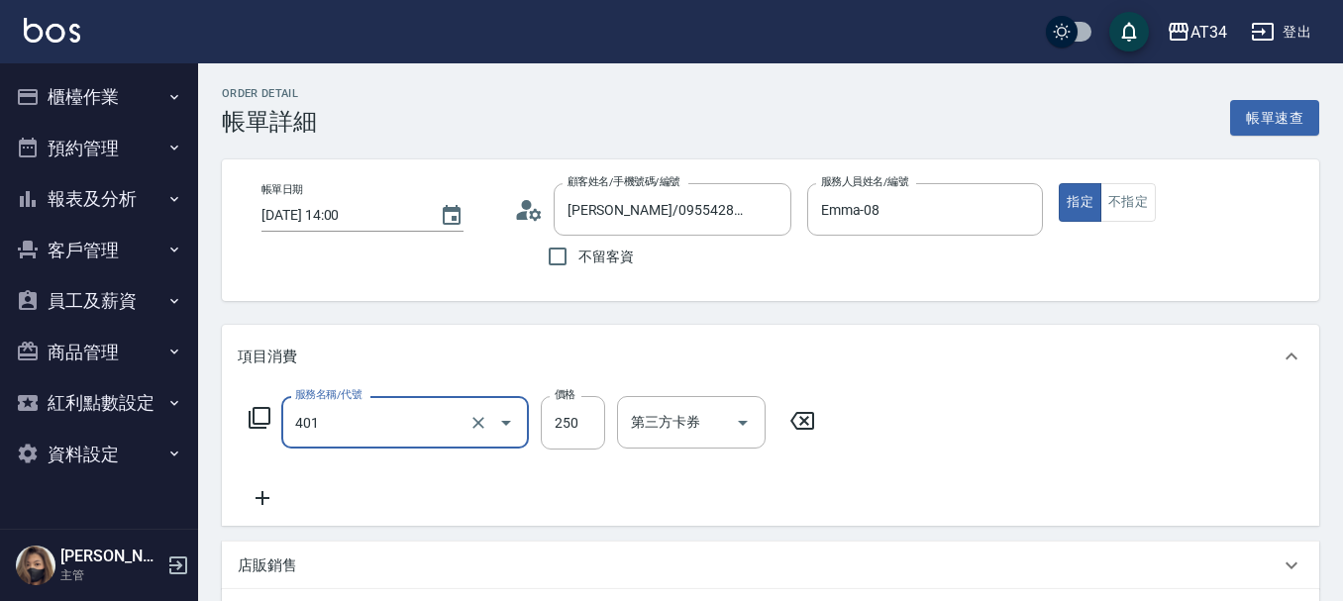
type input "剪髮(401)"
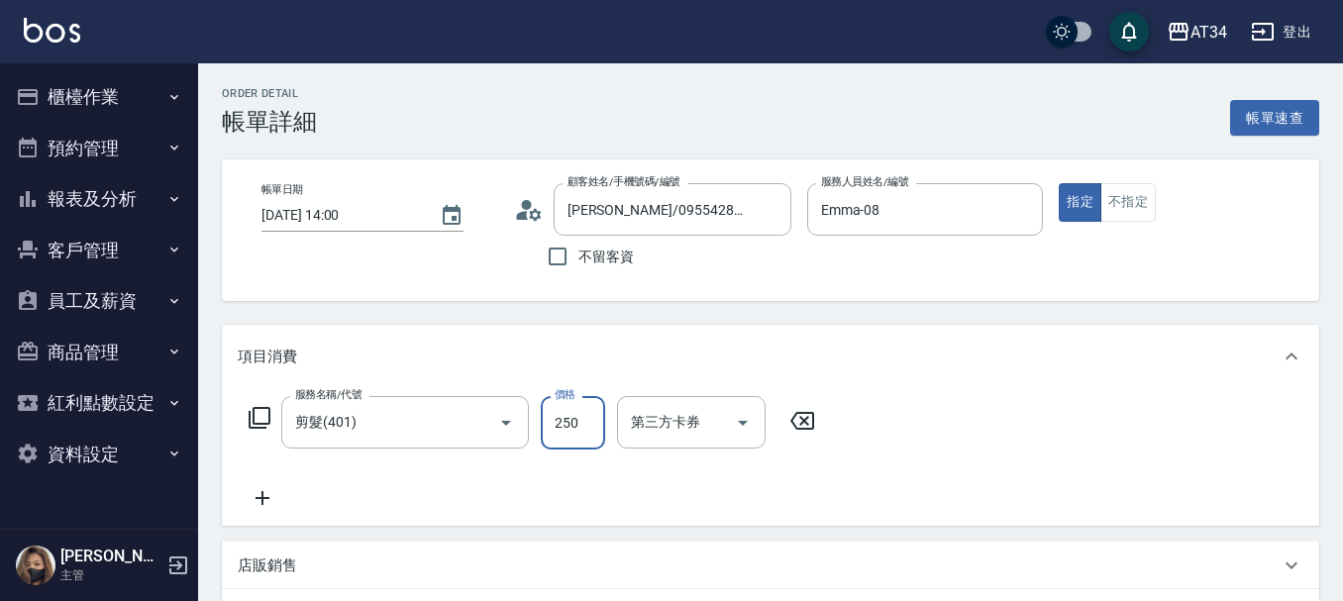
type input "0"
type input "10"
type input "100"
click at [263, 418] on icon at bounding box center [260, 418] width 24 height 24
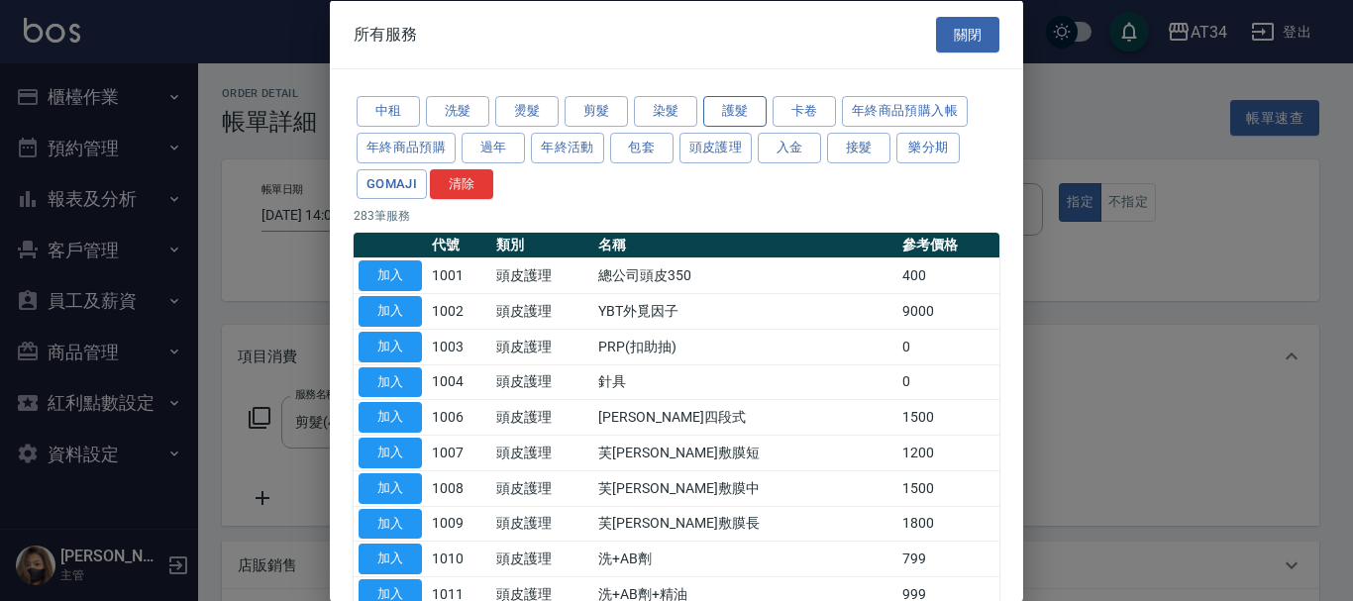
click at [757, 102] on button "護髮" at bounding box center [734, 111] width 63 height 31
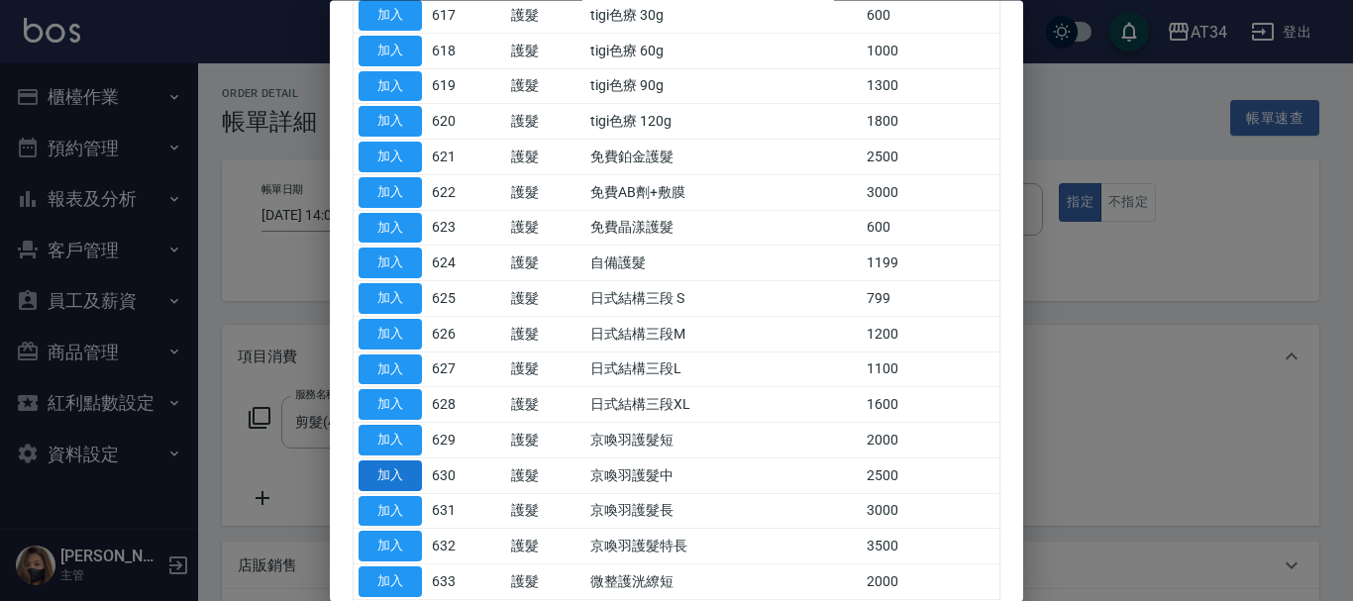
scroll to position [891, 0]
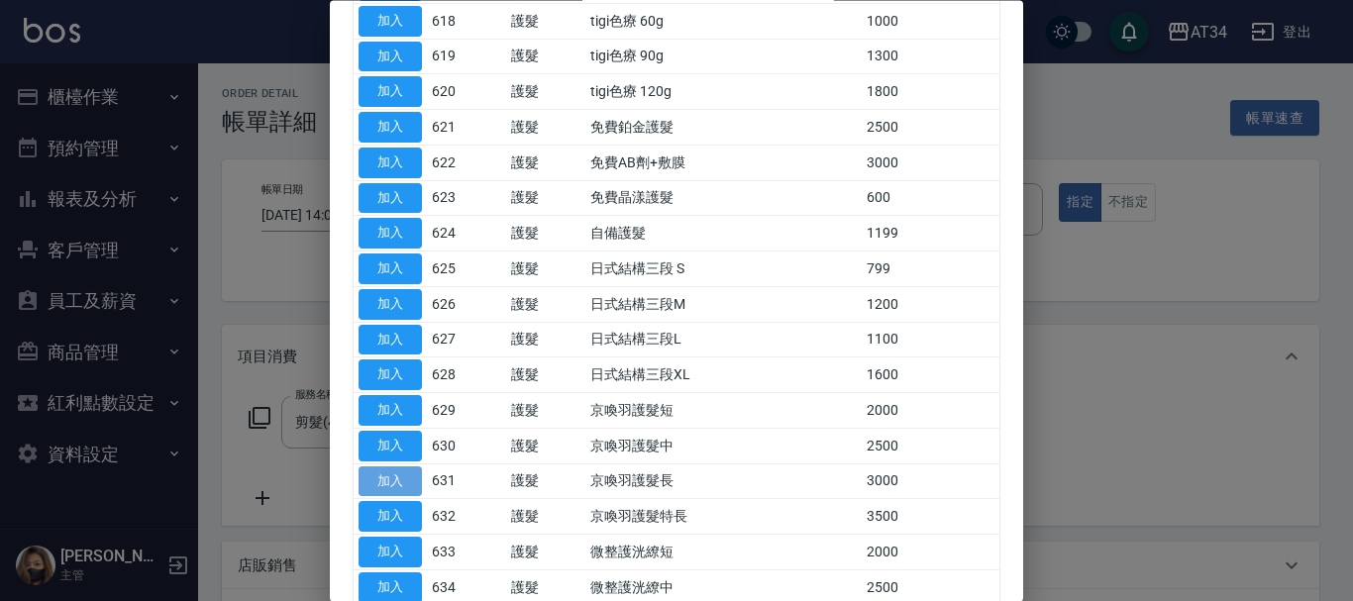
click at [392, 483] on button "加入" at bounding box center [389, 481] width 63 height 31
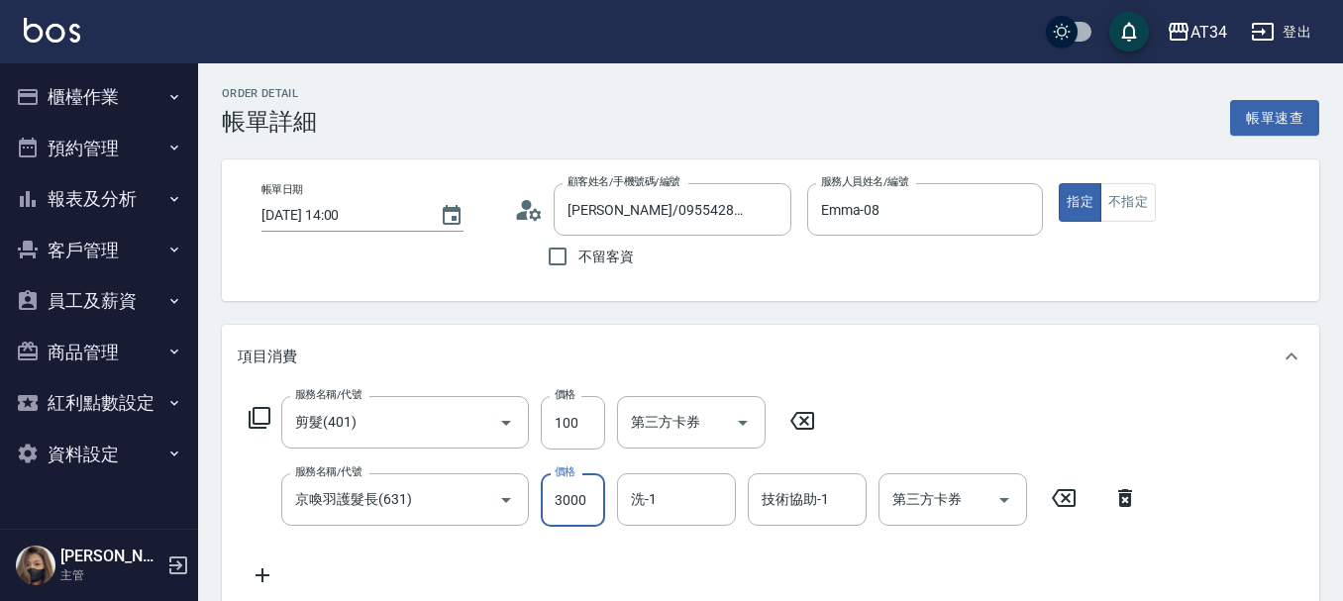
click at [564, 510] on input "3000" at bounding box center [573, 499] width 64 height 53
type input "10"
type input "25"
type input "30"
type input "255"
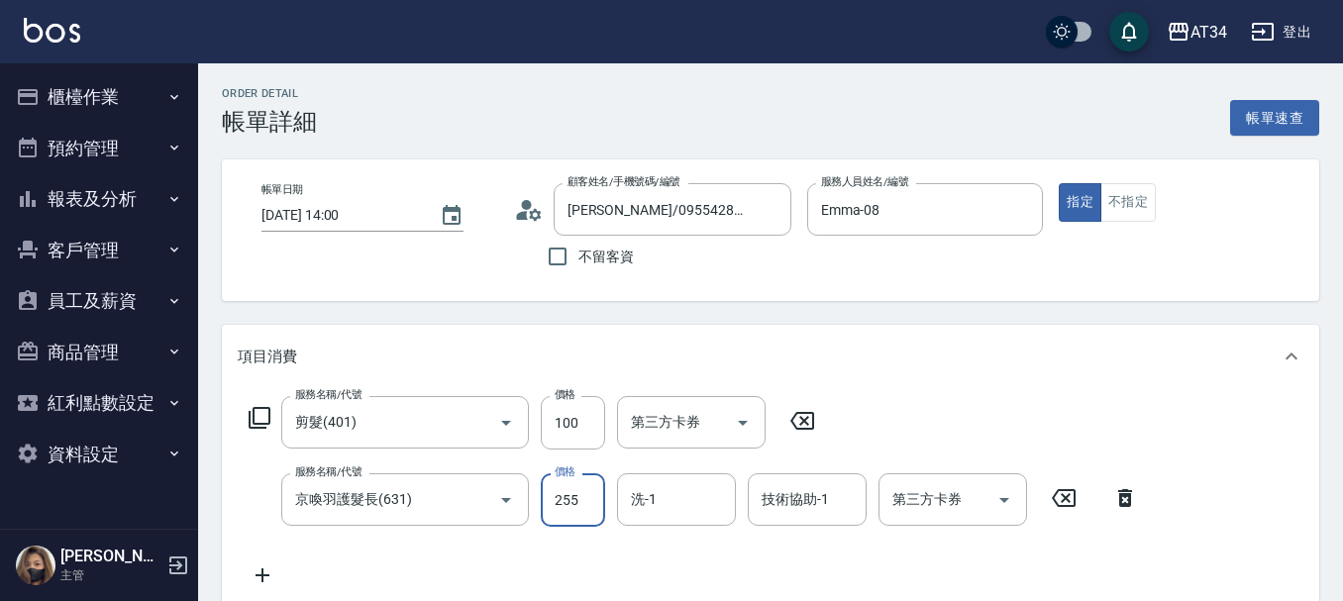
type input "260"
type input "2550"
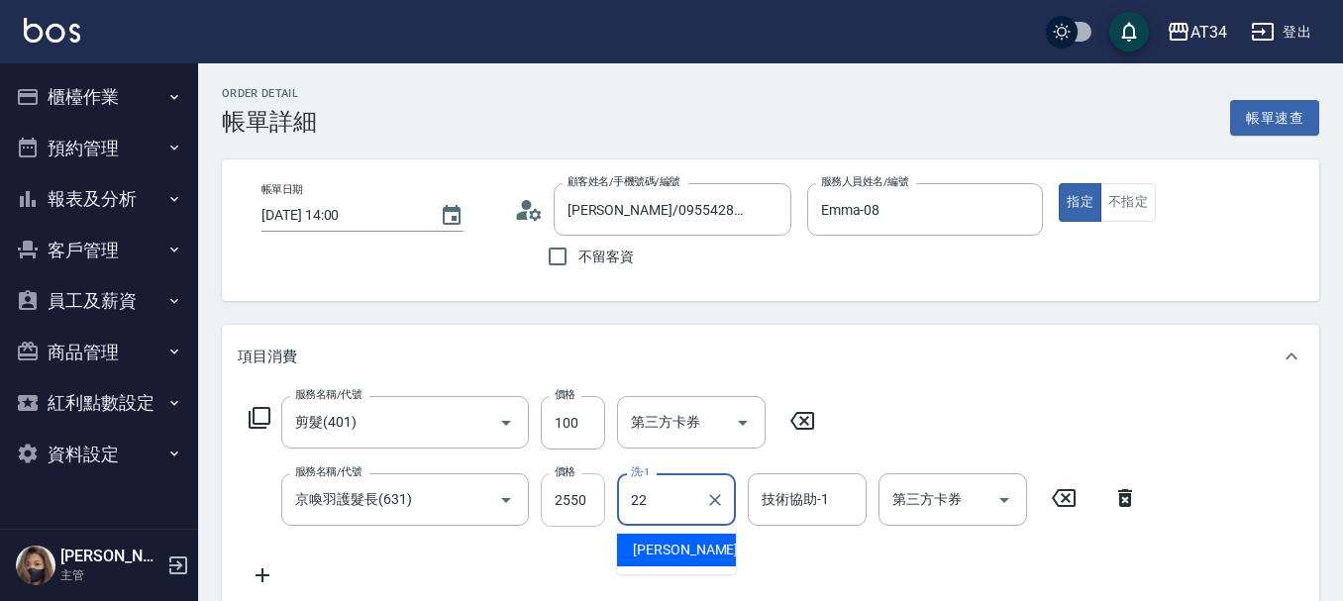
type input "賴佑潔-22"
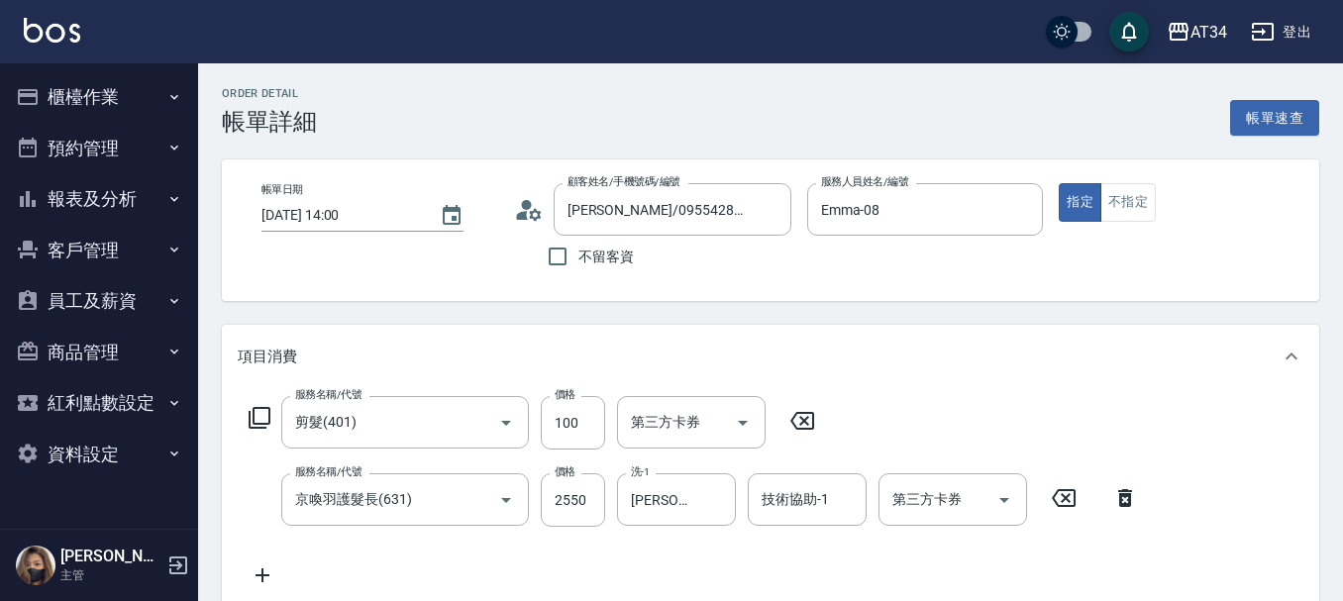
click at [267, 424] on icon at bounding box center [260, 418] width 22 height 22
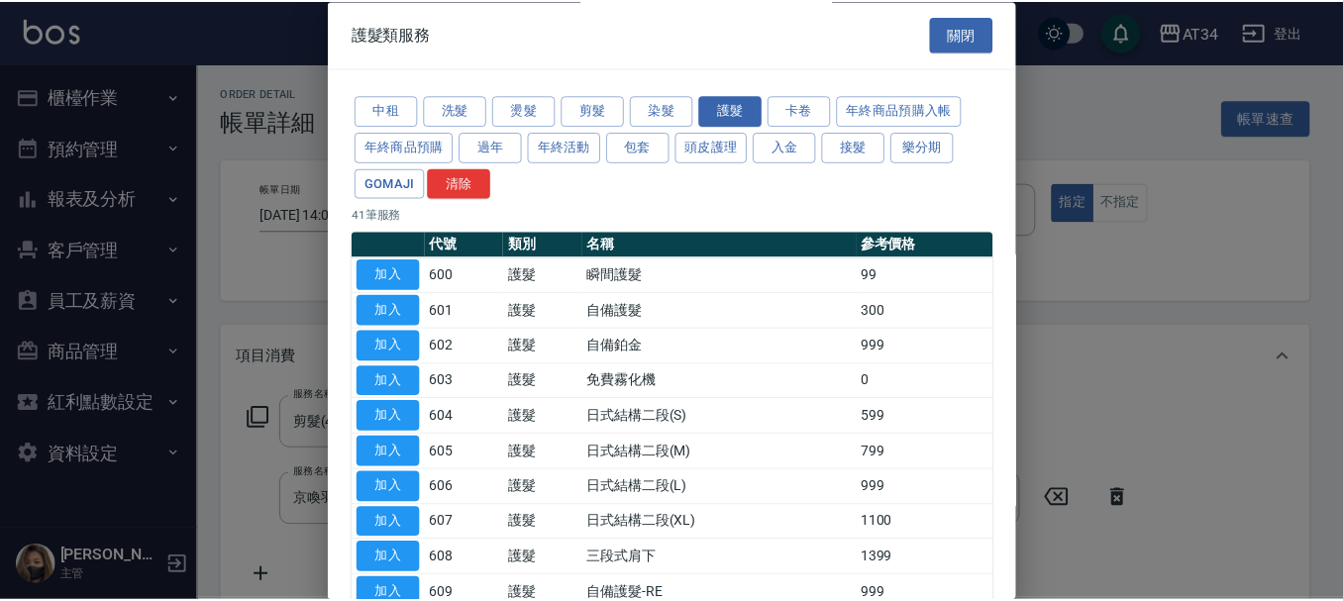
scroll to position [99, 0]
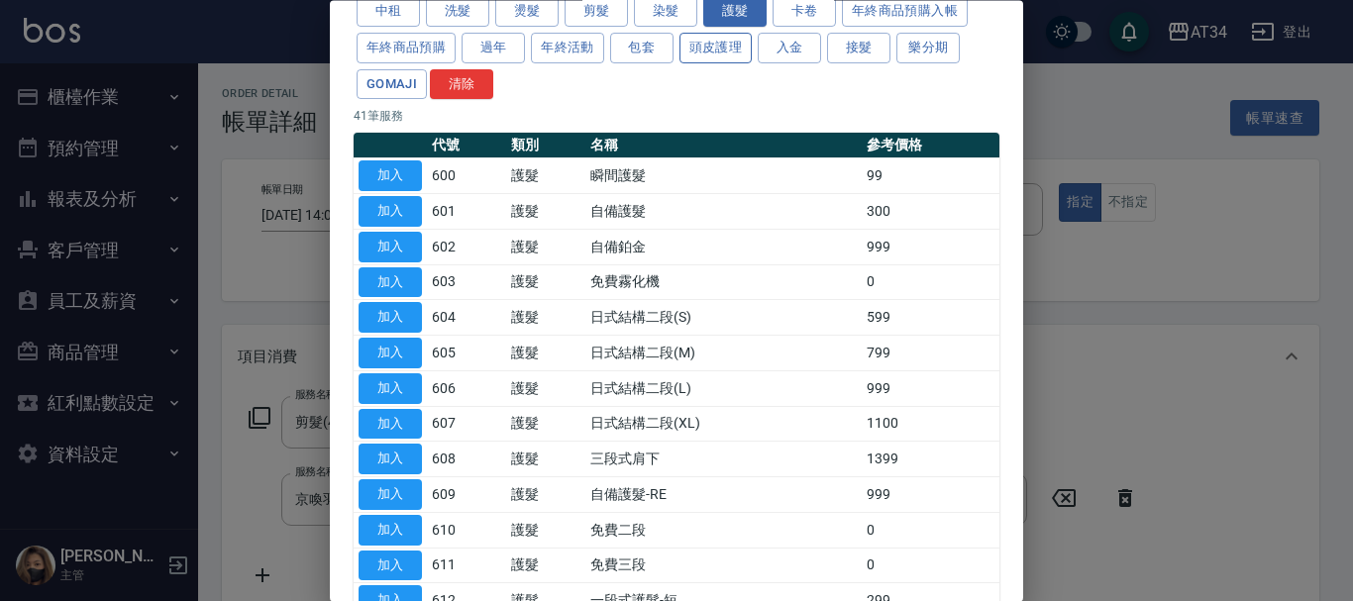
click at [725, 53] on button "頭皮護理" at bounding box center [715, 48] width 73 height 31
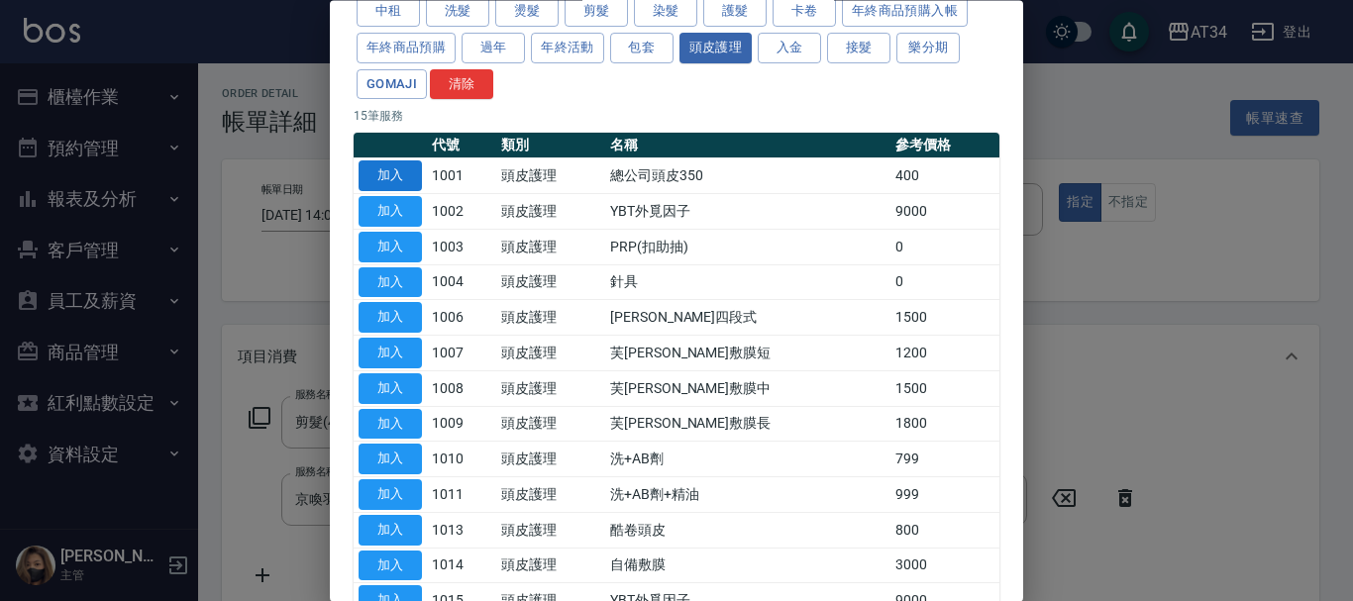
click at [370, 187] on button "加入" at bounding box center [389, 176] width 63 height 31
type input "300"
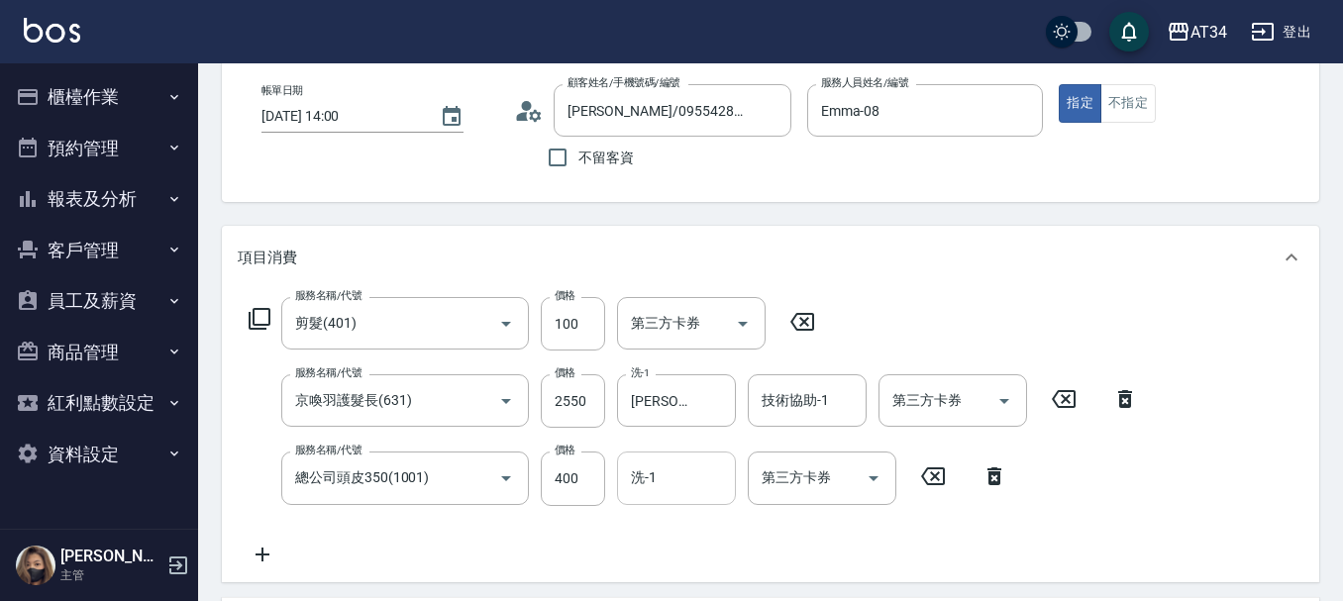
click at [664, 490] on input "洗-1" at bounding box center [676, 477] width 101 height 35
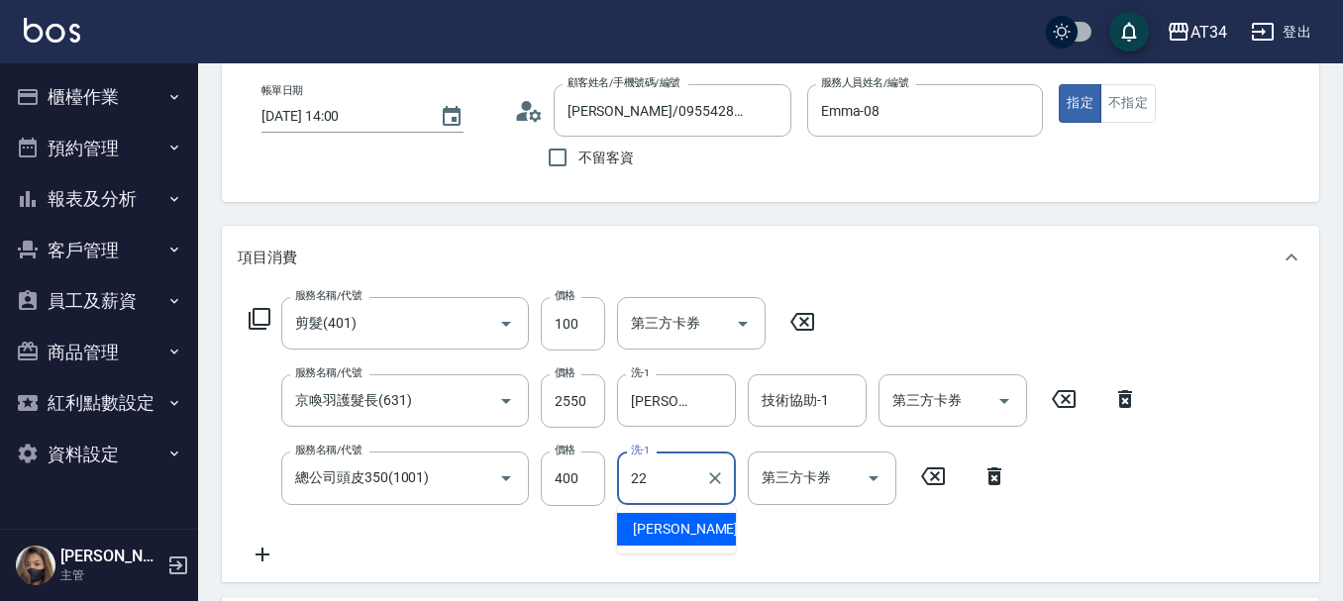
type input "賴佑潔-22"
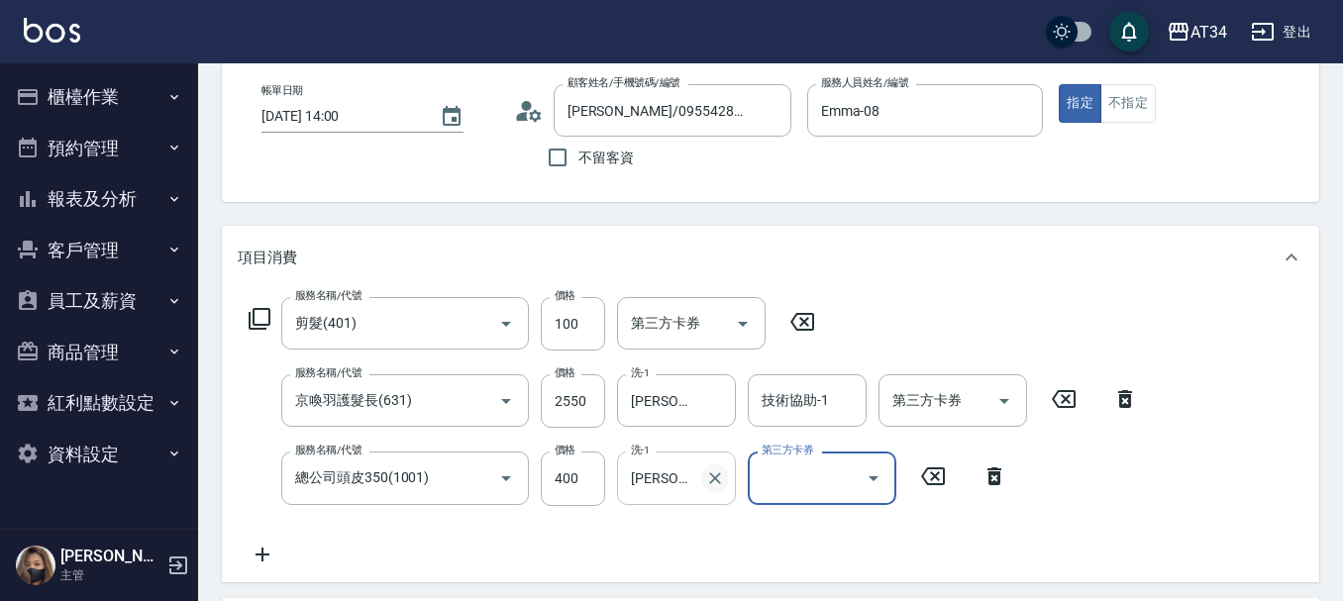
click at [716, 486] on icon "Clear" at bounding box center [715, 478] width 20 height 20
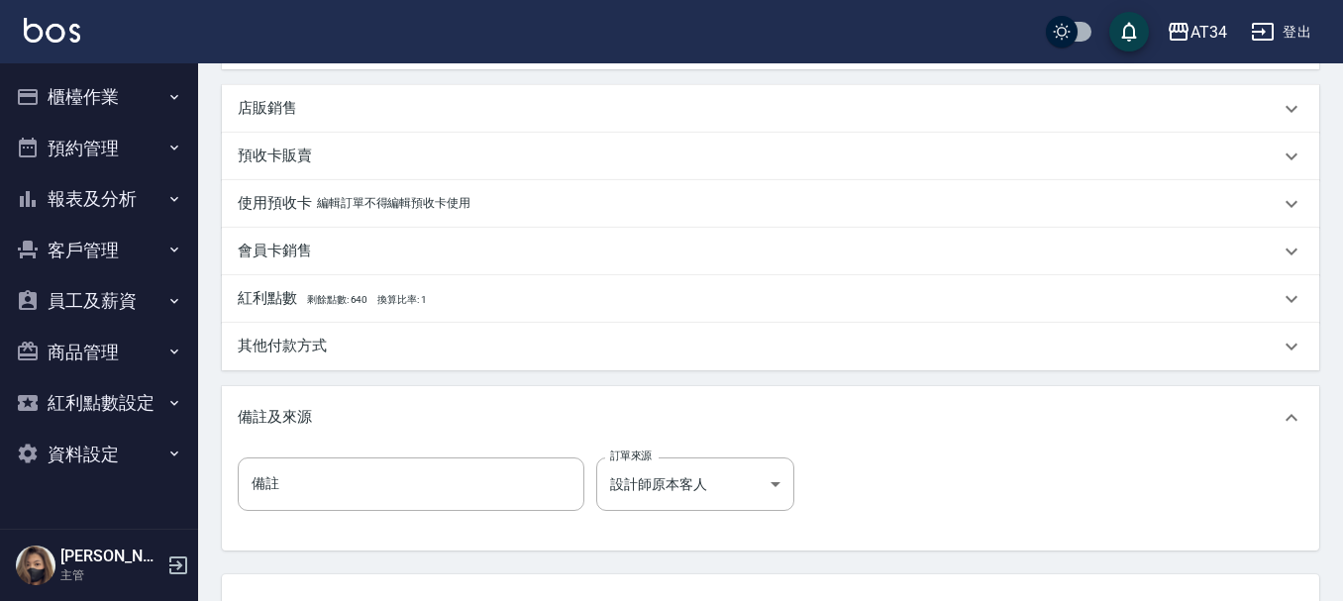
scroll to position [693, 0]
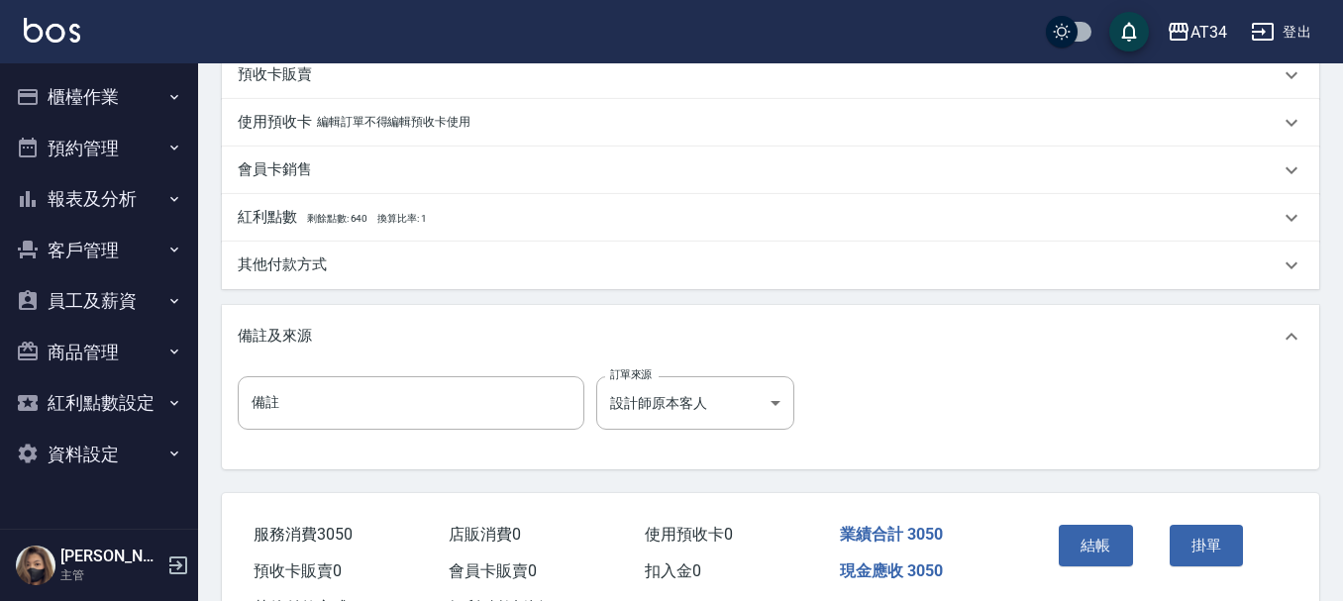
click at [1054, 538] on div "結帳" at bounding box center [1106, 560] width 111 height 86
click at [1066, 541] on button "結帳" at bounding box center [1096, 546] width 74 height 42
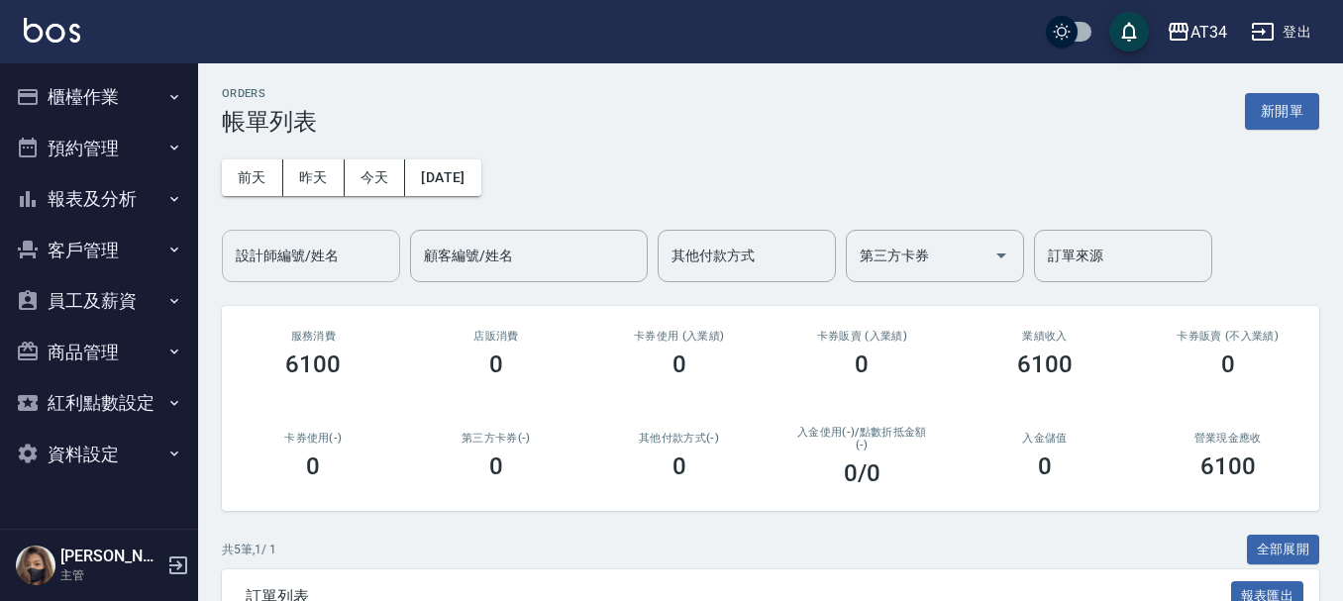
click at [296, 242] on div "設計師編號/姓名 設計師編號/姓名" at bounding box center [311, 256] width 178 height 52
type input "Emma-08"
click at [146, 168] on button "預約管理" at bounding box center [99, 148] width 182 height 51
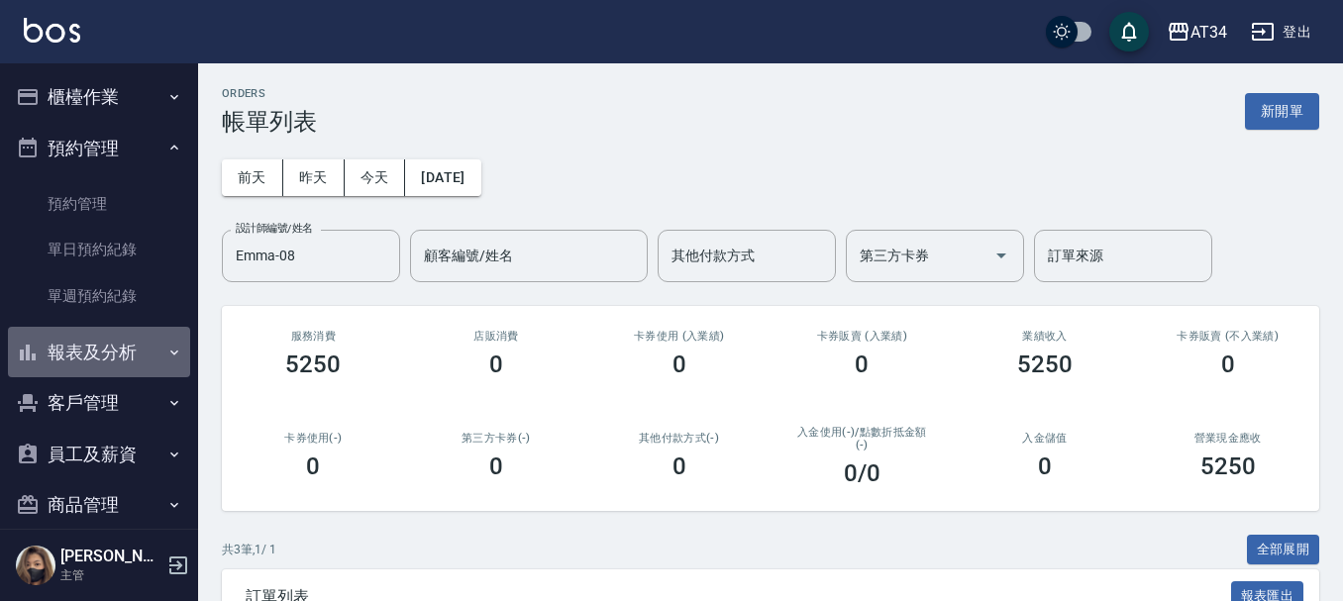
click at [157, 340] on button "報表及分析" at bounding box center [99, 352] width 182 height 51
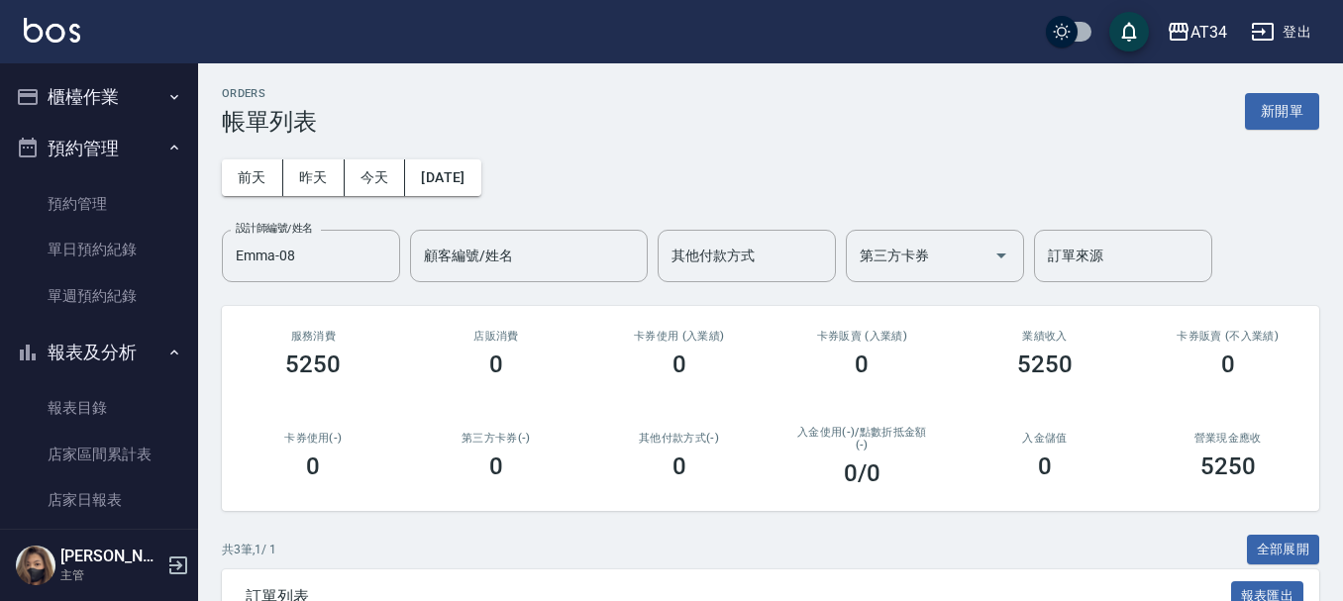
click at [152, 104] on button "櫃檯作業" at bounding box center [99, 96] width 182 height 51
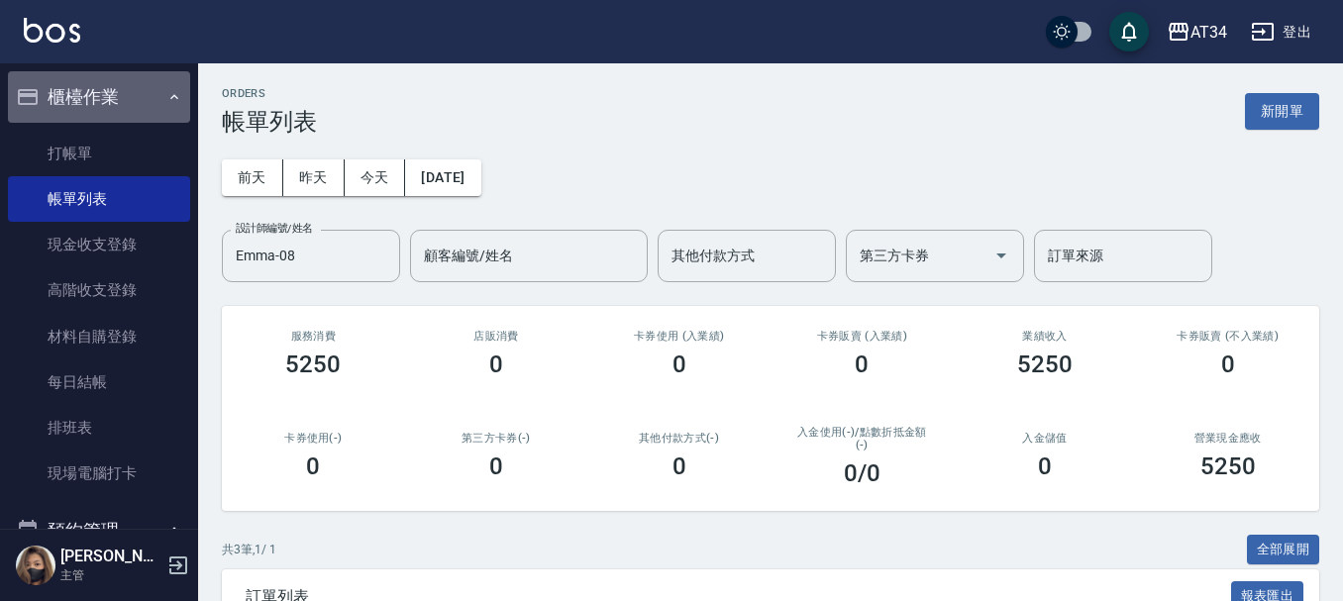
click at [152, 104] on button "櫃檯作業" at bounding box center [99, 96] width 182 height 51
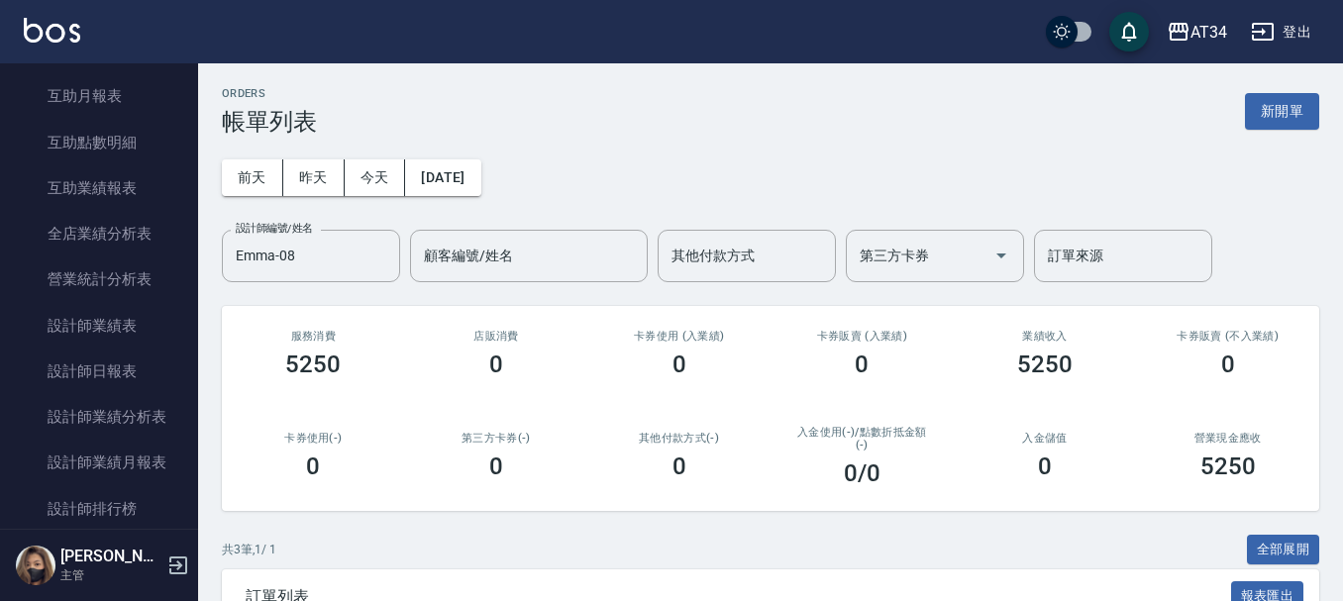
scroll to position [594, 0]
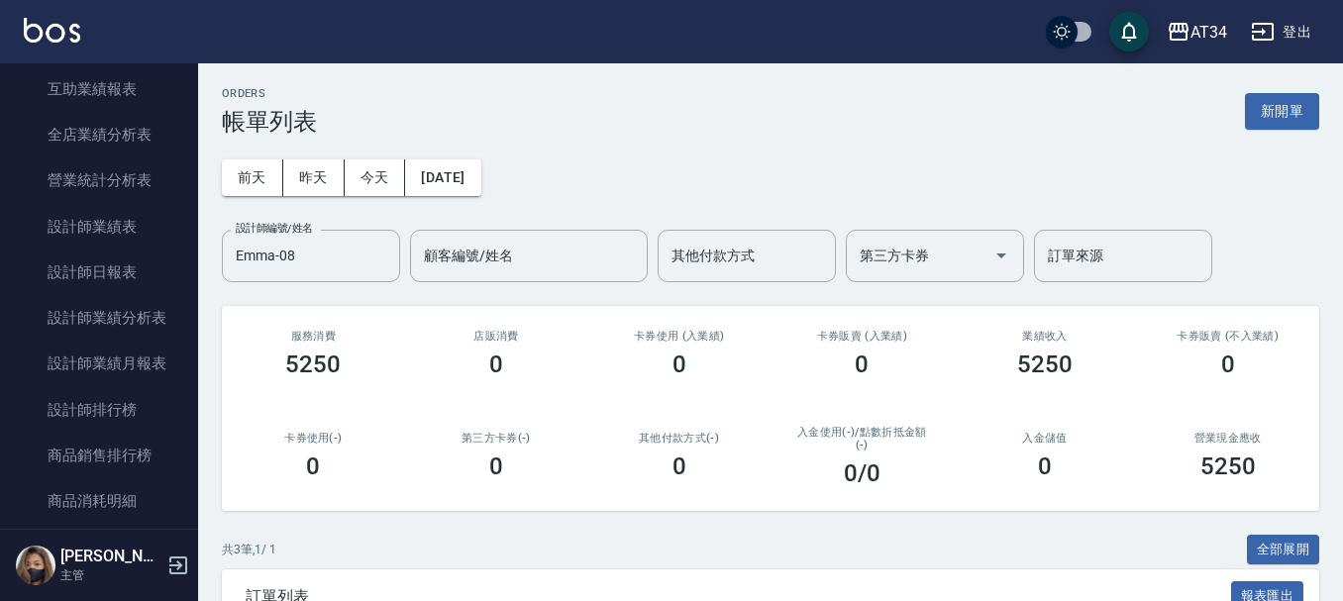
click at [161, 258] on link "設計師日報表" at bounding box center [99, 273] width 182 height 46
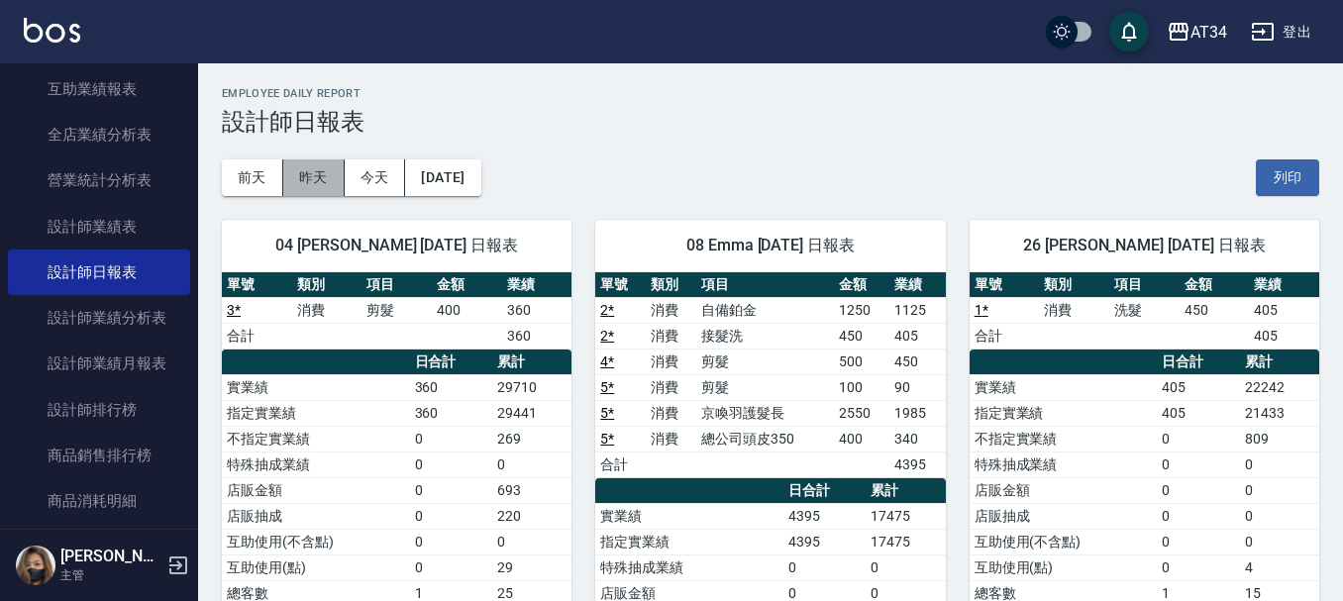
click at [323, 193] on button "昨天" at bounding box center [313, 177] width 61 height 37
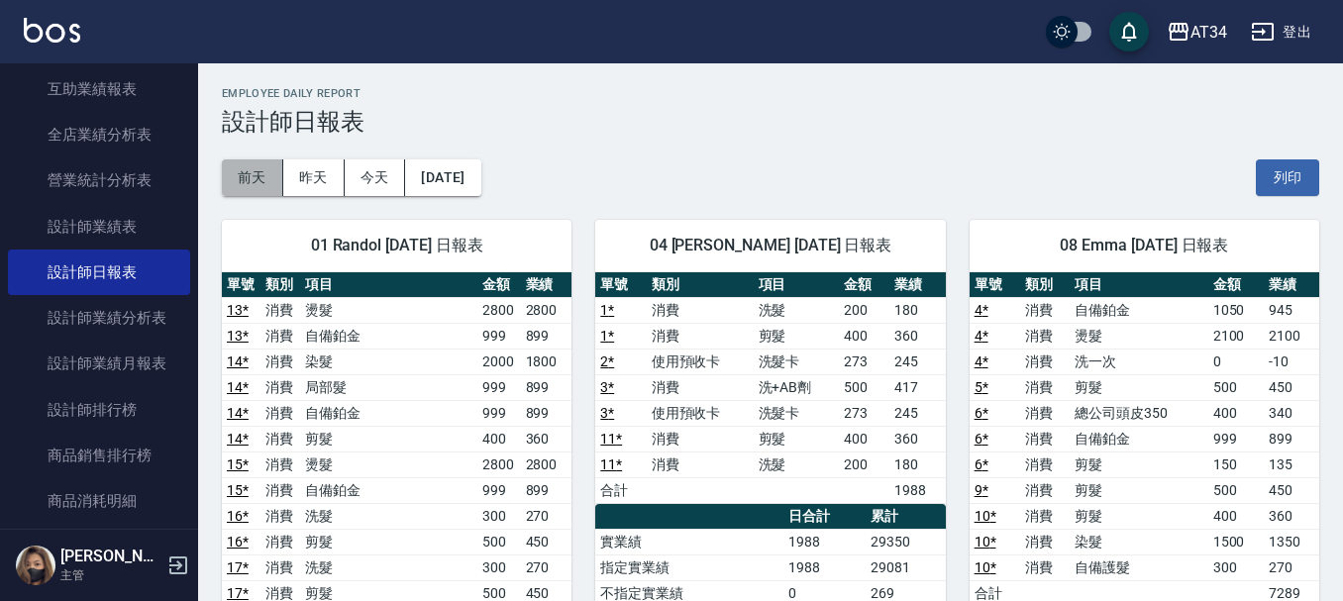
click at [262, 177] on button "前天" at bounding box center [252, 177] width 61 height 37
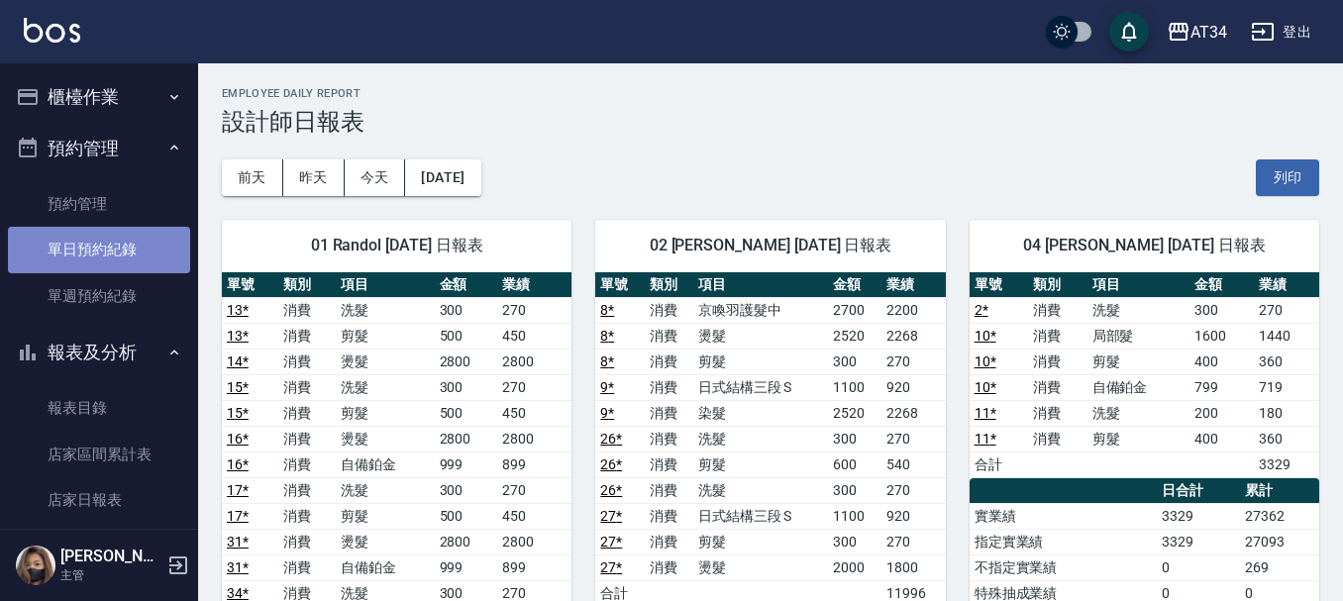
click at [131, 250] on link "單日預約紀錄" at bounding box center [99, 250] width 182 height 46
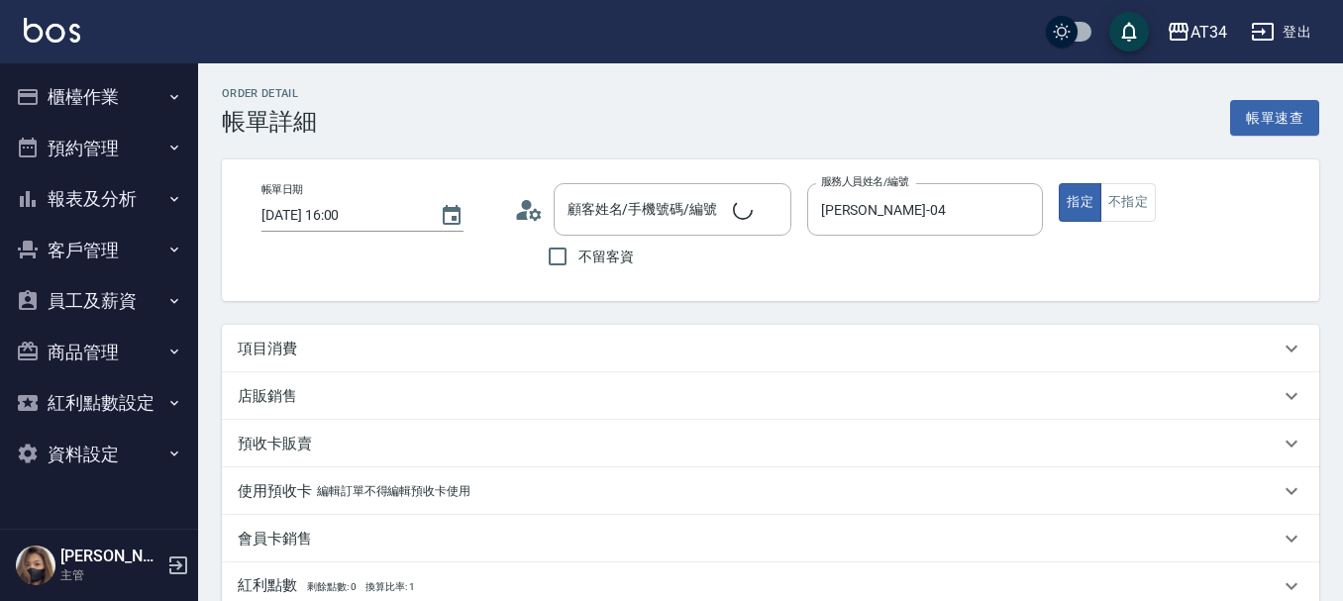
type input "2025/10/09 16:00"
type input "Gina-04"
type input "陳姵蓉/0981564695/840104"
click at [365, 346] on div "項目消費" at bounding box center [759, 349] width 1042 height 21
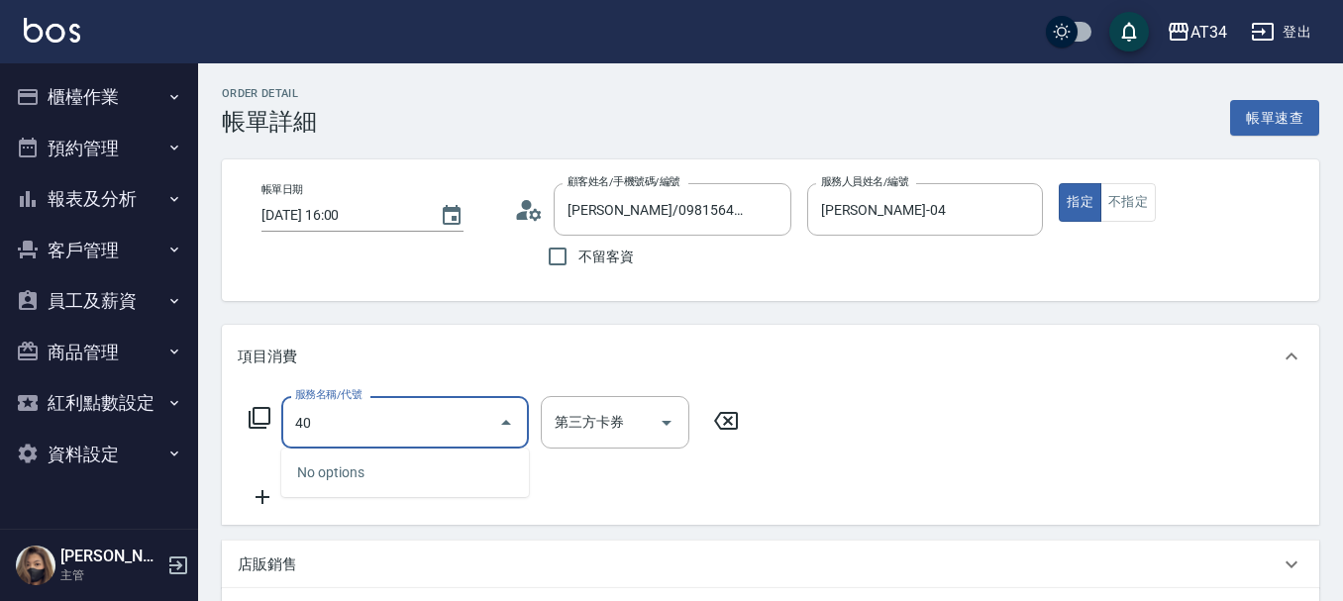
type input "401"
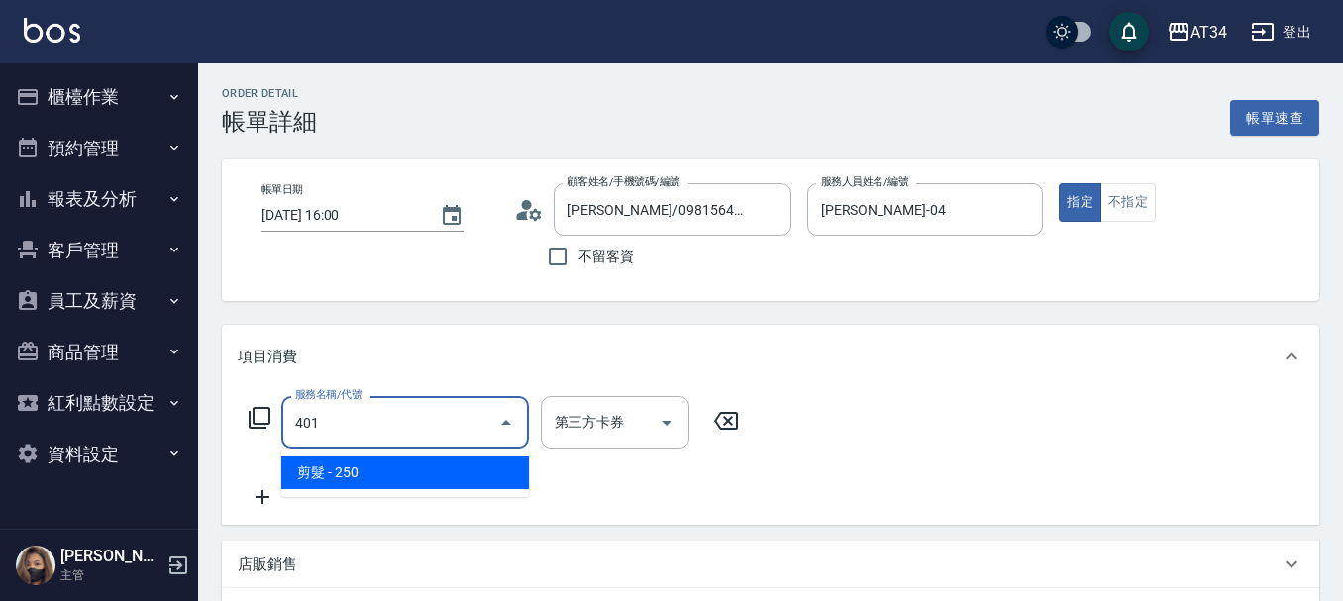
type input "20"
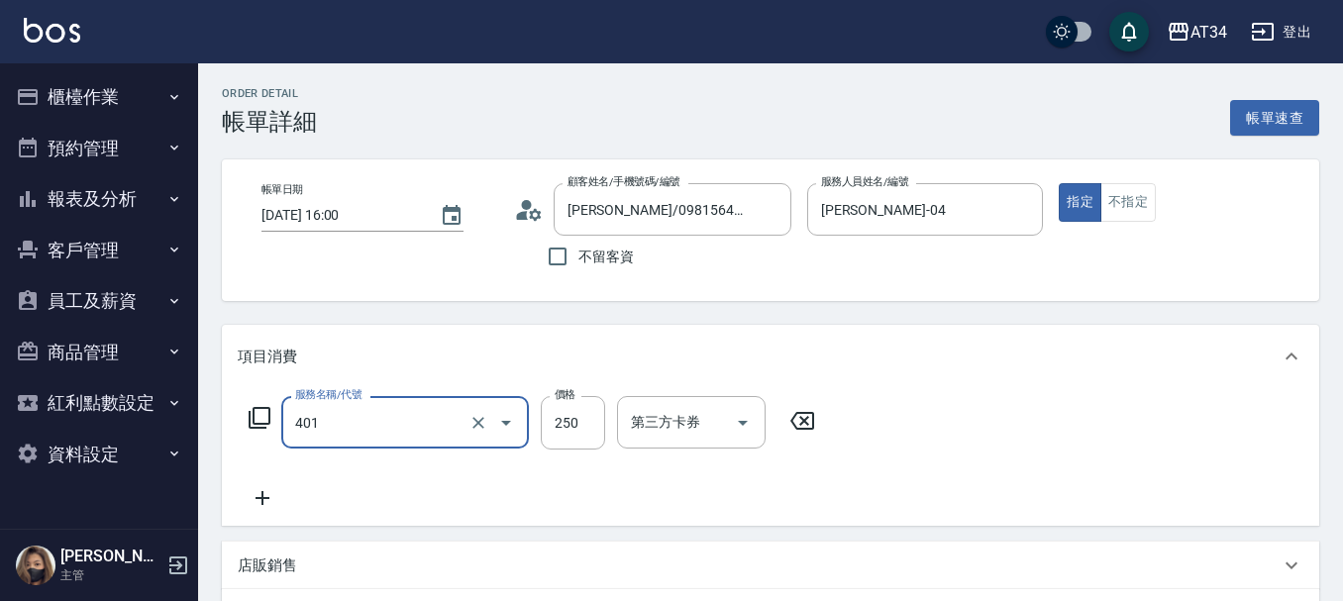
type input "剪髮(401)"
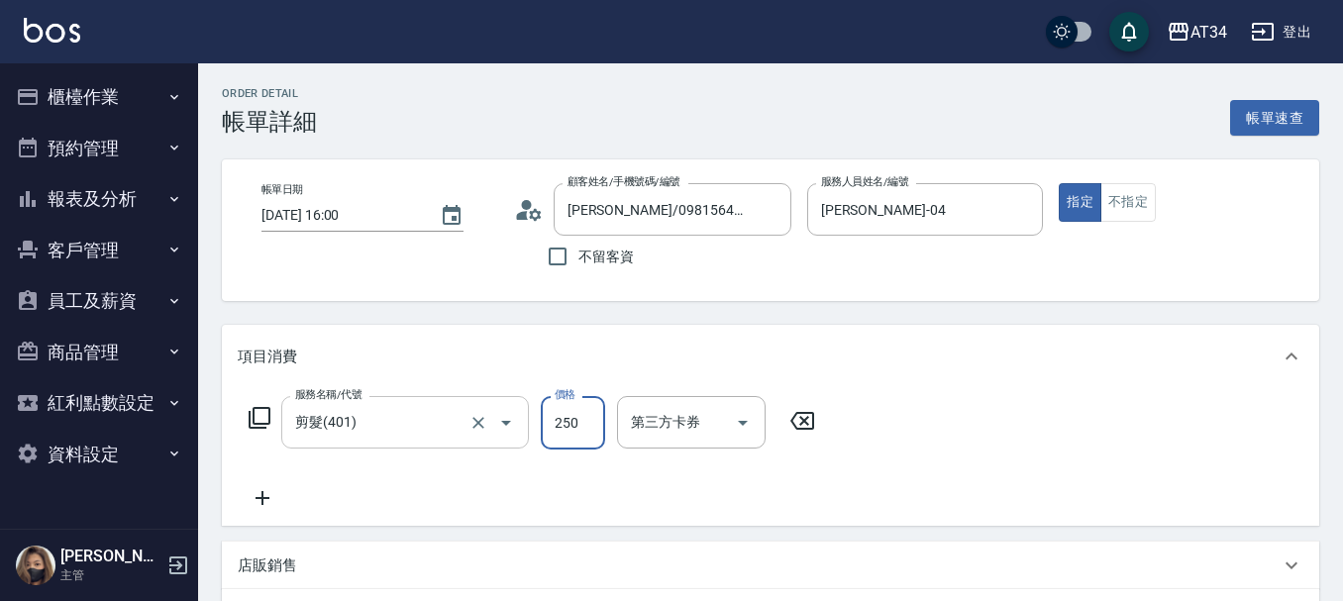
type input "4"
type input "0"
type input "40"
type input "400"
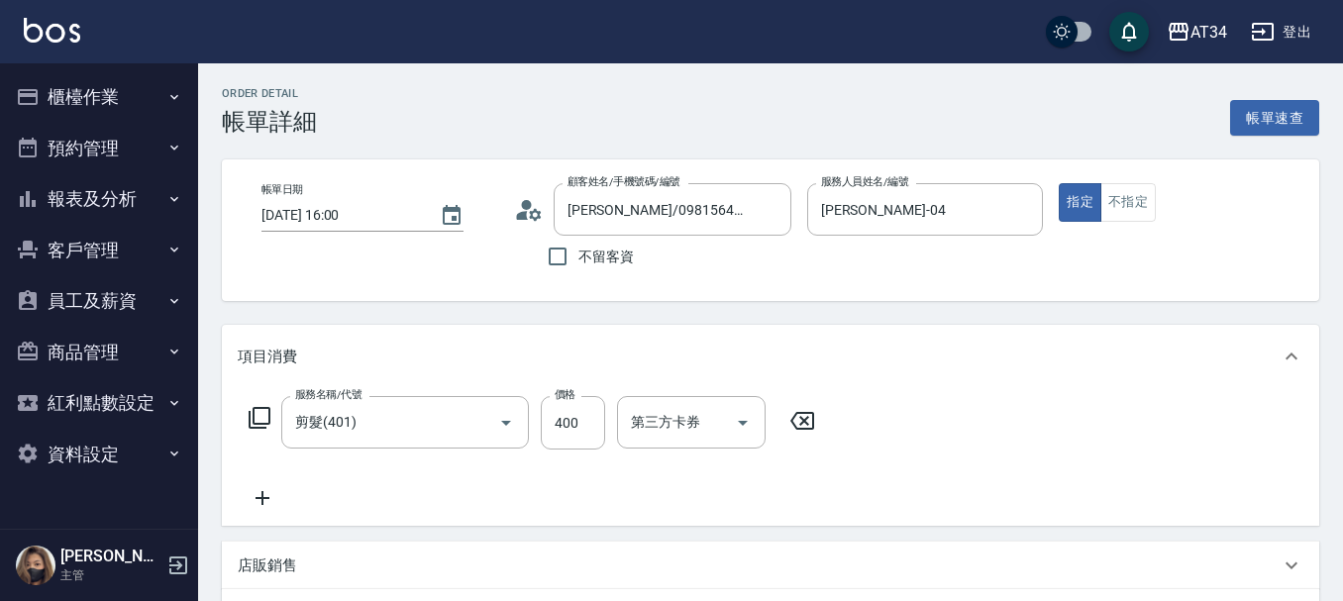
click at [474, 466] on div "服務名稱/代號 剪髮(401) 服務名稱/代號 價格 400 價格 第三方卡券 第三方卡券" at bounding box center [532, 453] width 589 height 114
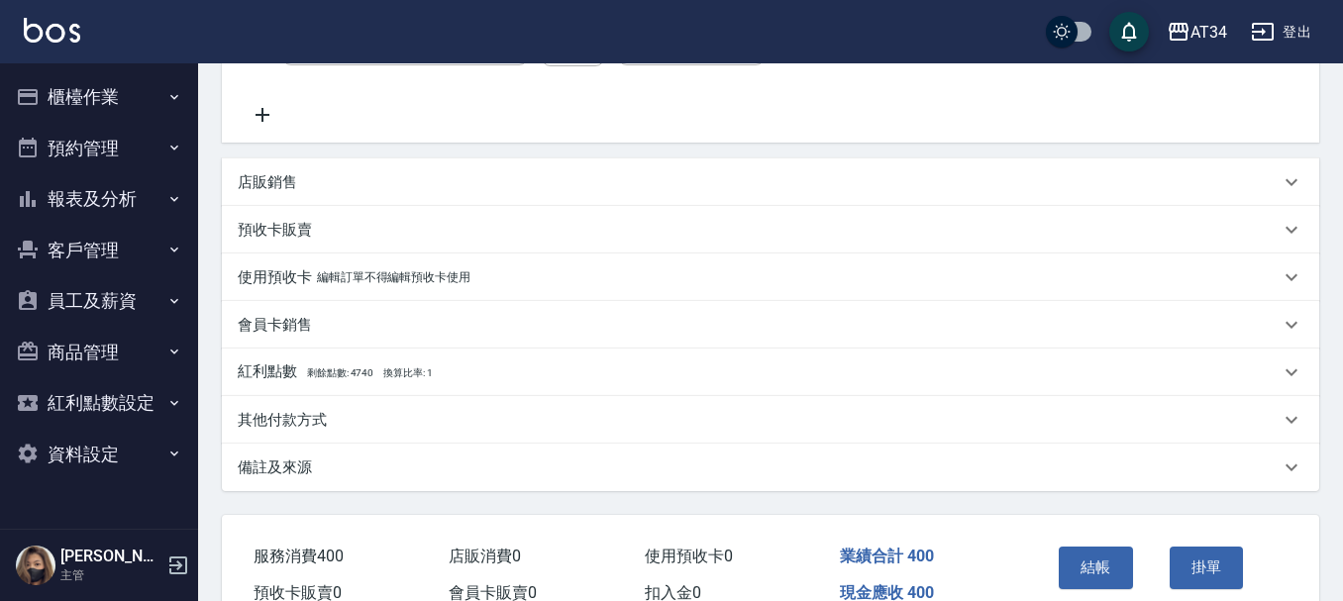
scroll to position [396, 0]
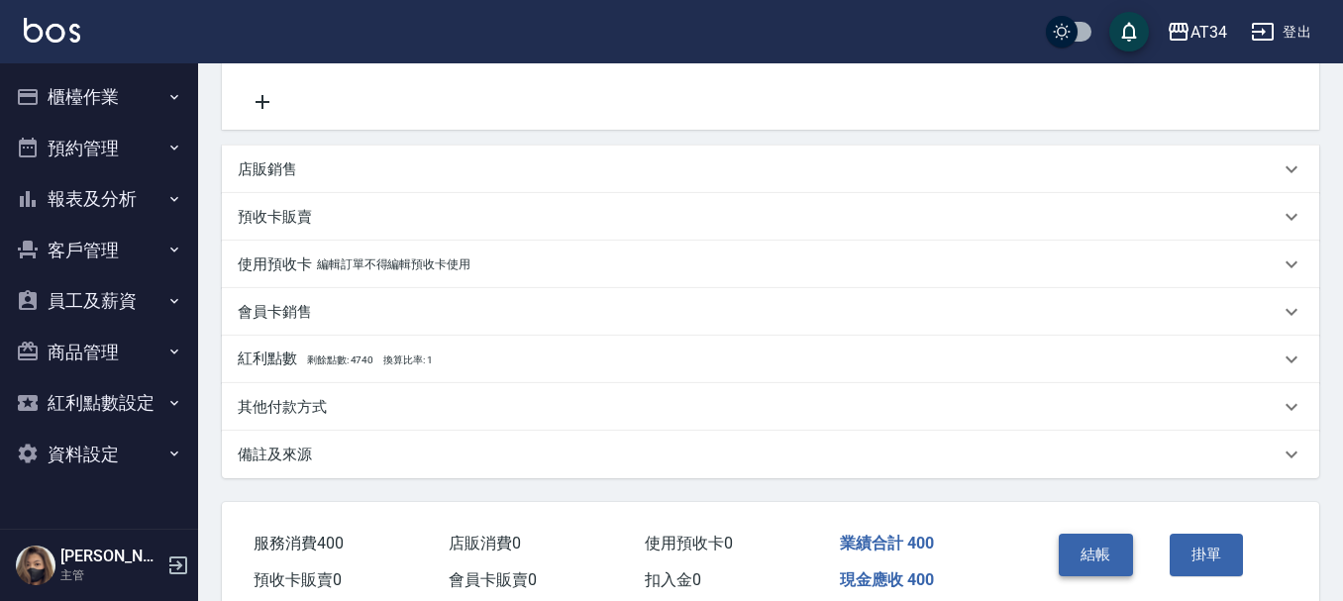
click at [1107, 547] on button "結帳" at bounding box center [1096, 555] width 74 height 42
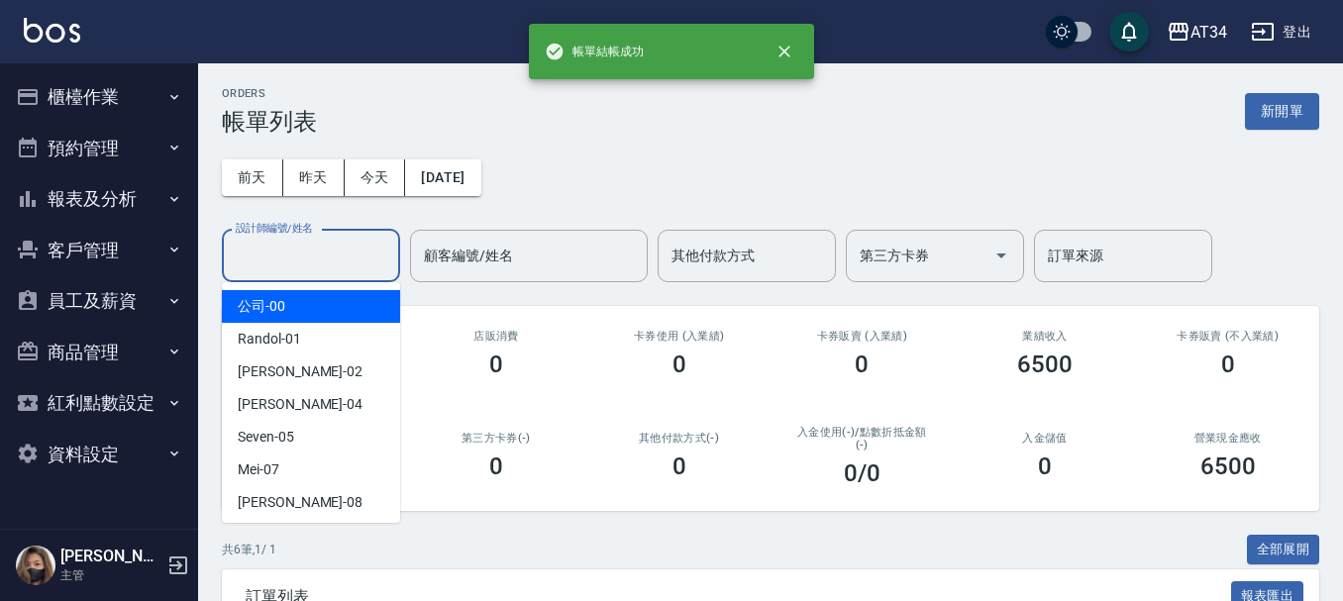
click at [327, 269] on input "設計師編號/姓名" at bounding box center [311, 256] width 160 height 35
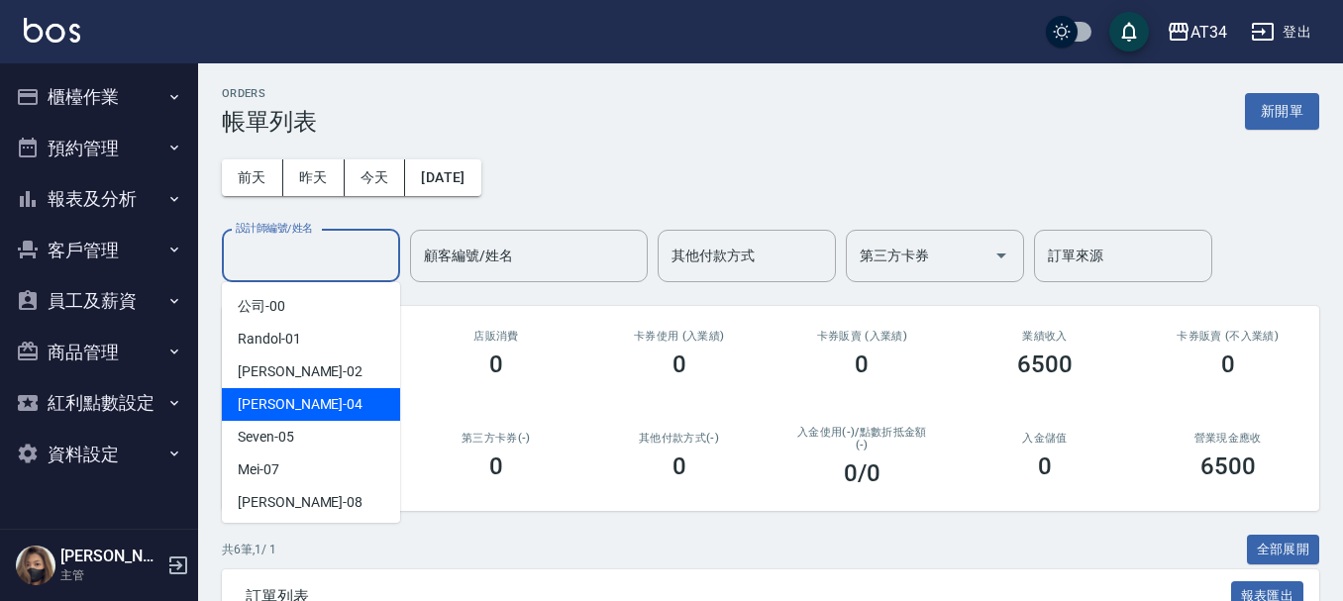
click at [298, 391] on div "Gina -04" at bounding box center [311, 404] width 178 height 33
type input "Gina-04"
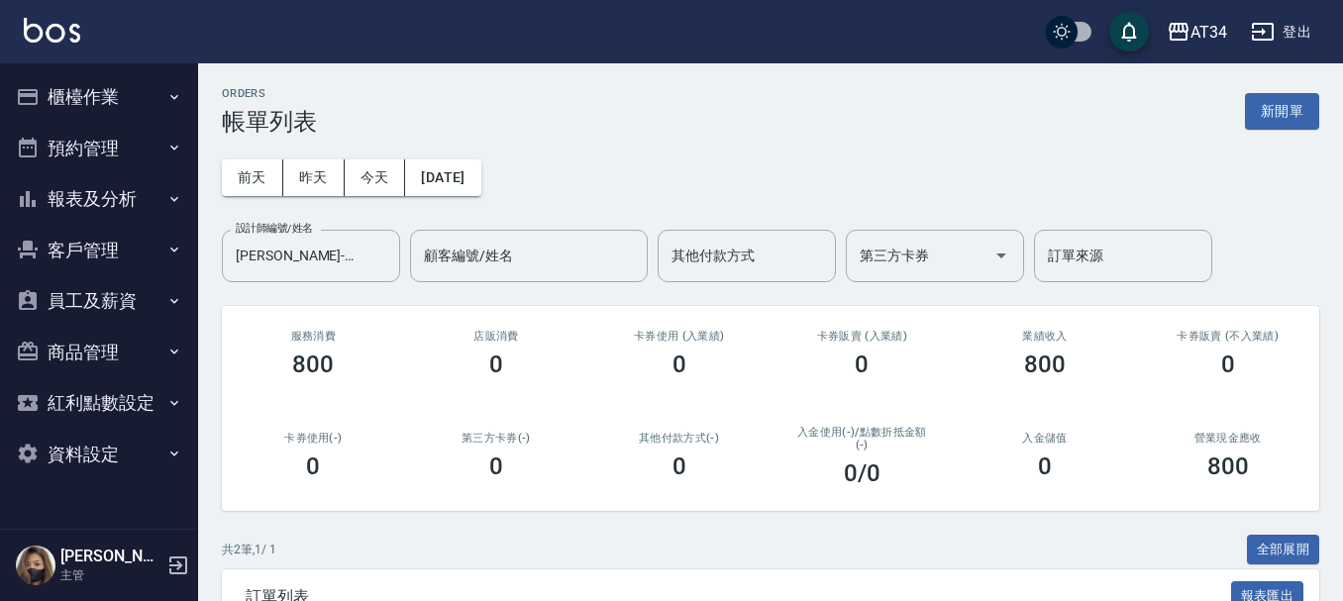
click at [298, 391] on div "服務消費 800" at bounding box center [313, 354] width 183 height 96
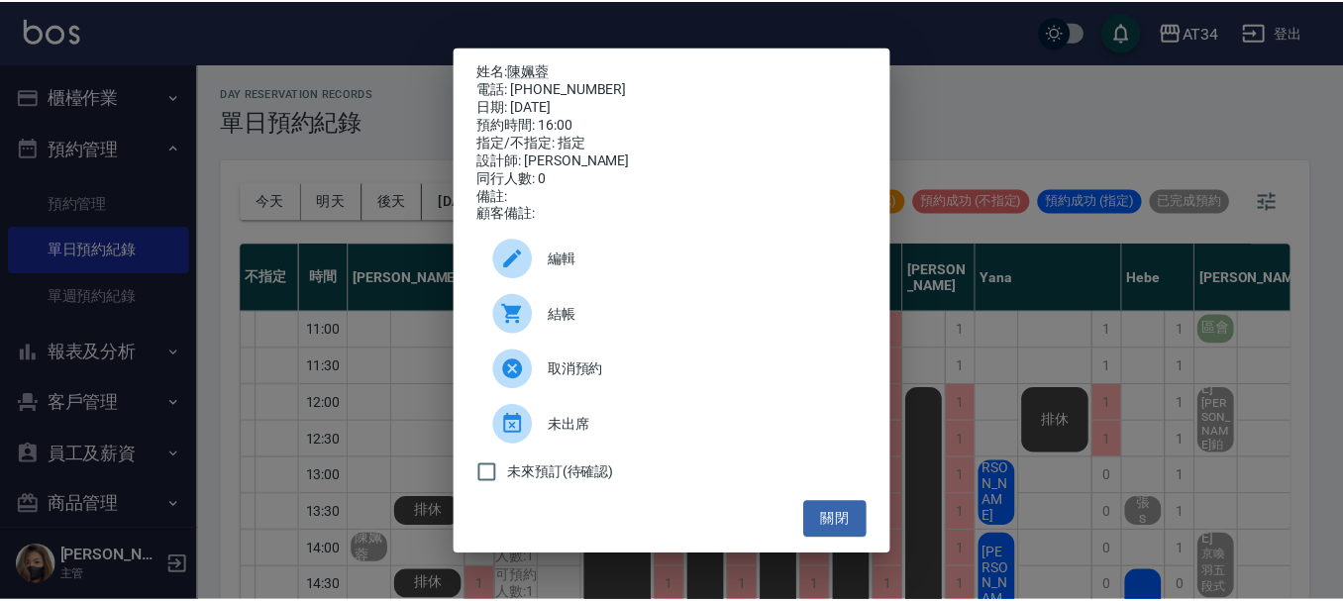
scroll to position [172, 0]
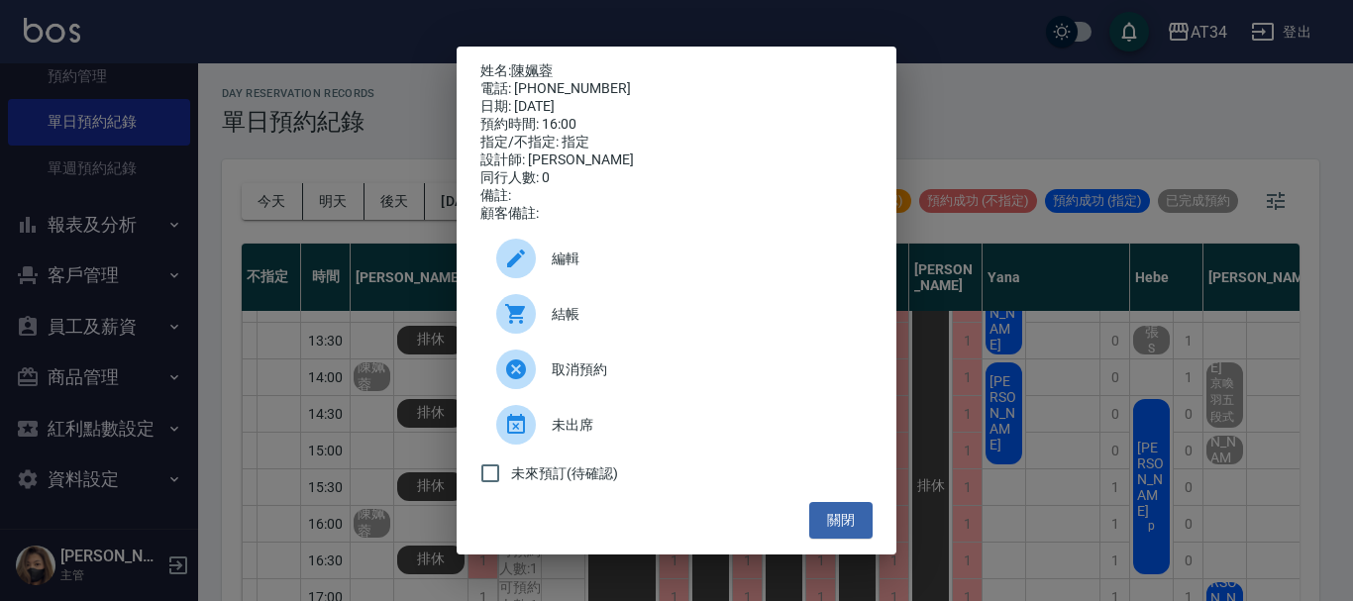
click at [1056, 246] on div "姓名: [PERSON_NAME]: [PHONE_NUMBER] 日期: [DATE] 預約時間: 16:00 指定/不指定: 指定 設計師: [PERSO…" at bounding box center [676, 300] width 1353 height 601
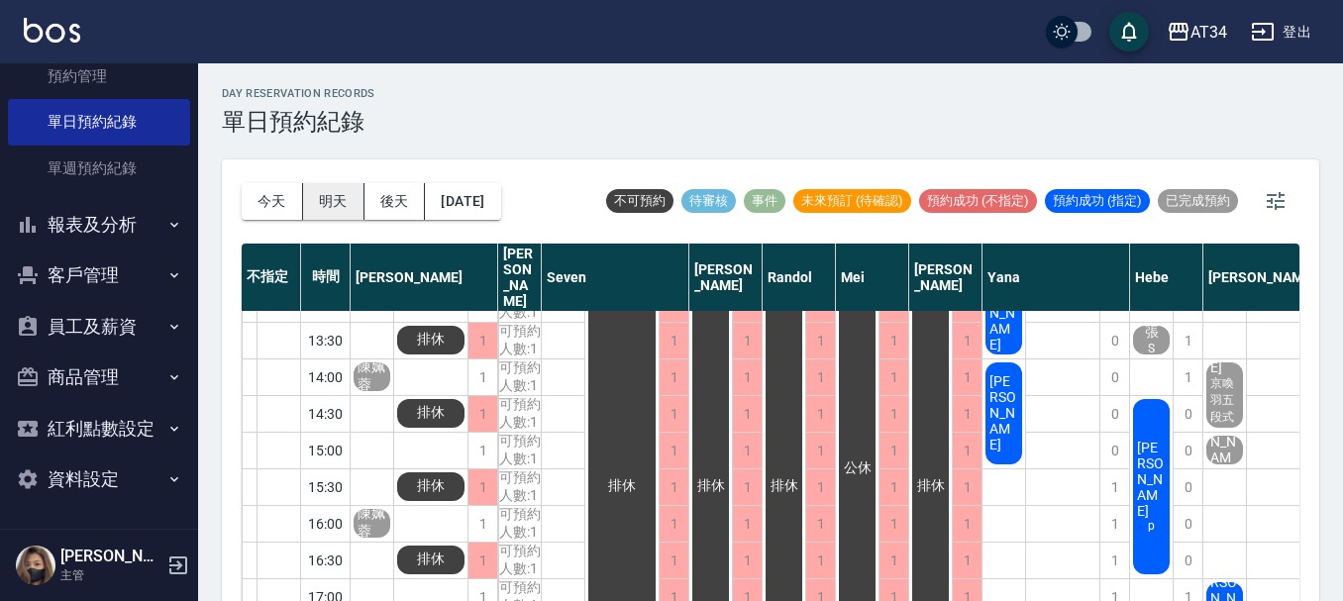
click at [345, 202] on button "明天" at bounding box center [333, 201] width 61 height 37
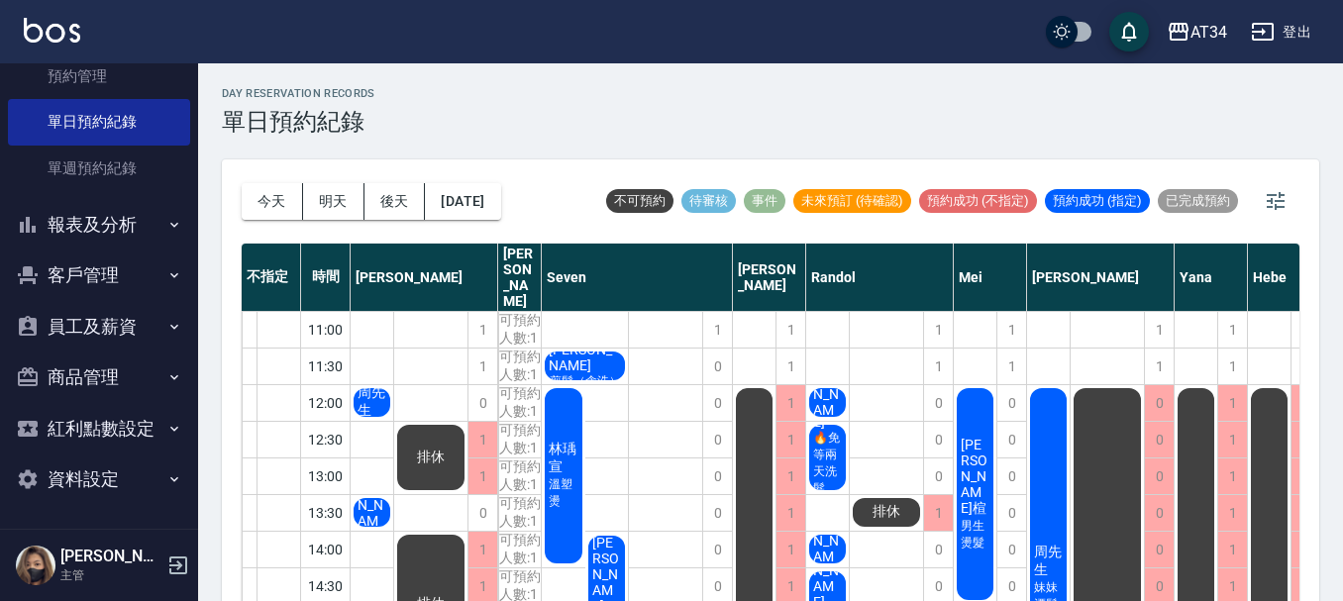
scroll to position [198, 0]
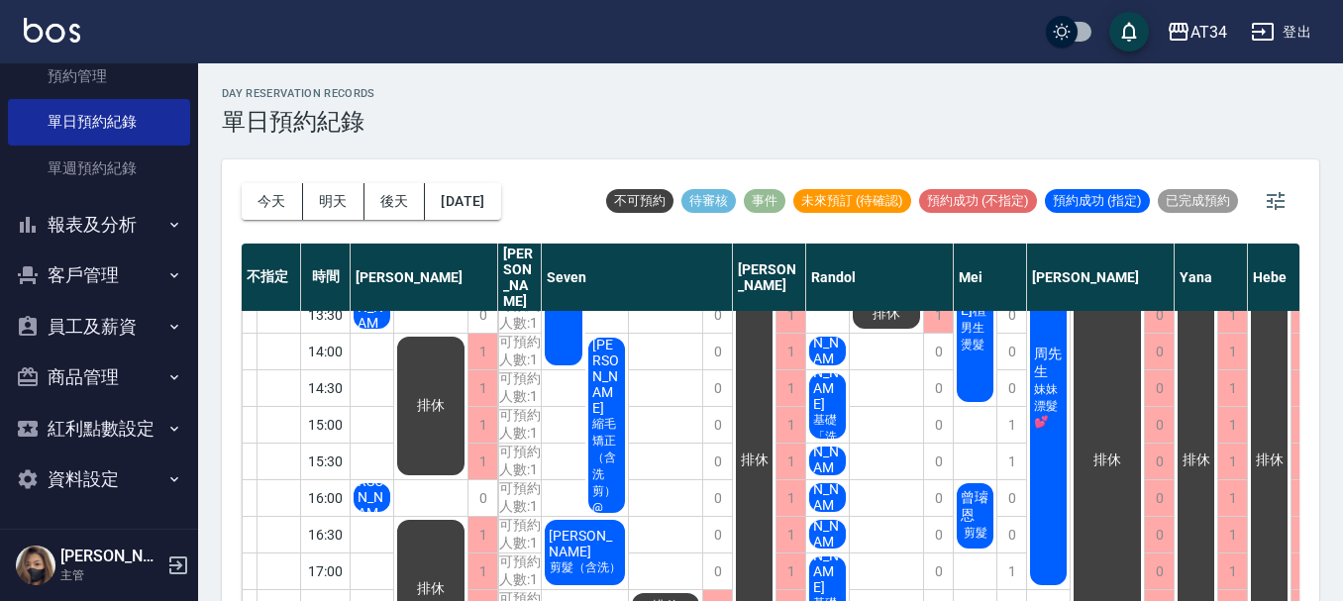
click at [840, 445] on span "[PERSON_NAME]譯" at bounding box center [827, 452] width 37 height 81
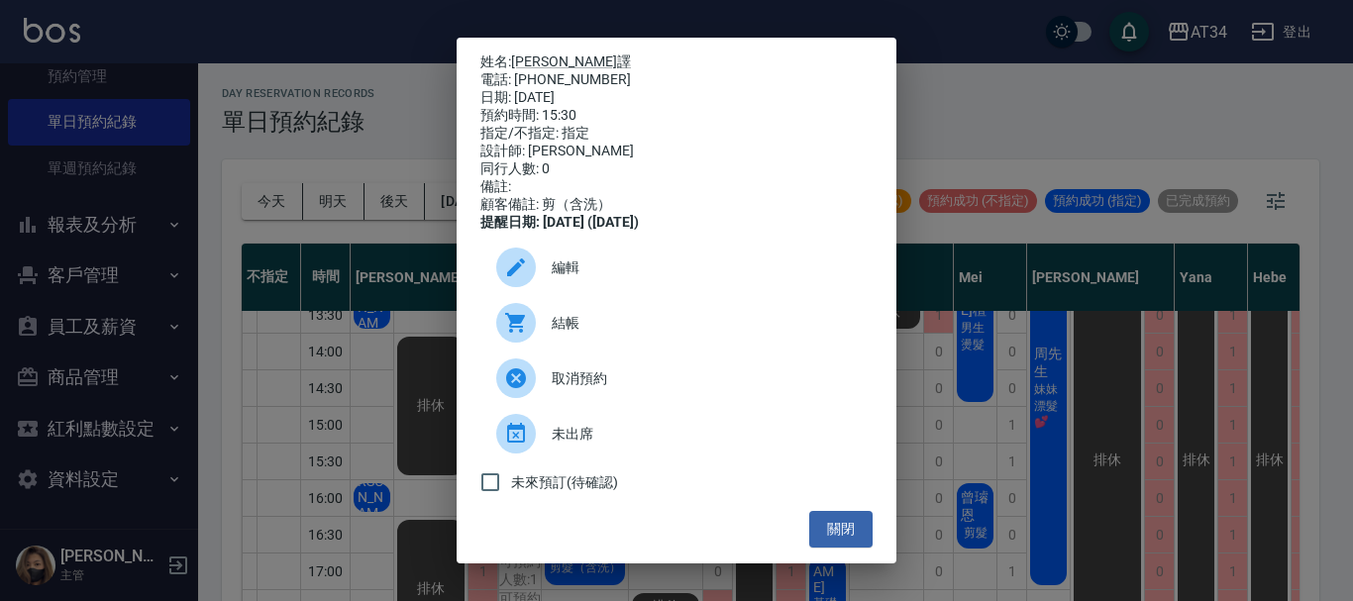
click at [923, 428] on div "姓名: [PERSON_NAME]譯 電話: [PHONE_NUMBER] 日期: [DATE] 預約時間: 15:30 指定/不指定: 指定 設計師: [P…" at bounding box center [676, 300] width 1353 height 601
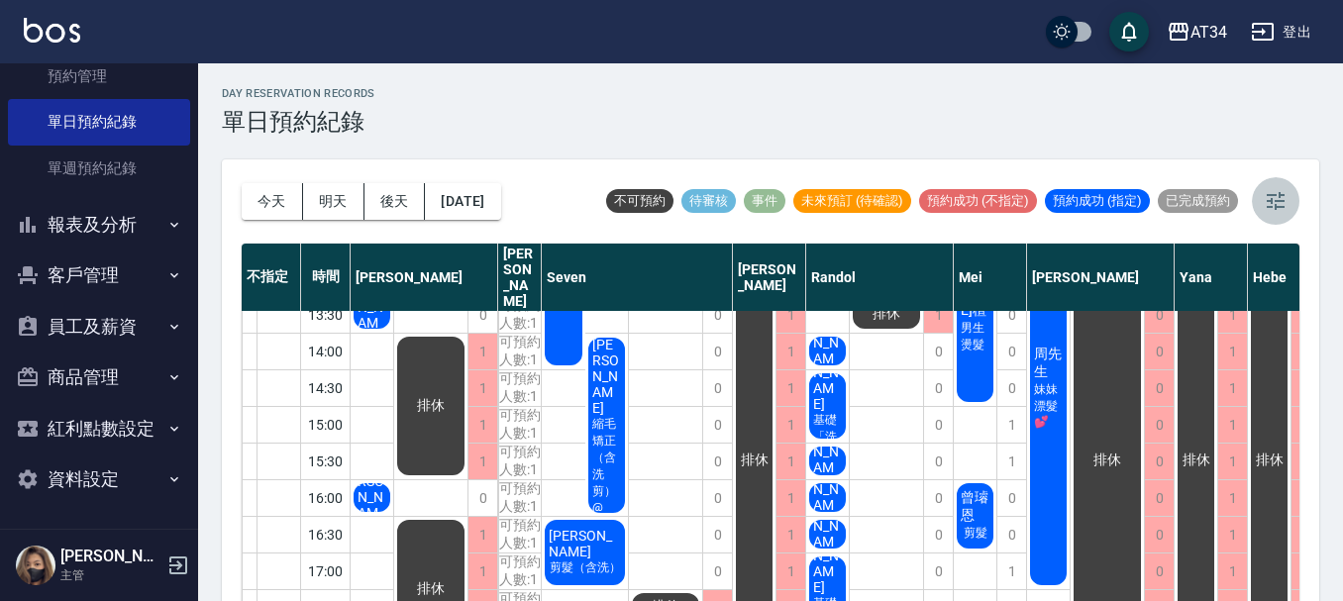
click at [1287, 205] on button "button" at bounding box center [1276, 201] width 48 height 48
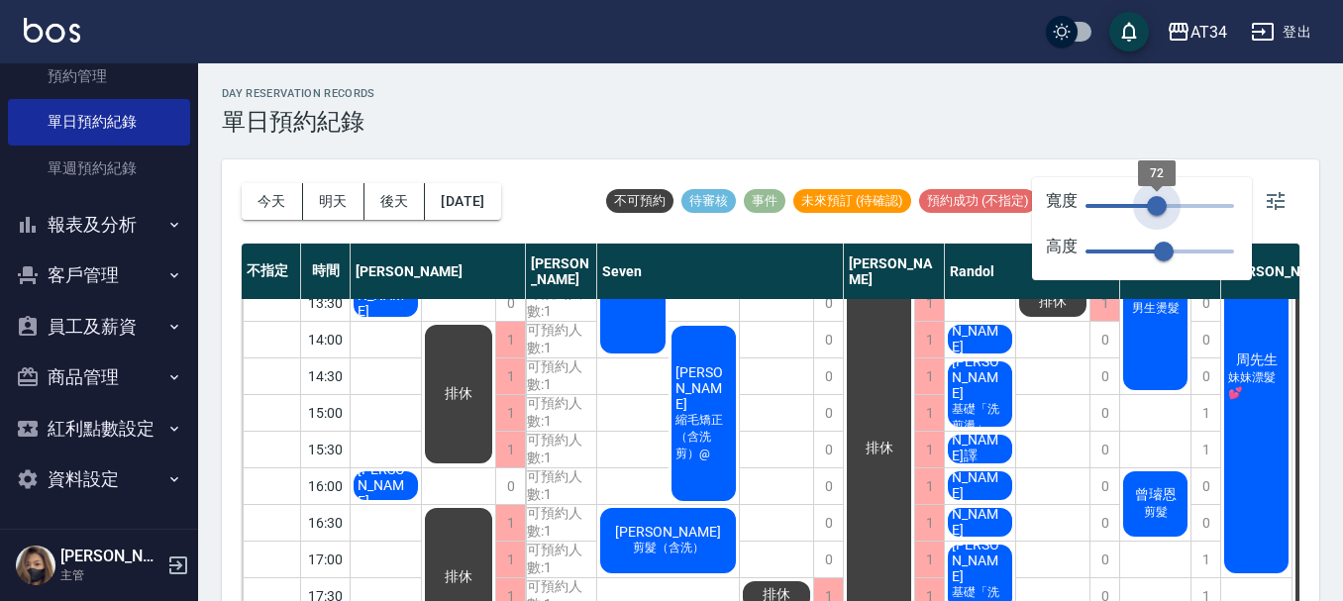
type input "87"
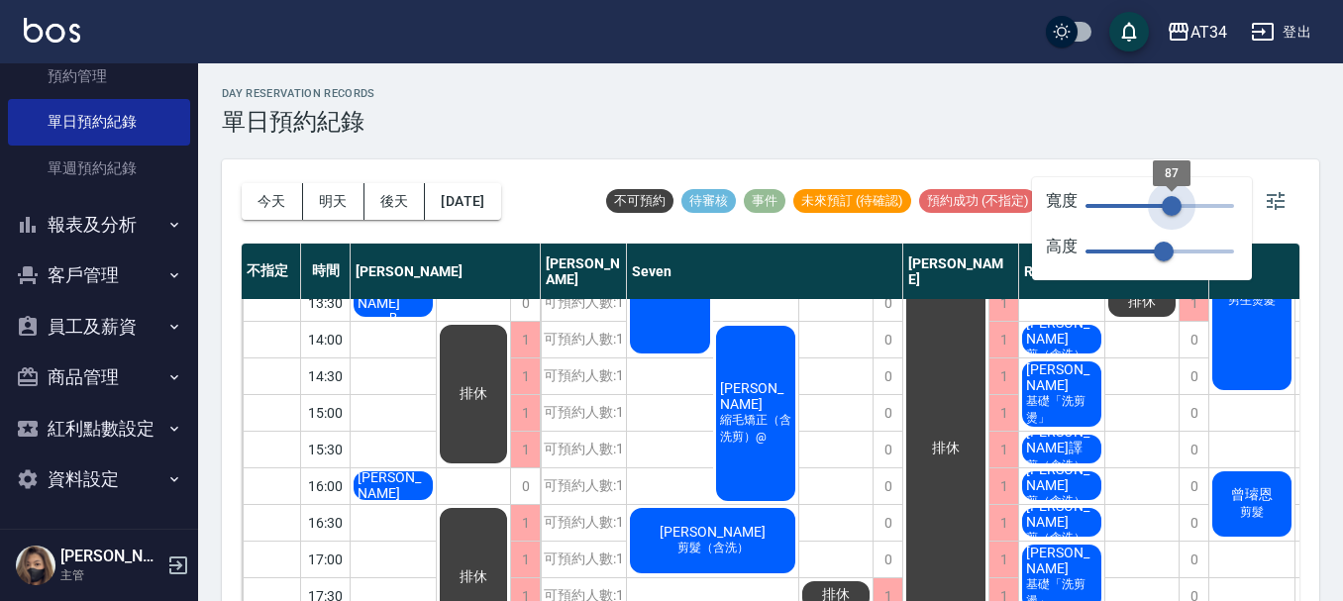
drag, startPoint x: 1120, startPoint y: 199, endPoint x: 1171, endPoint y: 188, distance: 52.6
click at [1171, 196] on span "87" at bounding box center [1172, 206] width 20 height 20
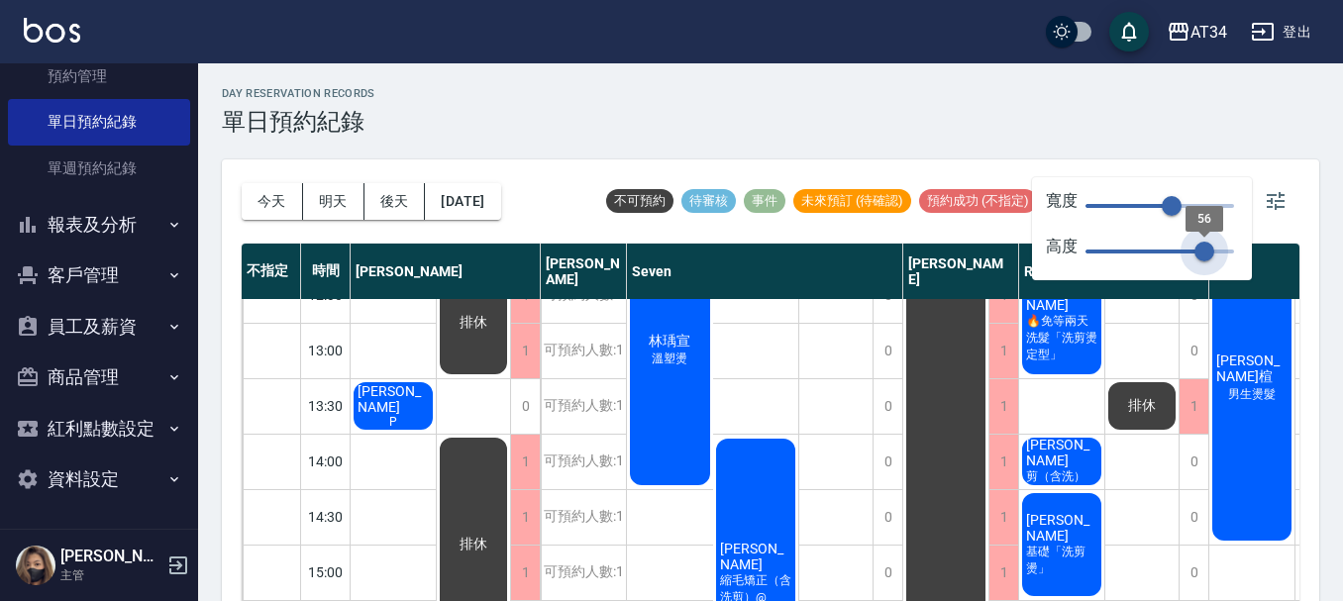
type input "70"
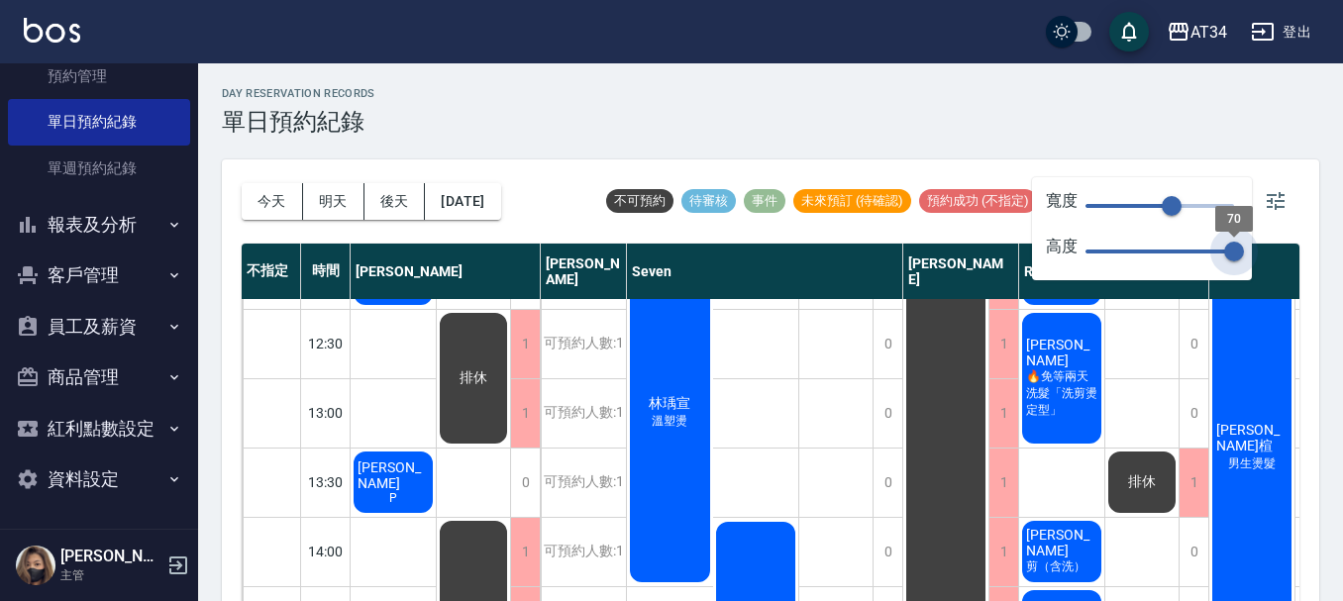
drag, startPoint x: 1164, startPoint y: 253, endPoint x: 1236, endPoint y: 246, distance: 71.7
click at [1236, 246] on span "70" at bounding box center [1234, 252] width 20 height 20
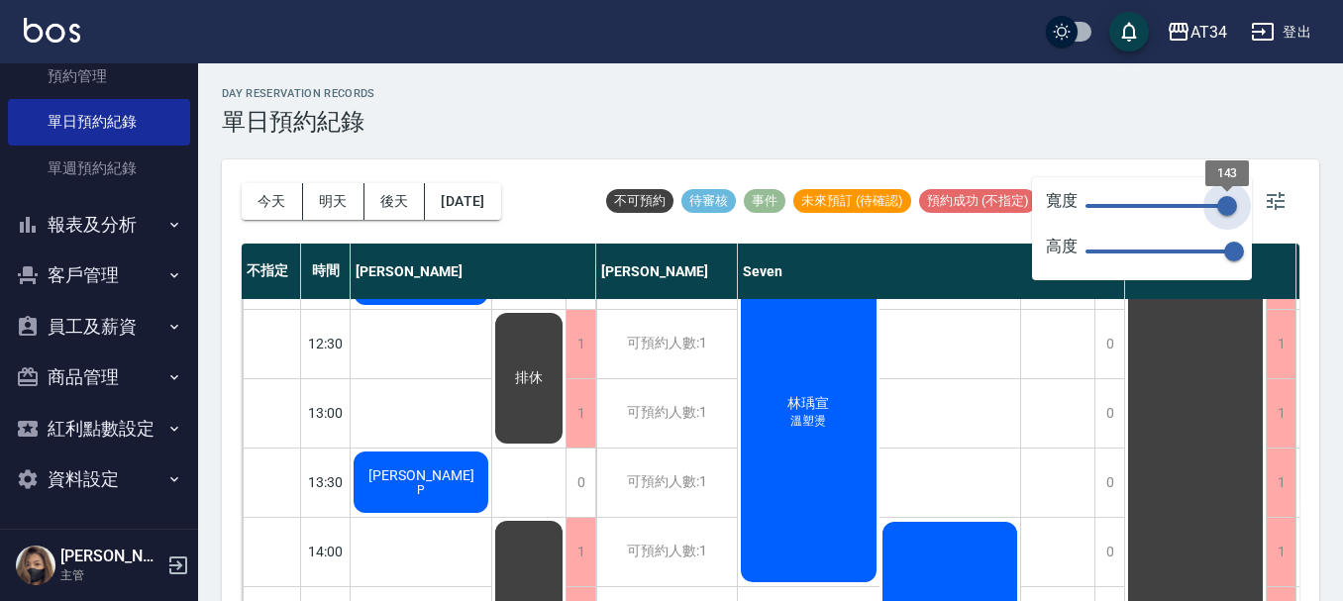
type input "143"
drag, startPoint x: 1178, startPoint y: 206, endPoint x: 1227, endPoint y: 213, distance: 49.0
click at [1227, 213] on span "143" at bounding box center [1227, 206] width 20 height 20
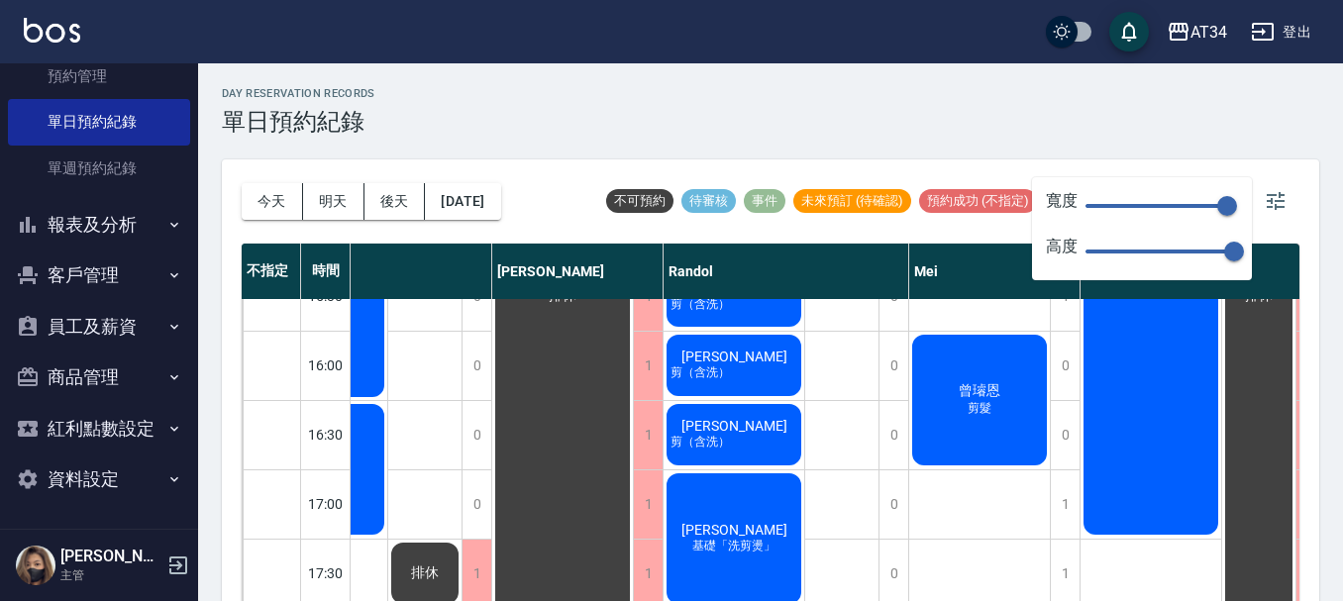
scroll to position [760, 633]
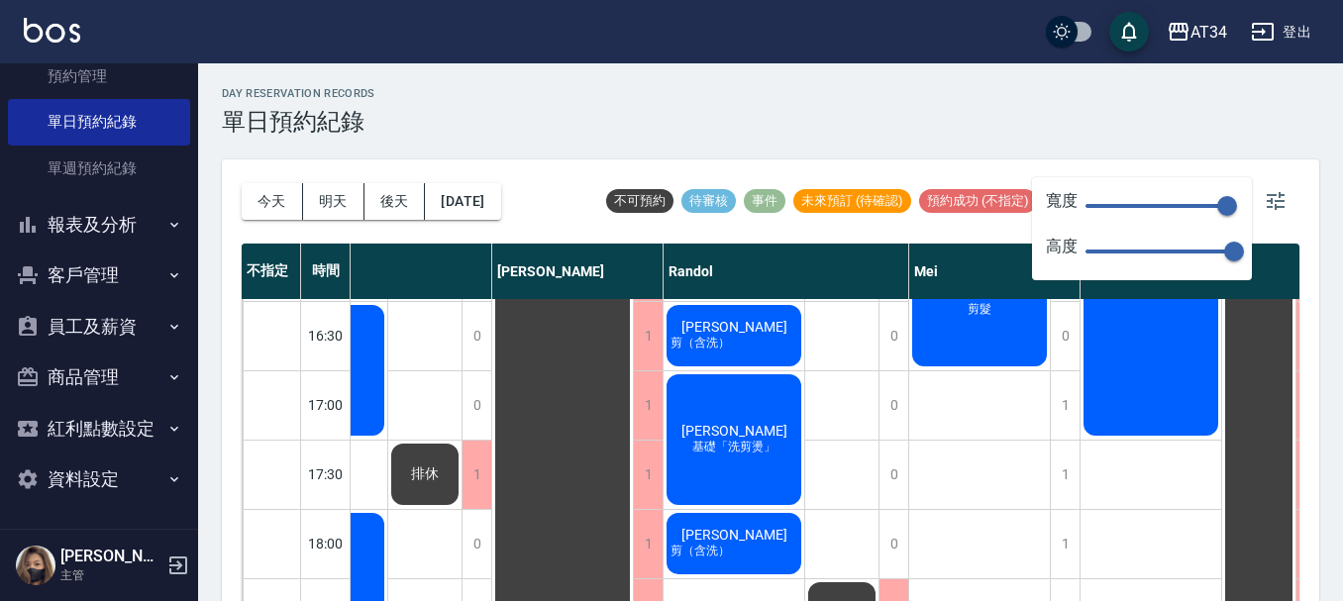
click at [729, 430] on span "[PERSON_NAME]" at bounding box center [734, 431] width 114 height 16
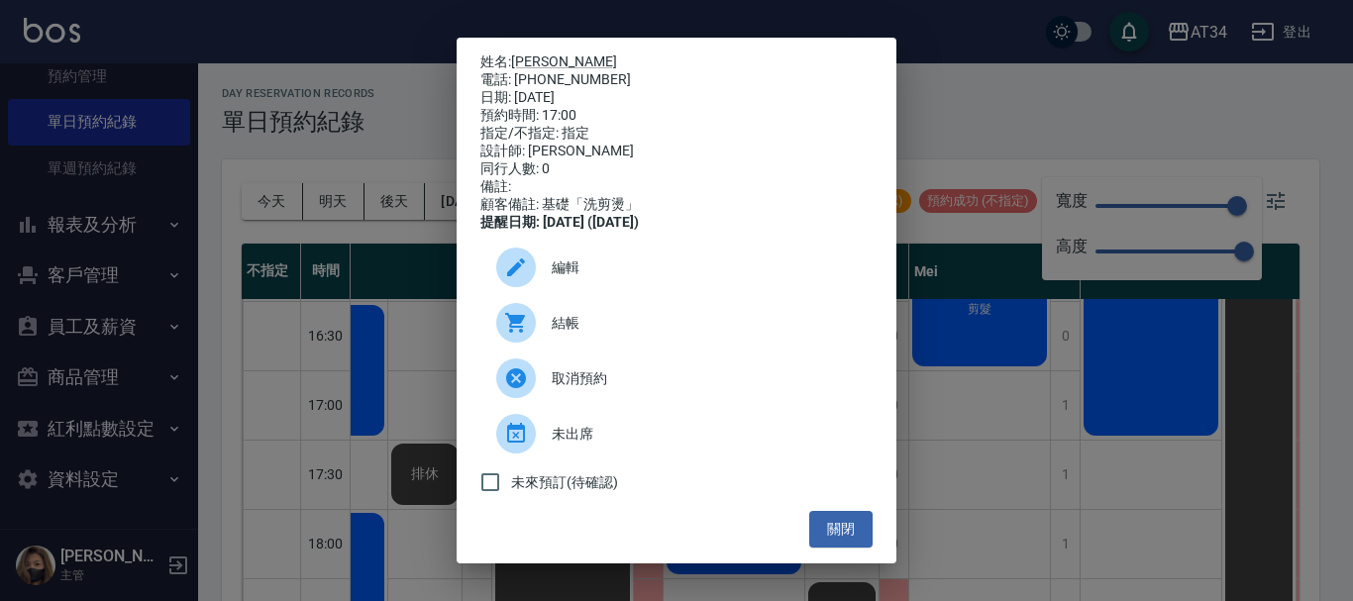
click at [995, 327] on div "姓名: [PERSON_NAME]: [PHONE_NUMBER] 日期: [DATE] 預約時間: 17:00 指定/不指定: 指定 設計師: [PERSO…" at bounding box center [676, 300] width 1353 height 601
